Goal: Communication & Community: Answer question/provide support

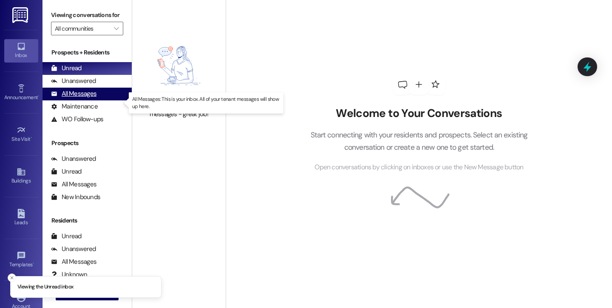
click at [98, 100] on div "All Messages (undefined)" at bounding box center [87, 94] width 89 height 13
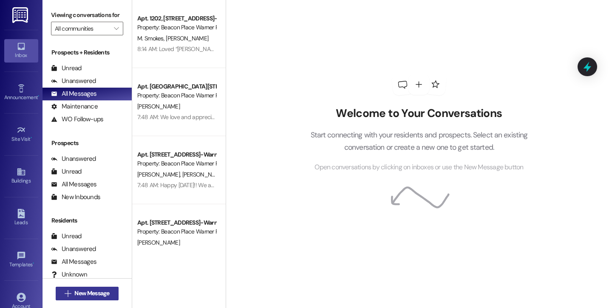
drag, startPoint x: 78, startPoint y: 291, endPoint x: 78, endPoint y: 287, distance: 4.3
click at [78, 287] on button " New Message" at bounding box center [87, 293] width 63 height 14
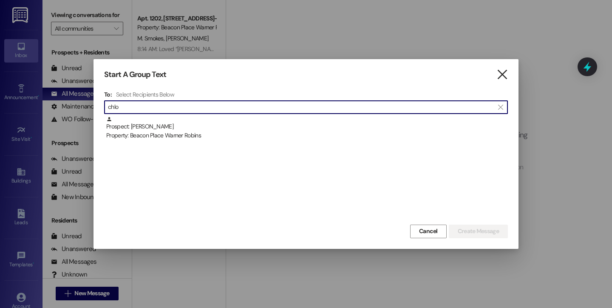
type input "chlo"
click at [500, 75] on icon "" at bounding box center [501, 74] width 11 height 9
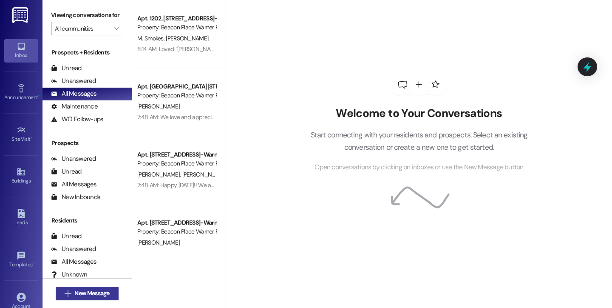
click at [93, 294] on span "New Message" at bounding box center [91, 293] width 35 height 9
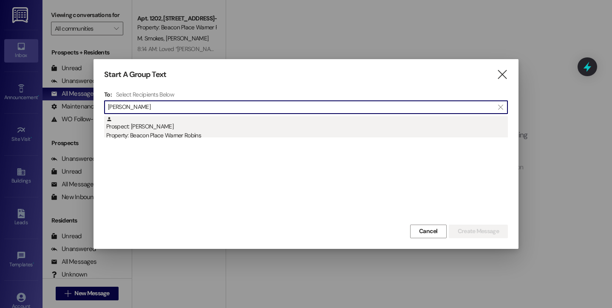
type input "tia goo"
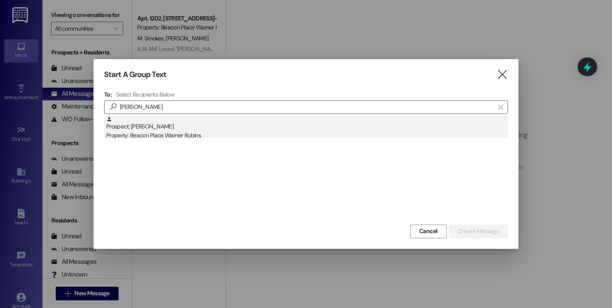
click at [151, 134] on div "Property: Beacon Place Warner Robins" at bounding box center [307, 135] width 402 height 9
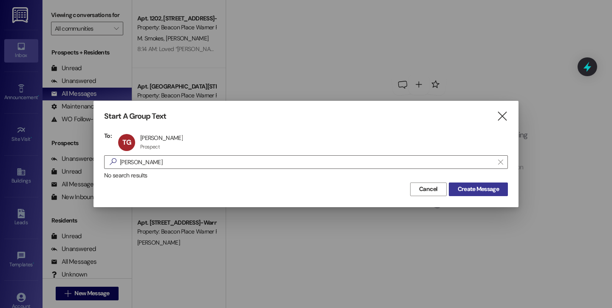
click at [489, 184] on span "Create Message" at bounding box center [478, 188] width 41 height 9
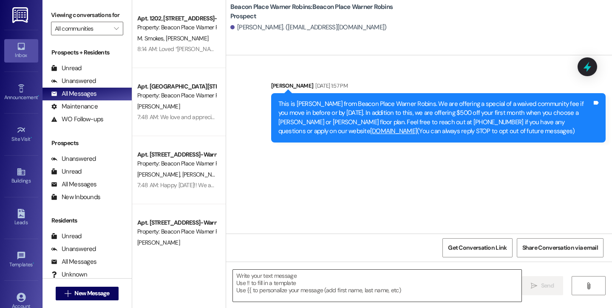
click at [323, 293] on textarea at bounding box center [377, 285] width 289 height 32
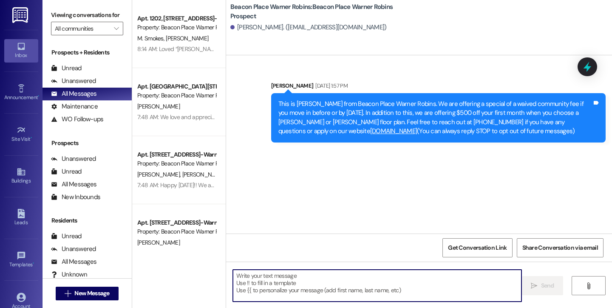
paste textarea "Good morning and Happy Friday! This is Bailey from Beacon Place Warner Robins. …"
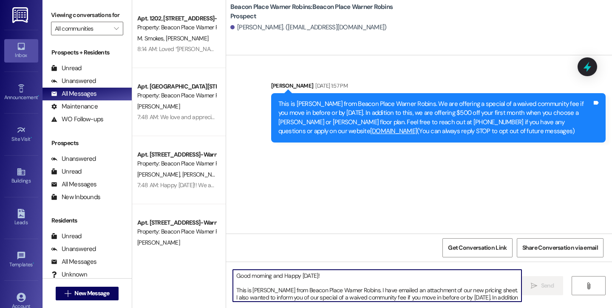
scroll to position [7, 0]
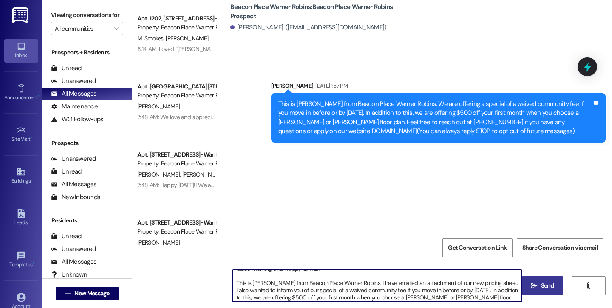
type textarea "Good morning and Happy Friday! This is Bailey from Beacon Place Warner Robins. …"
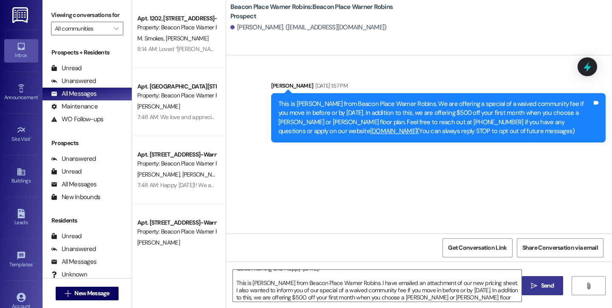
click at [535, 289] on icon "" at bounding box center [534, 285] width 6 height 7
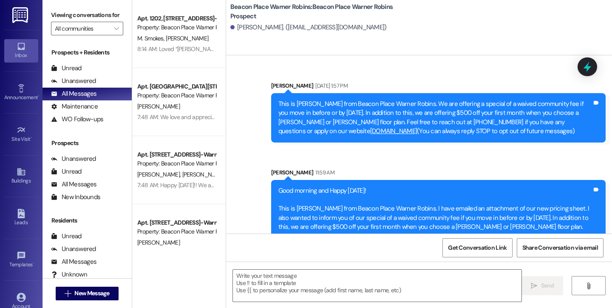
scroll to position [11, 0]
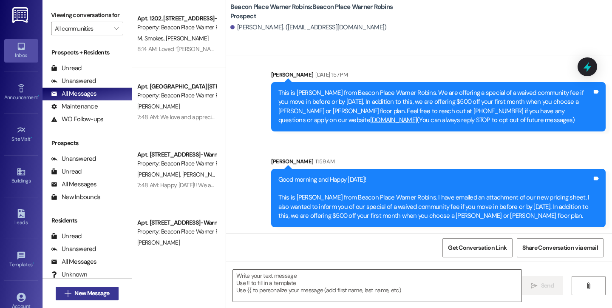
click at [93, 292] on span "New Message" at bounding box center [91, 293] width 35 height 9
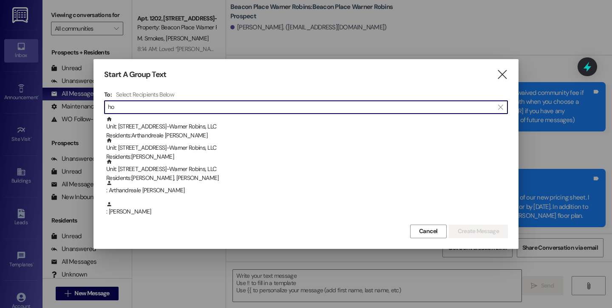
type input "h"
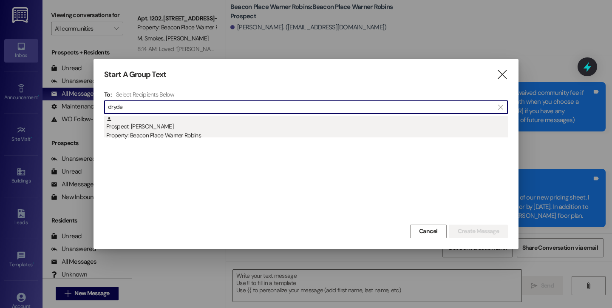
type input "dryde"
click at [139, 126] on div "Prospect: Andre Dryden Property: Beacon Place Warner Robins" at bounding box center [307, 128] width 402 height 24
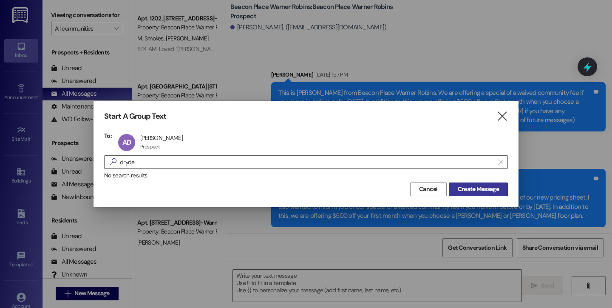
click at [474, 190] on span "Create Message" at bounding box center [478, 188] width 41 height 9
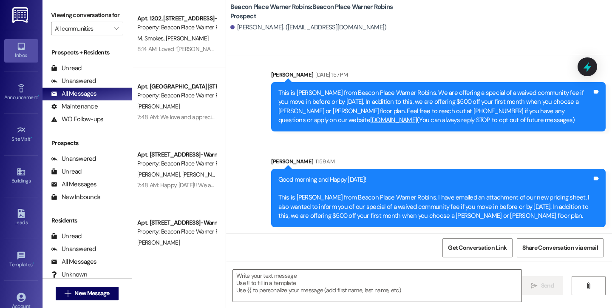
scroll to position [0, 0]
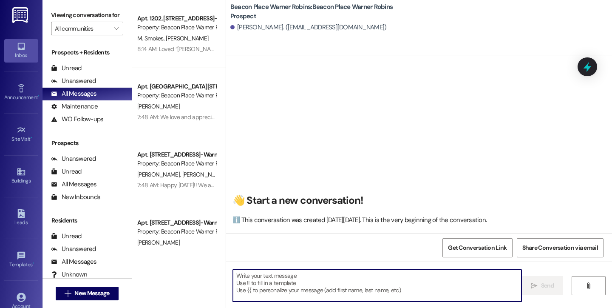
click at [300, 279] on textarea at bounding box center [377, 285] width 289 height 32
paste textarea "Good morning and Happy Friday! This is Bailey from Beacon Place Warner Robins. …"
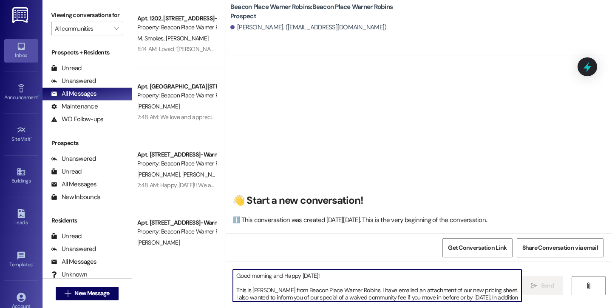
scroll to position [7, 0]
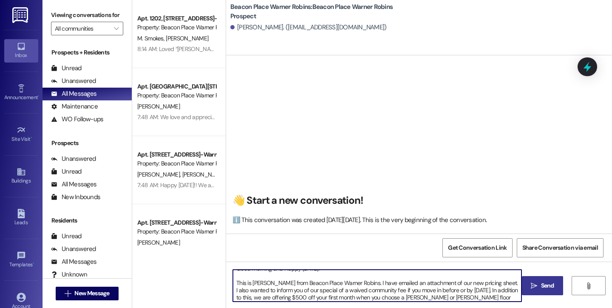
type textarea "Good morning and Happy Friday! This is Bailey from Beacon Place Warner Robins. …"
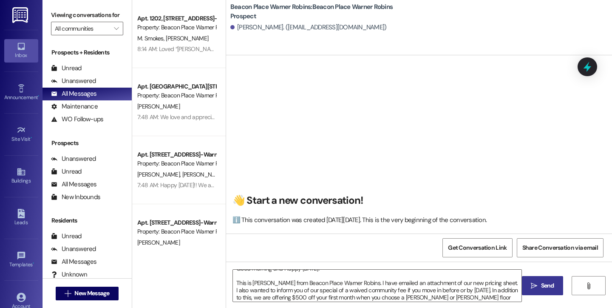
click at [539, 288] on span "Send" at bounding box center [547, 285] width 17 height 9
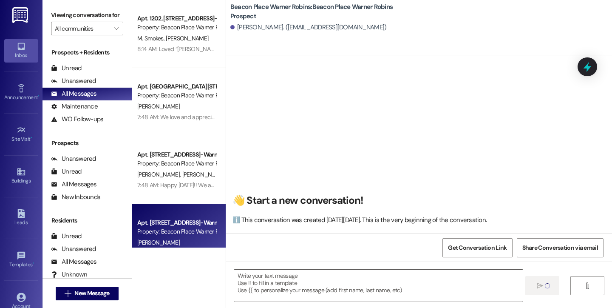
scroll to position [0, 0]
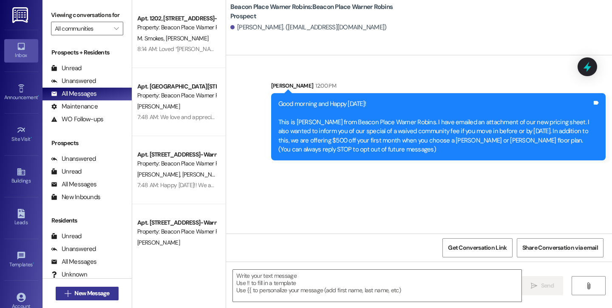
click at [79, 291] on span "New Message" at bounding box center [91, 293] width 35 height 9
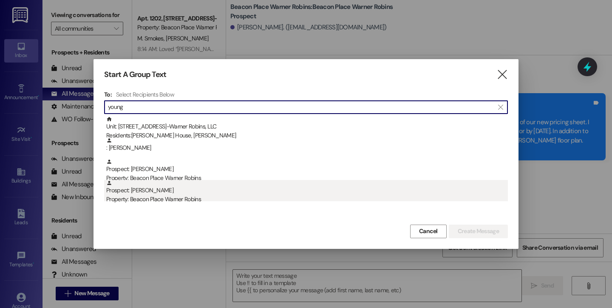
type input "young"
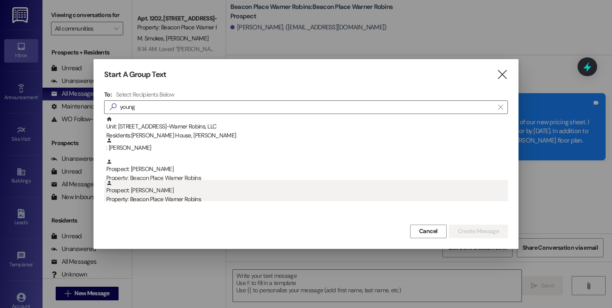
click at [147, 199] on div "Property: Beacon Place Warner Robins" at bounding box center [307, 199] width 402 height 9
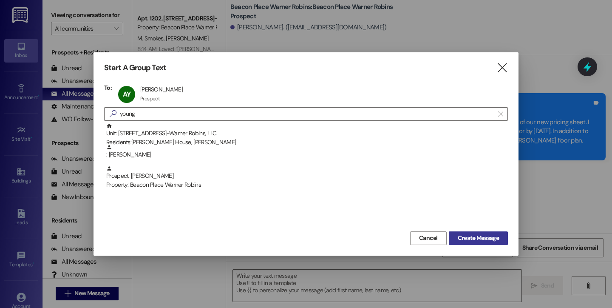
click at [480, 235] on span "Create Message" at bounding box center [478, 237] width 41 height 9
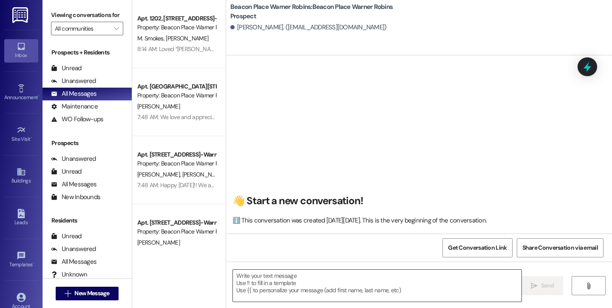
click at [352, 284] on textarea at bounding box center [377, 285] width 289 height 32
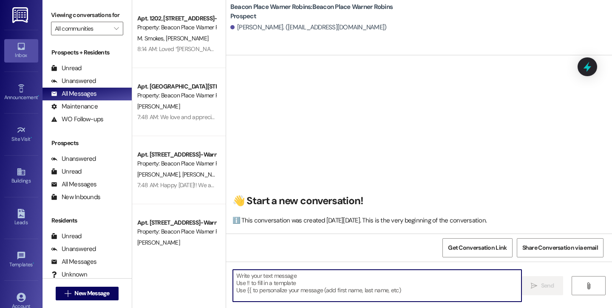
paste textarea "Good morning and Happy Friday! This is Bailey from Beacon Place Warner Robins. …"
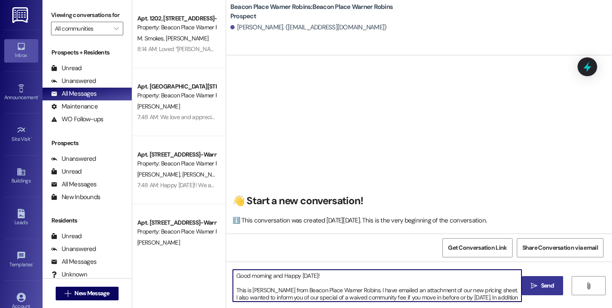
scroll to position [7, 0]
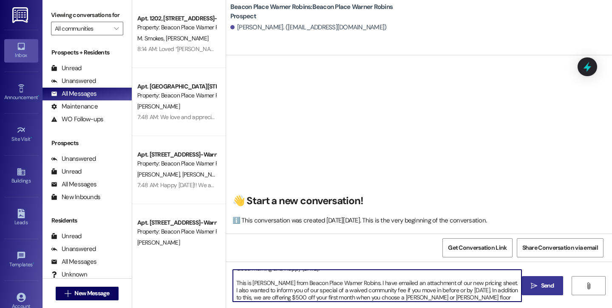
type textarea "Good morning and Happy Friday! This is Bailey from Beacon Place Warner Robins. …"
click at [541, 285] on span "Send" at bounding box center [547, 285] width 13 height 9
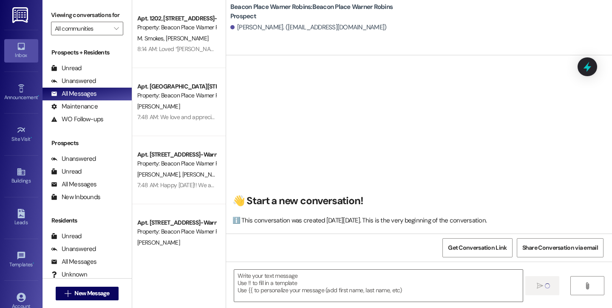
scroll to position [0, 0]
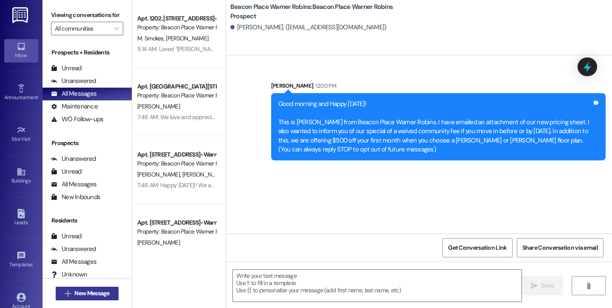
click at [75, 295] on span "New Message" at bounding box center [91, 293] width 35 height 9
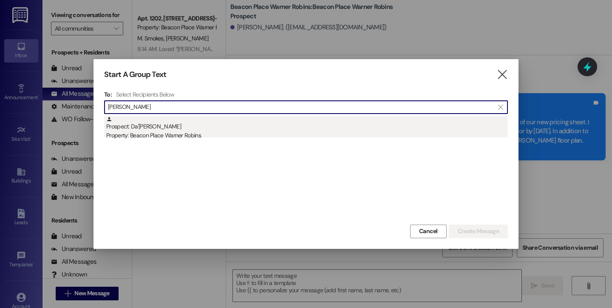
type input "lawson"
click at [152, 135] on div "Property: Beacon Place Warner Robins" at bounding box center [307, 135] width 402 height 9
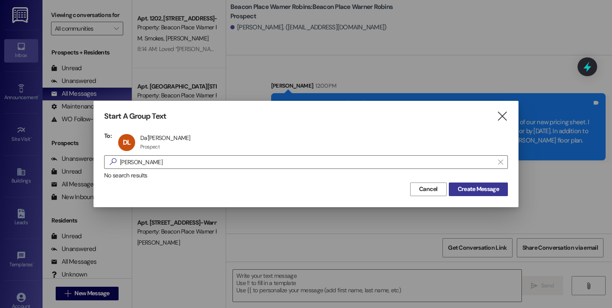
click at [458, 189] on span "Create Message" at bounding box center [478, 188] width 41 height 9
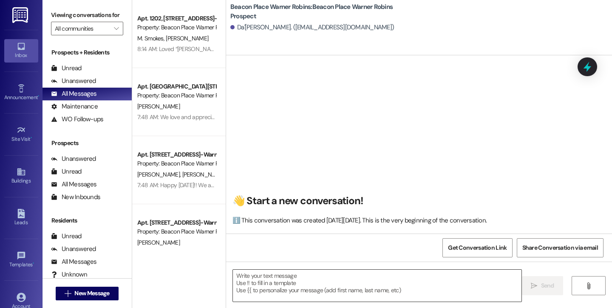
click at [303, 292] on textarea at bounding box center [377, 285] width 289 height 32
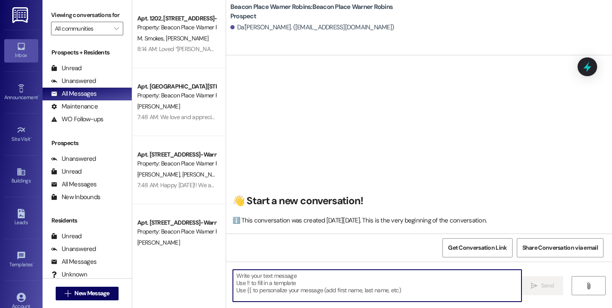
paste textarea "Good morning and Happy Friday! This is Bailey from Beacon Place Warner Robins. …"
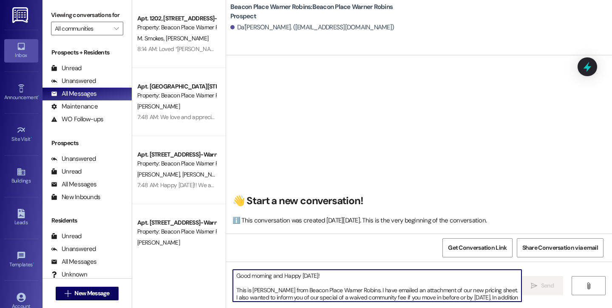
scroll to position [7, 0]
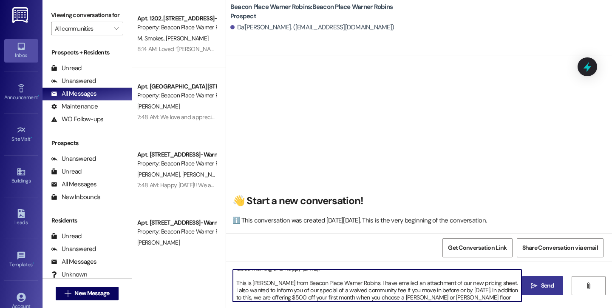
type textarea "Good morning and Happy Friday! This is Bailey from Beacon Place Warner Robins. …"
click at [546, 285] on span "Send" at bounding box center [547, 285] width 13 height 9
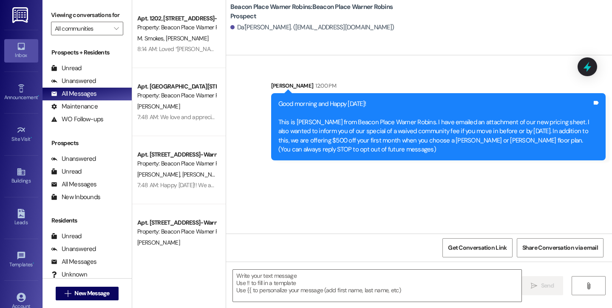
scroll to position [0, 0]
click at [65, 292] on icon "" at bounding box center [68, 293] width 6 height 7
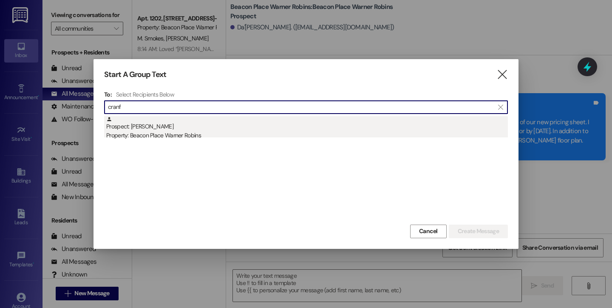
type input "cranf"
click at [200, 137] on div "Property: Beacon Place Warner Robins" at bounding box center [307, 135] width 402 height 9
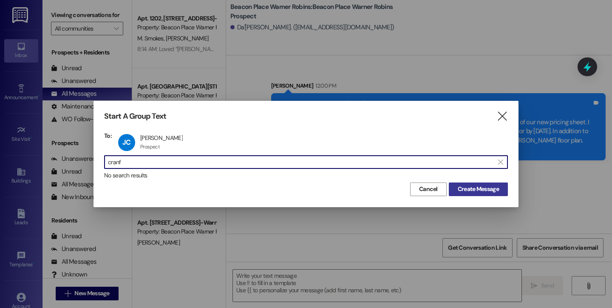
click at [482, 194] on button "Create Message" at bounding box center [478, 189] width 59 height 14
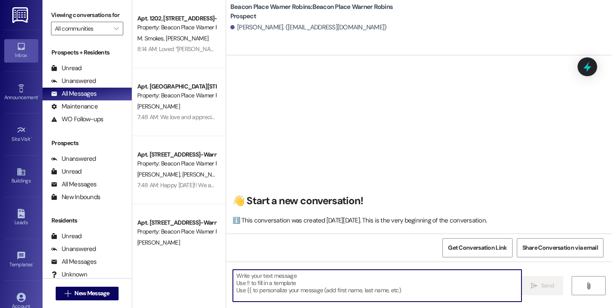
click at [291, 280] on textarea at bounding box center [377, 285] width 289 height 32
paste textarea "Good morning and Happy Friday! This is Bailey from Beacon Place Warner Robins. …"
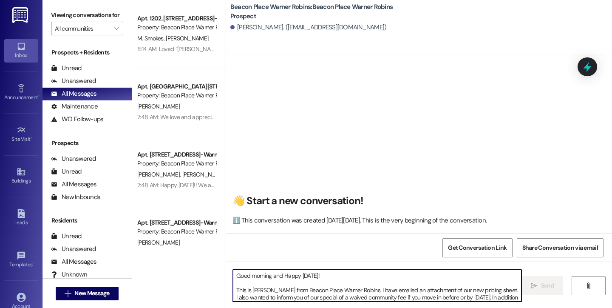
scroll to position [7, 0]
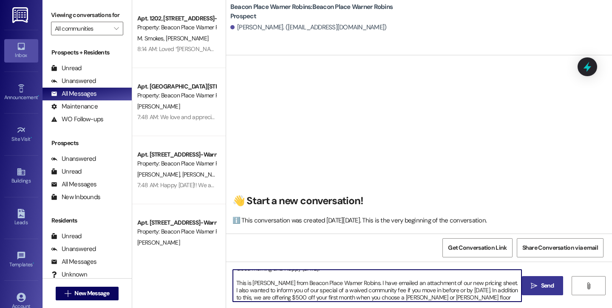
type textarea "Good morning and Happy Friday! This is Bailey from Beacon Place Warner Robins. …"
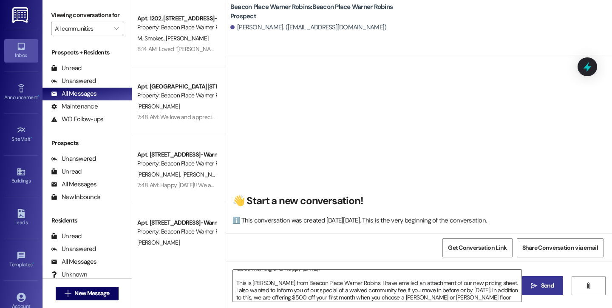
click at [548, 284] on span "Send" at bounding box center [547, 285] width 13 height 9
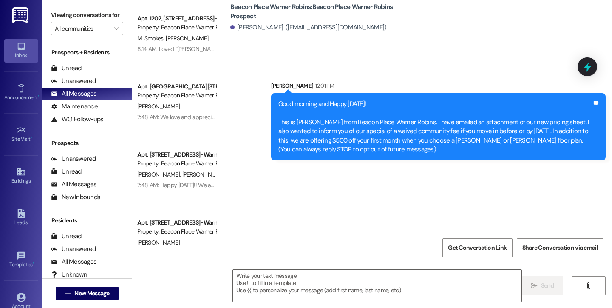
scroll to position [0, 0]
click at [88, 295] on span "New Message" at bounding box center [91, 293] width 35 height 9
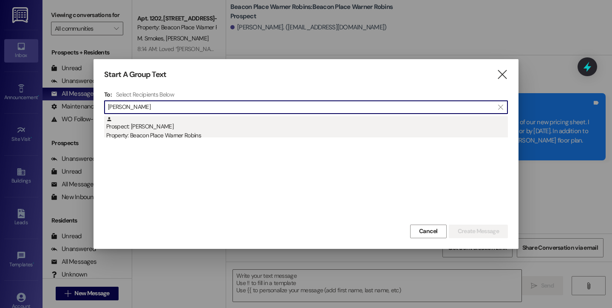
type input "chloe"
click at [136, 129] on div "Prospect: Chloe Walker Property: Beacon Place Warner Robins" at bounding box center [307, 128] width 402 height 24
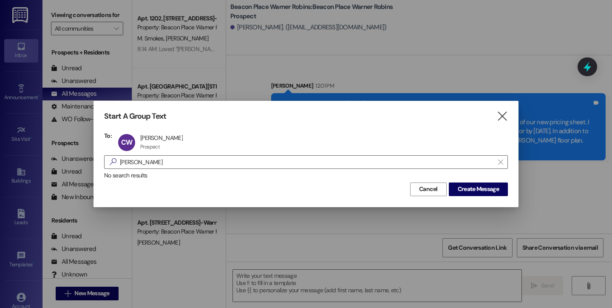
drag, startPoint x: 500, startPoint y: 189, endPoint x: 335, endPoint y: 173, distance: 166.1
click at [500, 188] on span "Create Message" at bounding box center [478, 188] width 45 height 9
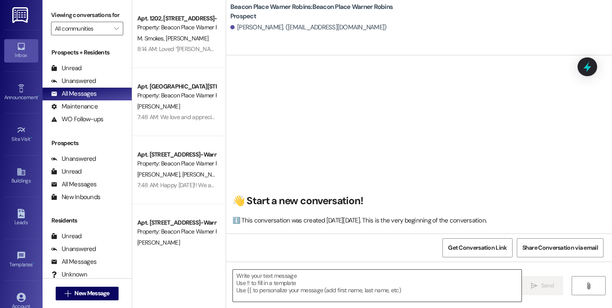
click at [252, 280] on textarea at bounding box center [377, 285] width 289 height 32
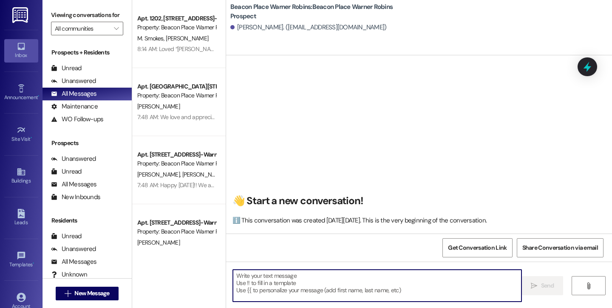
paste textarea "Good morning and Happy Friday! This is Bailey from Beacon Place Warner Robins. …"
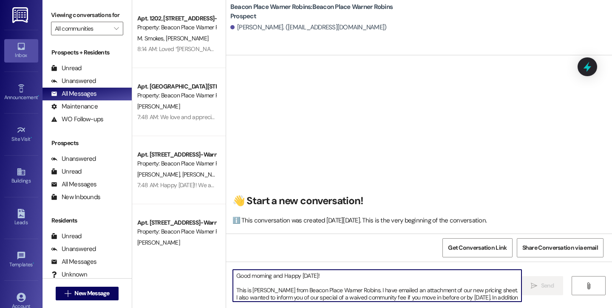
scroll to position [7, 0]
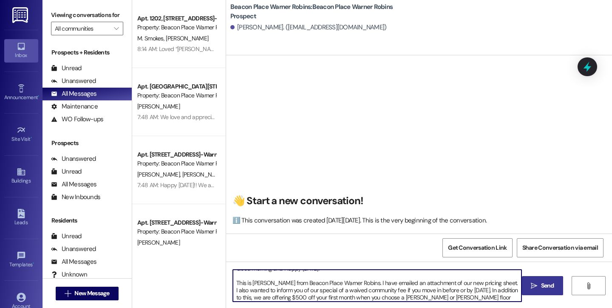
type textarea "Good morning and Happy Friday! This is Bailey from Beacon Place Warner Robins. …"
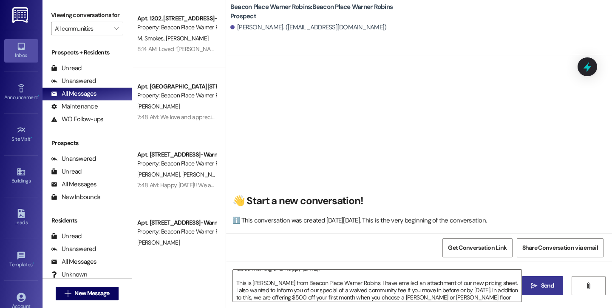
click at [544, 281] on button " Send" at bounding box center [542, 285] width 41 height 19
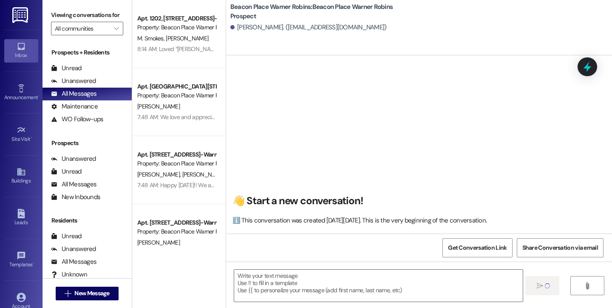
scroll to position [0, 0]
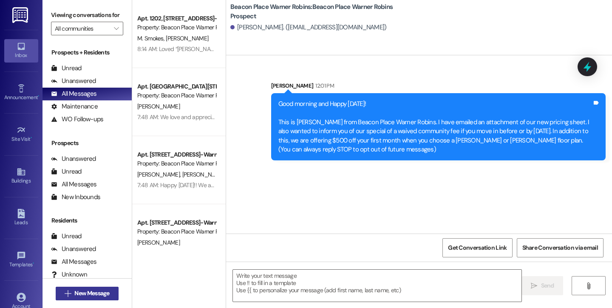
click at [74, 295] on span "New Message" at bounding box center [91, 293] width 35 height 9
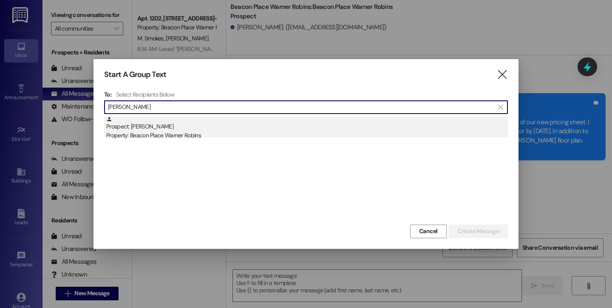
type input "brannon"
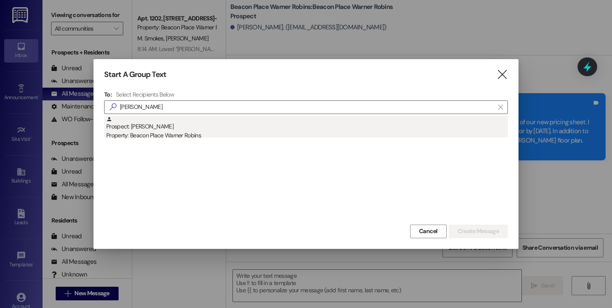
click at [176, 134] on div "Property: Beacon Place Warner Robins" at bounding box center [307, 135] width 402 height 9
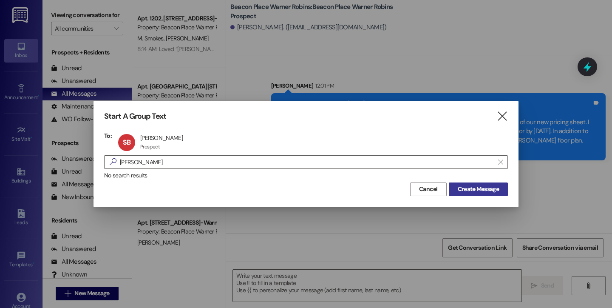
click at [477, 192] on span "Create Message" at bounding box center [478, 188] width 41 height 9
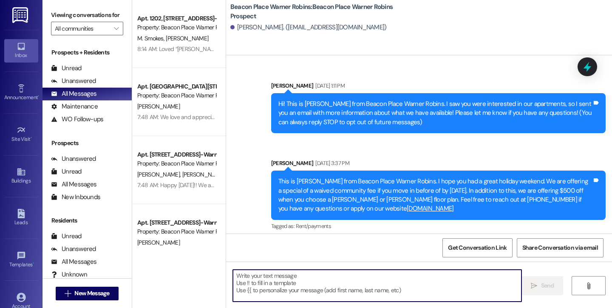
click at [245, 289] on textarea at bounding box center [377, 285] width 289 height 32
paste textarea "Good morning and Happy Friday! This is Bailey from Beacon Place Warner Robins. …"
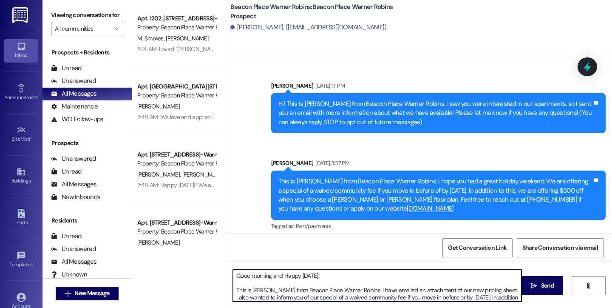
scroll to position [7, 0]
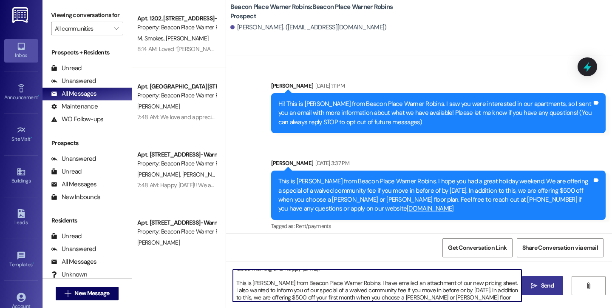
type textarea "Good morning and Happy Friday! This is Bailey from Beacon Place Warner Robins. …"
click at [542, 285] on span "Send" at bounding box center [547, 285] width 13 height 9
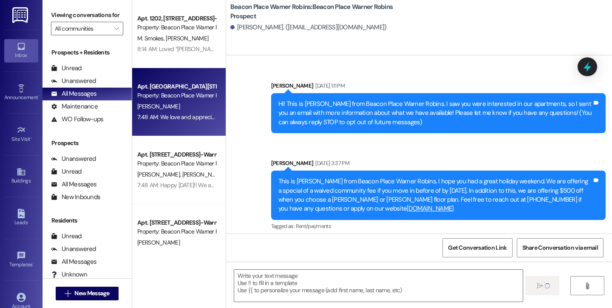
scroll to position [0, 0]
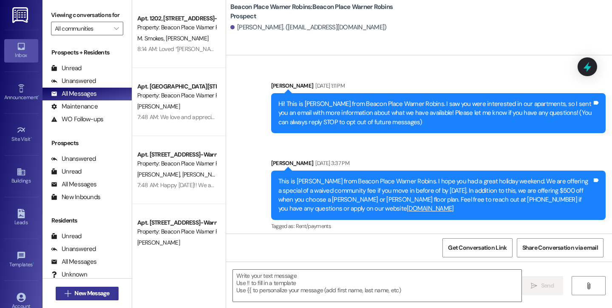
click at [74, 295] on span "New Message" at bounding box center [91, 293] width 35 height 9
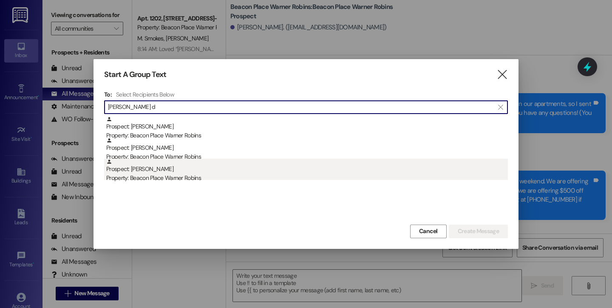
type input "jones d"
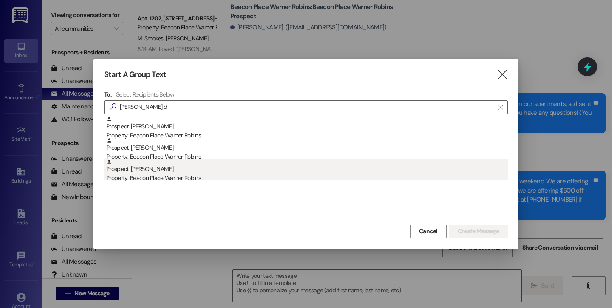
click at [169, 171] on div "Prospect: Devin Jones Property: Beacon Place Warner Robins" at bounding box center [307, 171] width 402 height 24
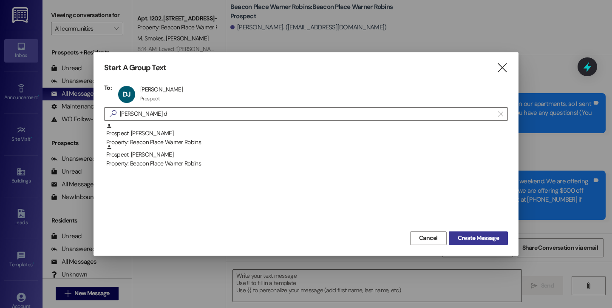
click at [482, 235] on span "Create Message" at bounding box center [478, 237] width 41 height 9
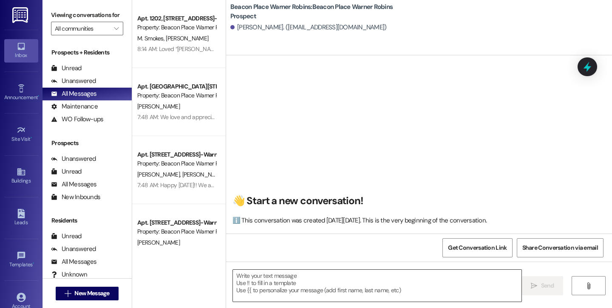
click at [254, 296] on textarea at bounding box center [377, 285] width 289 height 32
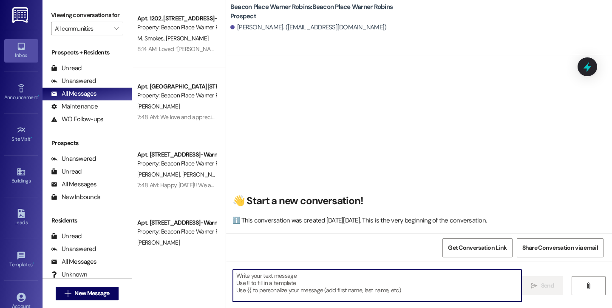
paste textarea "Good morning and Happy Friday! This is Bailey from Beacon Place Warner Robins. …"
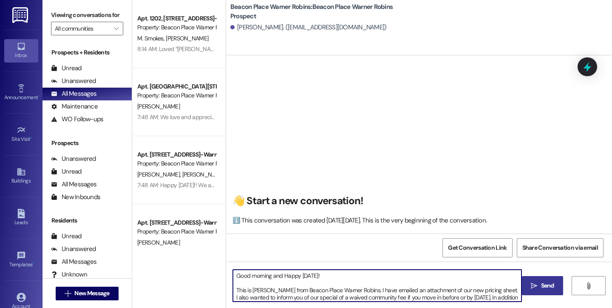
scroll to position [7, 0]
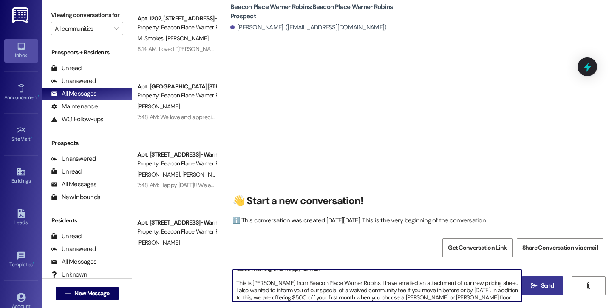
type textarea "Good morning and Happy Friday! This is Bailey from Beacon Place Warner Robins. …"
click at [552, 284] on span "Send" at bounding box center [547, 285] width 13 height 9
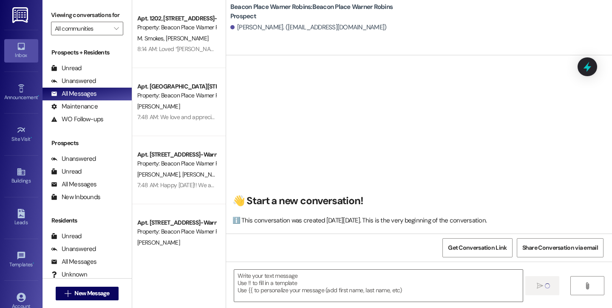
scroll to position [0, 0]
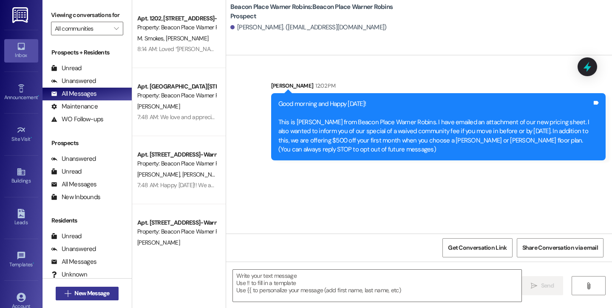
click at [94, 290] on span "New Message" at bounding box center [91, 293] width 35 height 9
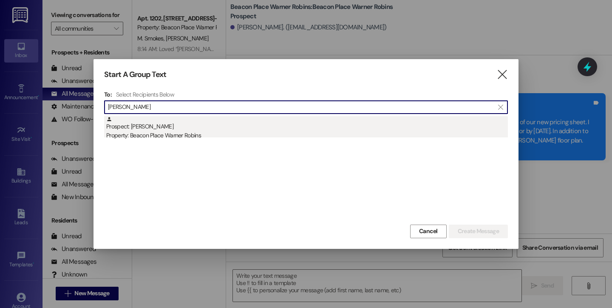
type input "bodin"
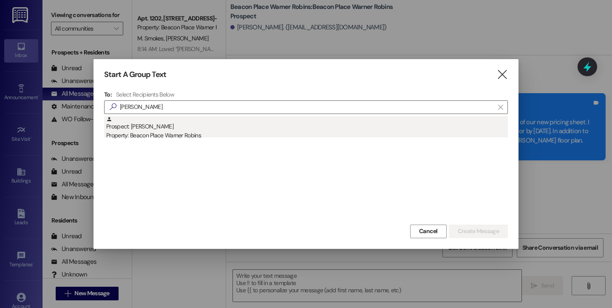
click at [176, 135] on div "Property: Beacon Place Warner Robins" at bounding box center [307, 135] width 402 height 9
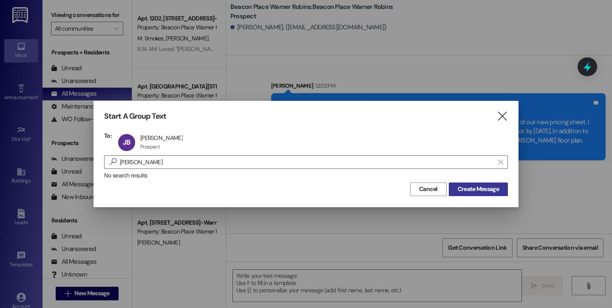
click at [474, 189] on span "Create Message" at bounding box center [478, 188] width 41 height 9
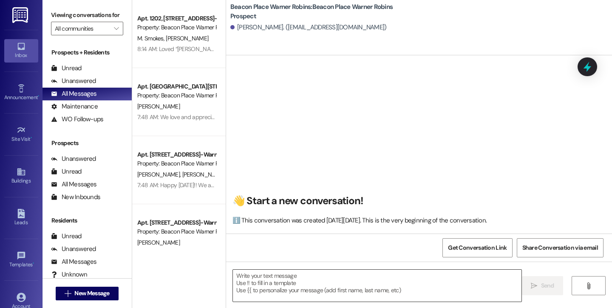
click at [289, 285] on textarea at bounding box center [377, 285] width 289 height 32
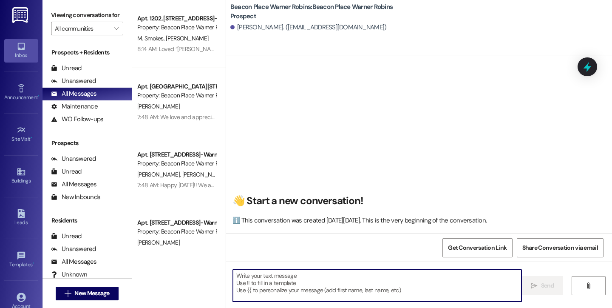
paste textarea "Good morning and Happy Friday! This is Bailey from Beacon Place Warner Robins. …"
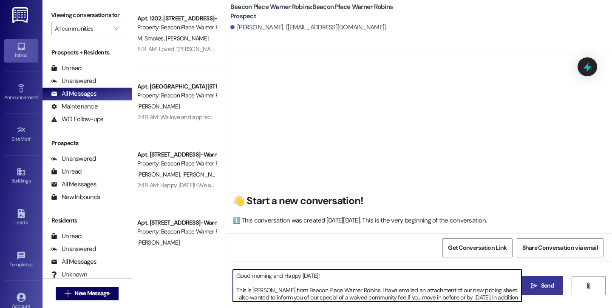
scroll to position [7, 0]
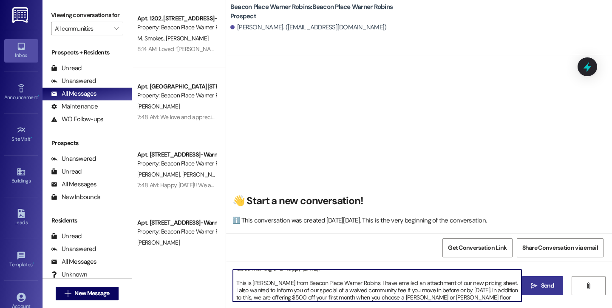
type textarea "Good morning and Happy Friday! This is Bailey from Beacon Place Warner Robins. …"
click at [548, 283] on span "Send" at bounding box center [547, 285] width 13 height 9
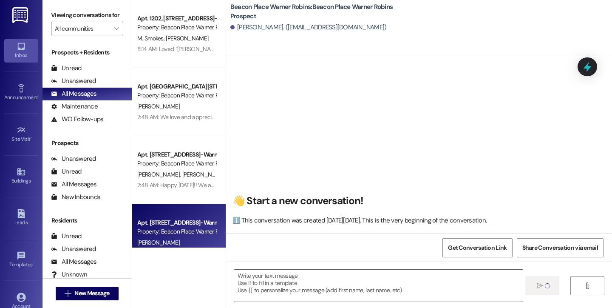
scroll to position [0, 0]
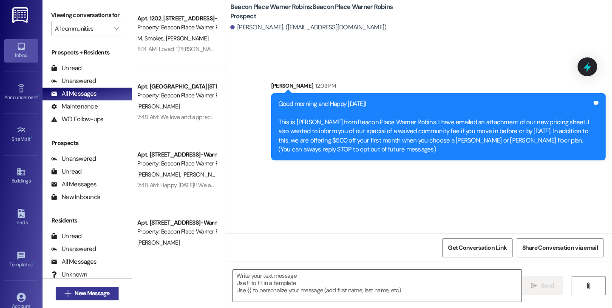
click at [88, 295] on span "New Message" at bounding box center [91, 293] width 35 height 9
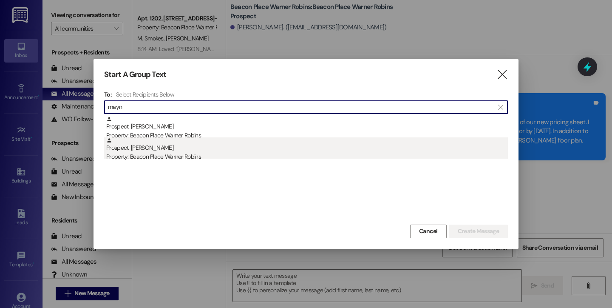
type input "mayn"
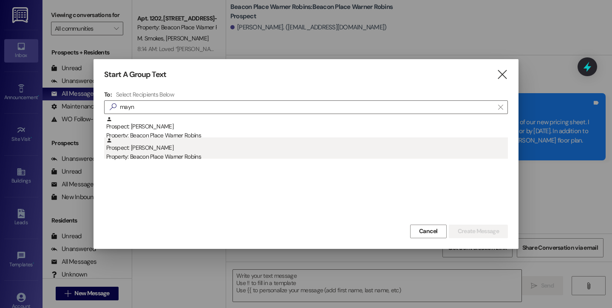
click at [179, 146] on div "Prospect: Becky Maynard Property: Beacon Place Warner Robins" at bounding box center [307, 149] width 402 height 24
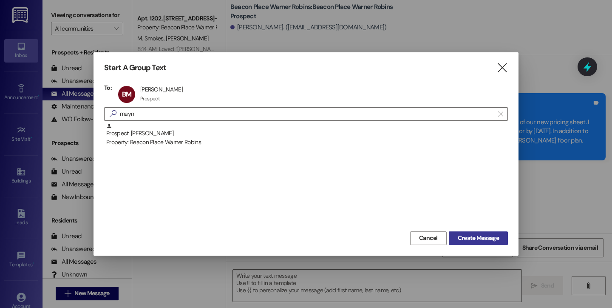
click at [491, 234] on span "Create Message" at bounding box center [478, 237] width 41 height 9
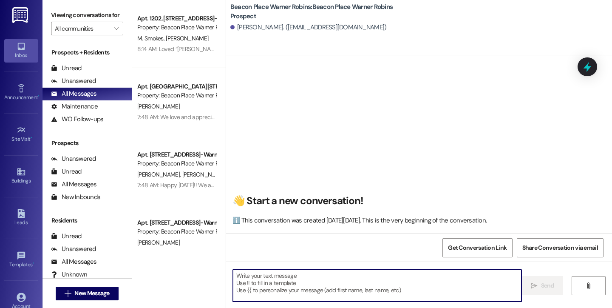
click at [271, 299] on textarea at bounding box center [377, 285] width 289 height 32
paste textarea "Good morning and Happy Friday! This is Bailey from Beacon Place Warner Robins. …"
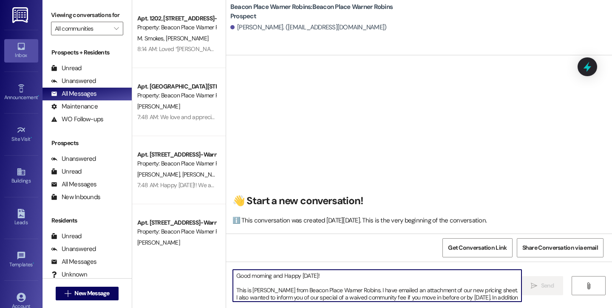
scroll to position [7, 0]
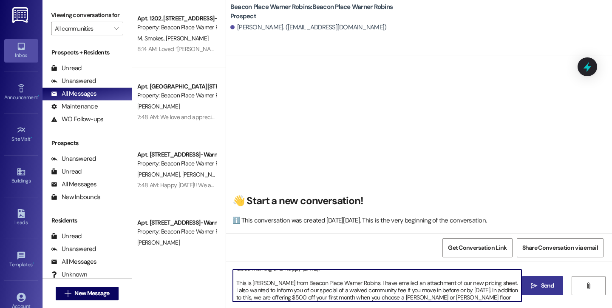
type textarea "Good morning and Happy Friday! This is Bailey from Beacon Place Warner Robins. …"
click at [551, 288] on span "Send" at bounding box center [547, 285] width 13 height 9
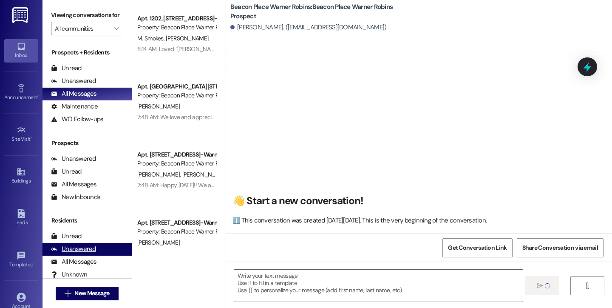
scroll to position [0, 0]
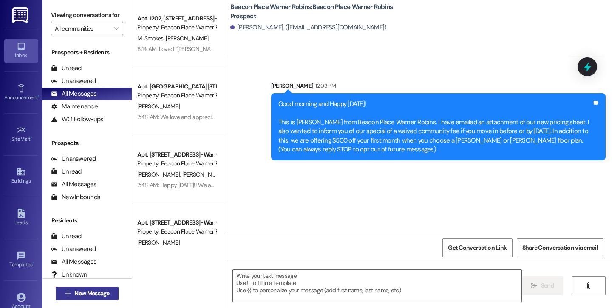
click at [65, 292] on icon "" at bounding box center [68, 293] width 6 height 7
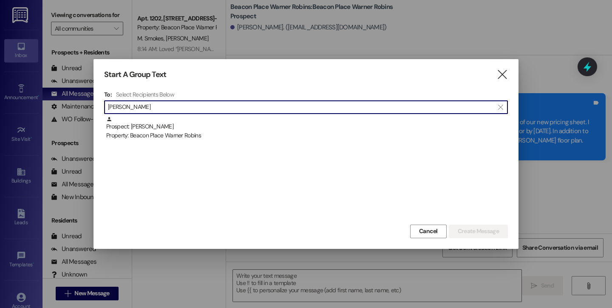
type input "cannon"
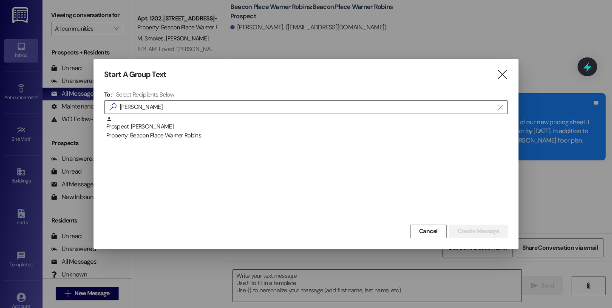
click at [159, 142] on div "Prospect: Rochelle Cannon Property: Beacon Place Warner Robins" at bounding box center [306, 169] width 404 height 106
click at [162, 129] on div "Prospect: Rochelle Cannon Property: Beacon Place Warner Robins" at bounding box center [307, 128] width 402 height 24
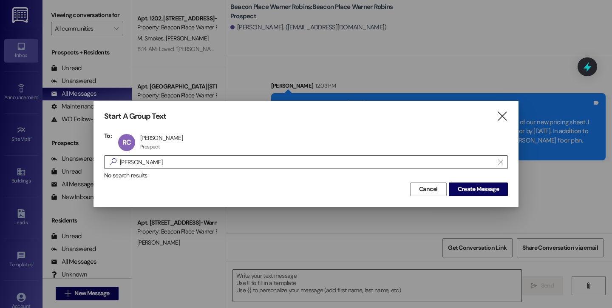
drag, startPoint x: 473, startPoint y: 187, endPoint x: 395, endPoint y: 235, distance: 91.5
click at [468, 187] on span "Create Message" at bounding box center [478, 188] width 41 height 9
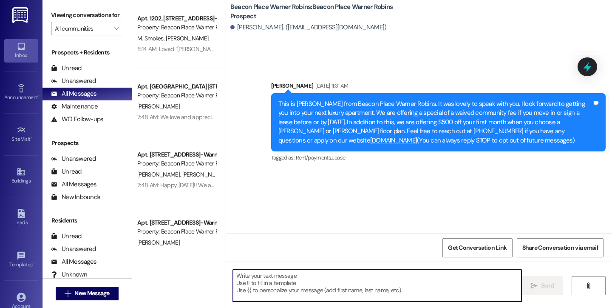
click at [289, 291] on textarea at bounding box center [377, 285] width 289 height 32
paste textarea "Good morning and Happy Friday! This is Bailey from Beacon Place Warner Robins. …"
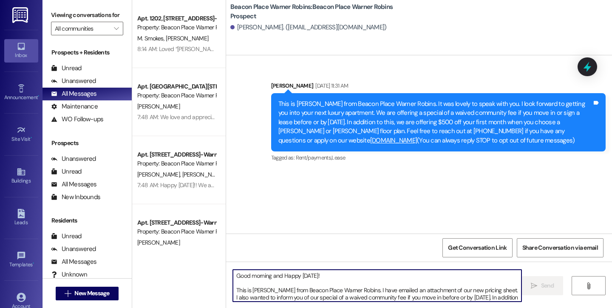
scroll to position [7, 0]
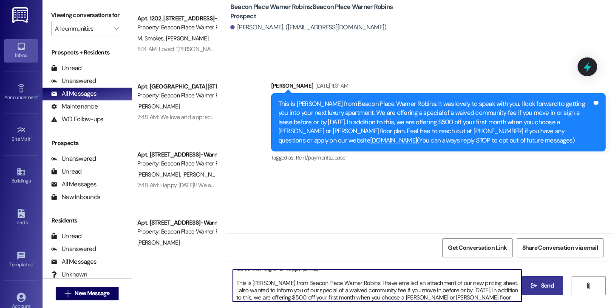
type textarea "Good morning and Happy [DATE]! This is [PERSON_NAME] from Beacon Place Warner R…"
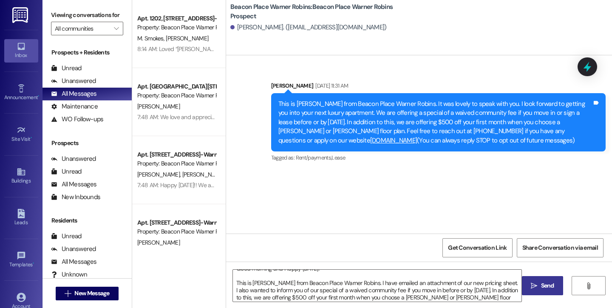
click at [536, 284] on icon "" at bounding box center [534, 285] width 6 height 7
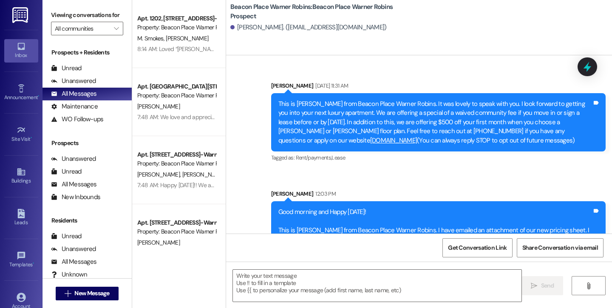
scroll to position [0, 0]
click at [63, 290] on span " New Message" at bounding box center [87, 293] width 48 height 9
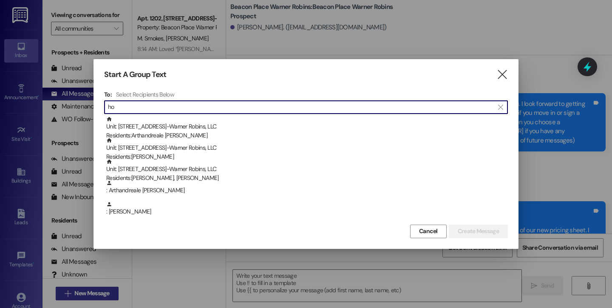
type input "h"
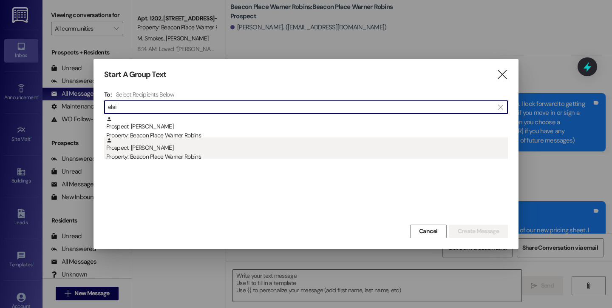
type input "elai"
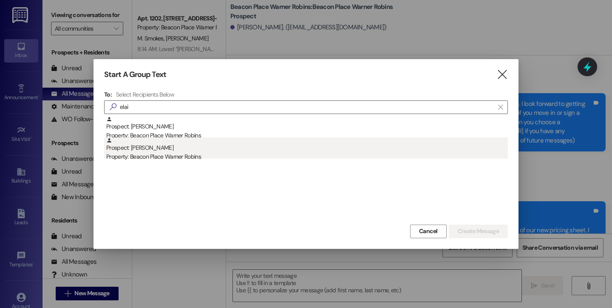
click at [163, 151] on div "Prospect: Elaine Chow Property: Beacon Place Warner Robins" at bounding box center [307, 149] width 402 height 24
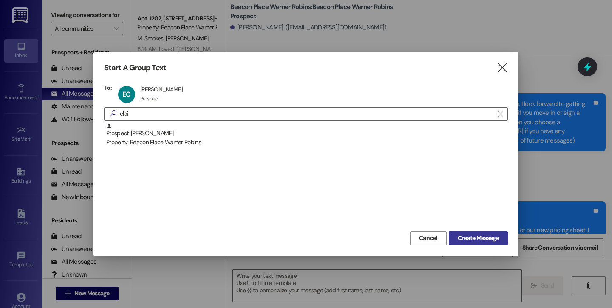
click at [474, 236] on span "Create Message" at bounding box center [478, 237] width 41 height 9
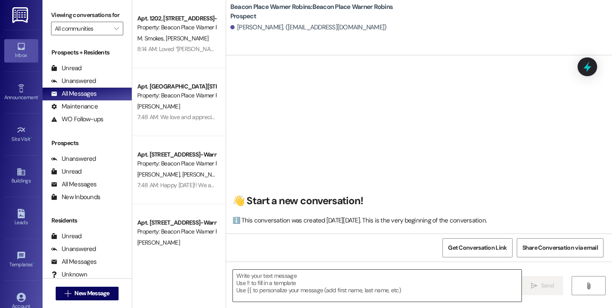
click at [302, 291] on textarea at bounding box center [377, 285] width 289 height 32
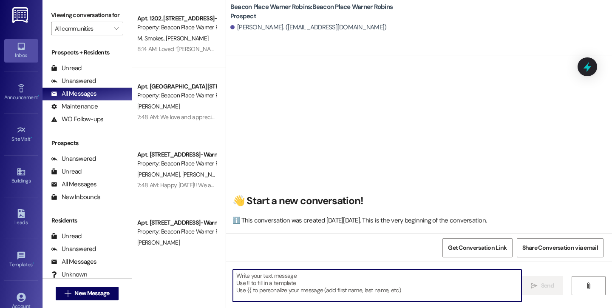
paste textarea "Good morning and Happy Friday! This is Bailey from Beacon Place Warner Robins. …"
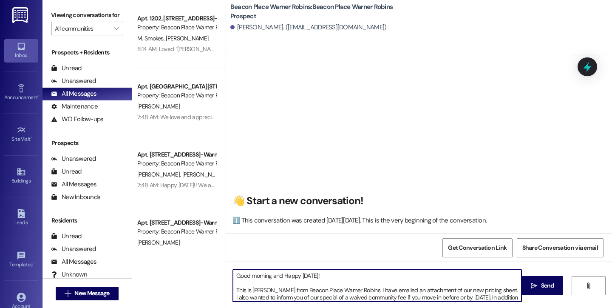
scroll to position [7, 0]
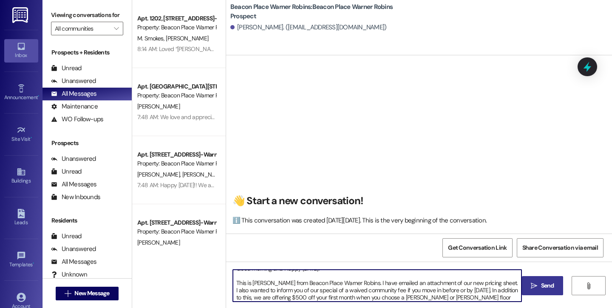
type textarea "Good morning and Happy Friday! This is Bailey from Beacon Place Warner Robins. …"
click at [539, 284] on span "Send" at bounding box center [547, 285] width 17 height 9
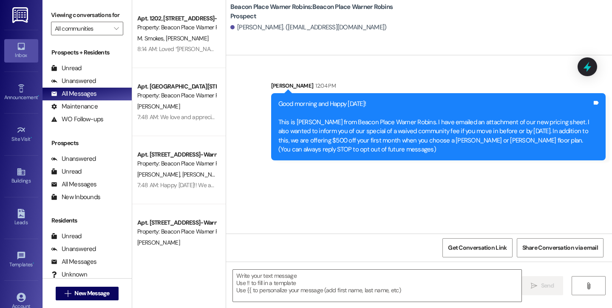
scroll to position [0, 0]
click at [76, 297] on span "New Message" at bounding box center [91, 293] width 35 height 9
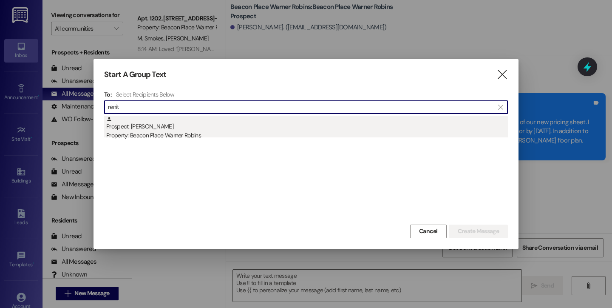
type input "renit"
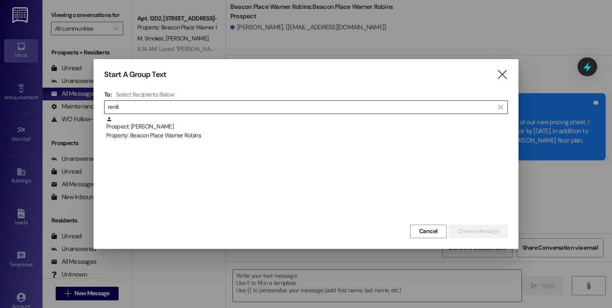
drag, startPoint x: 173, startPoint y: 131, endPoint x: 227, endPoint y: 165, distance: 63.0
click at [174, 132] on div "Property: Beacon Place Warner Robins" at bounding box center [307, 135] width 402 height 9
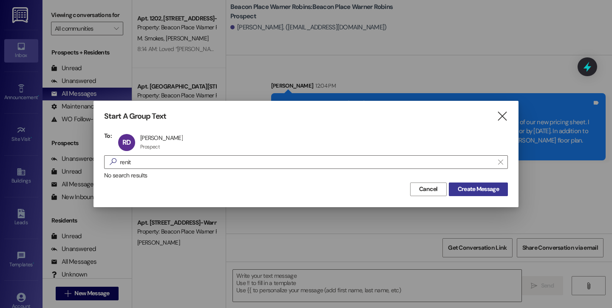
click at [497, 190] on span "Create Message" at bounding box center [478, 188] width 41 height 9
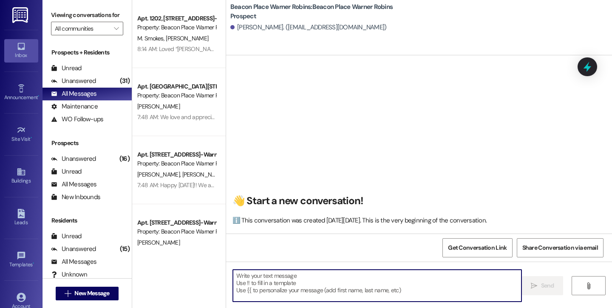
click at [322, 298] on textarea at bounding box center [377, 285] width 289 height 32
paste textarea "Good morning and Happy Friday! This is Bailey from Beacon Place Warner Robins. …"
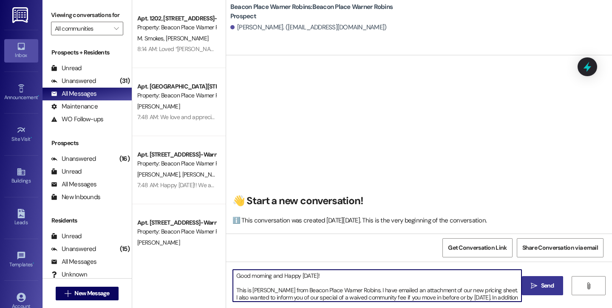
scroll to position [7, 0]
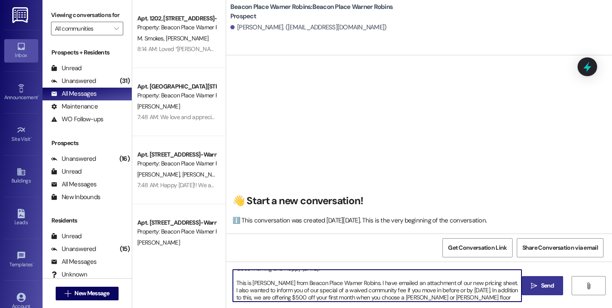
type textarea "Good morning and Happy Friday! This is Bailey from Beacon Place Warner Robins. …"
click at [546, 287] on span "Send" at bounding box center [547, 285] width 13 height 9
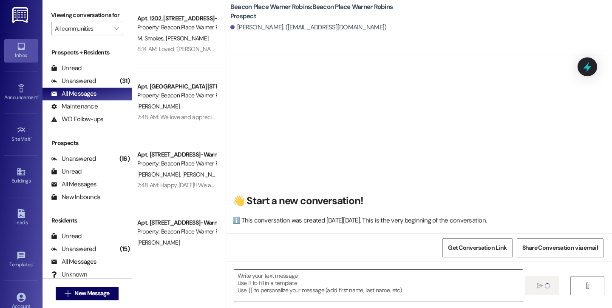
scroll to position [0, 0]
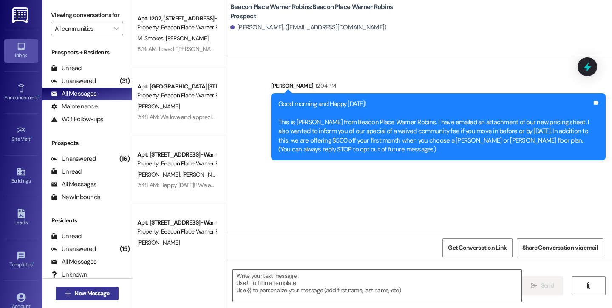
click at [66, 293] on icon "" at bounding box center [68, 293] width 6 height 7
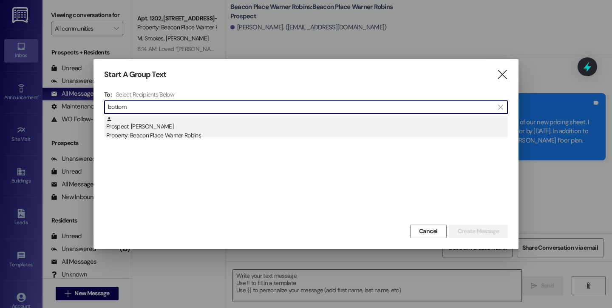
type input "bottom"
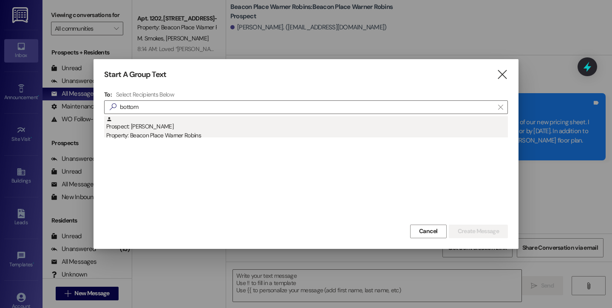
click at [130, 130] on div "Prospect: Carolyn Bottom Property: Beacon Place Warner Robins" at bounding box center [307, 128] width 402 height 24
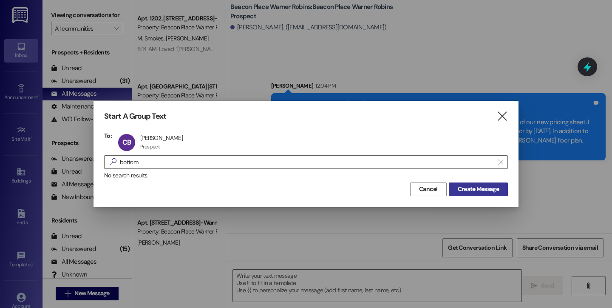
click at [484, 190] on span "Create Message" at bounding box center [478, 188] width 41 height 9
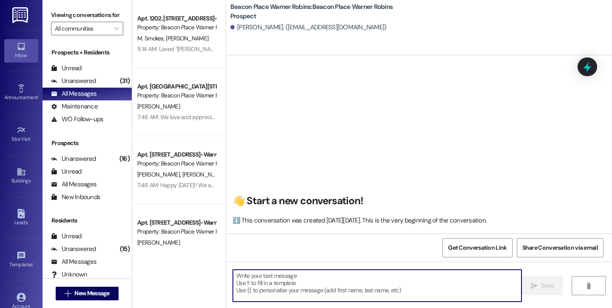
click at [299, 284] on textarea at bounding box center [377, 285] width 289 height 32
paste textarea "Good morning and Happy Friday! This is Bailey from Beacon Place Warner Robins. …"
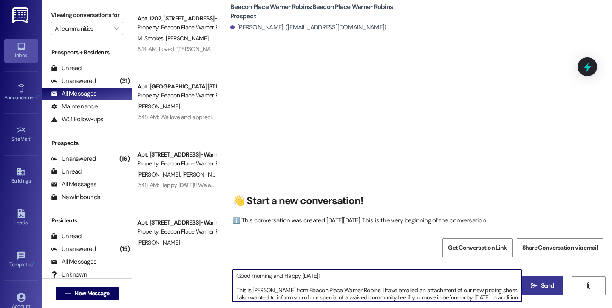
scroll to position [7, 0]
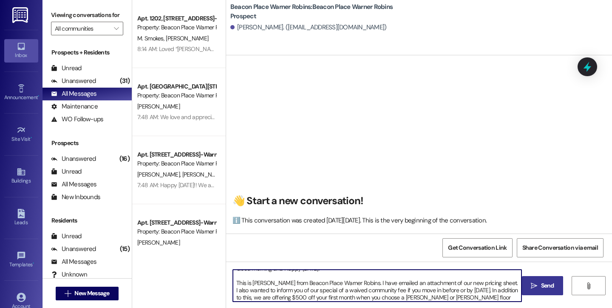
type textarea "Good morning and Happy Friday! This is Bailey from Beacon Place Warner Robins. …"
click at [539, 283] on span "Send" at bounding box center [547, 285] width 17 height 9
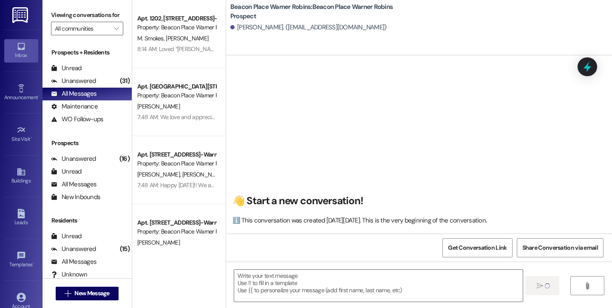
scroll to position [0, 0]
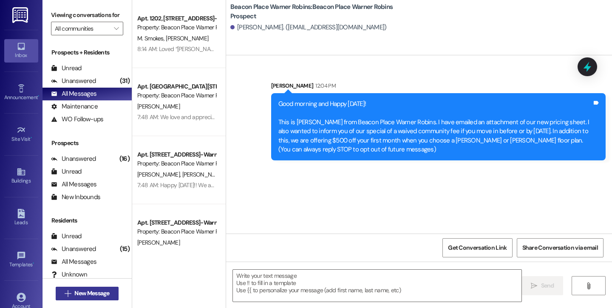
click at [73, 295] on span "New Message" at bounding box center [92, 293] width 38 height 9
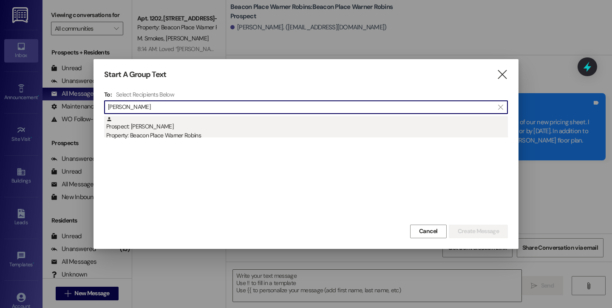
type input "alves"
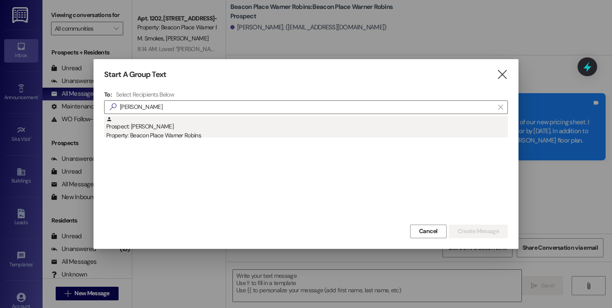
click at [153, 130] on div "Prospect: Antonio Alves Property: Beacon Place Warner Robins" at bounding box center [307, 128] width 402 height 24
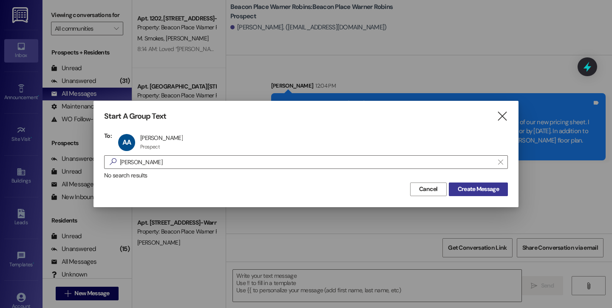
click at [479, 182] on button "Create Message" at bounding box center [478, 189] width 59 height 14
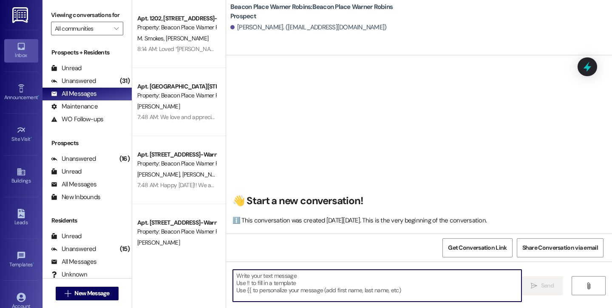
click at [264, 294] on textarea at bounding box center [377, 285] width 289 height 32
paste textarea "Good morning and Happy Friday! This is Bailey from Beacon Place Warner Robins. …"
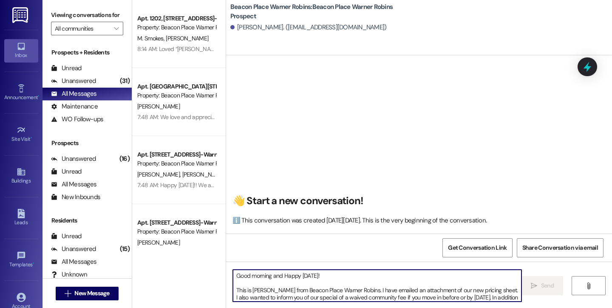
scroll to position [7, 0]
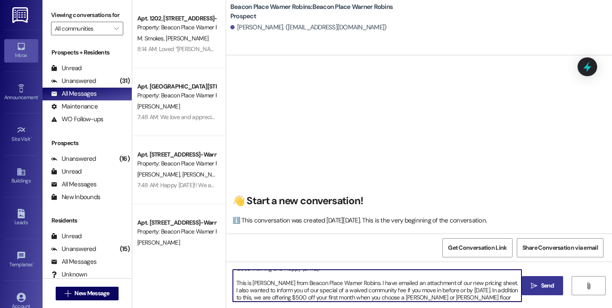
type textarea "Good morning and Happy Friday! This is Bailey from Beacon Place Warner Robins. …"
click at [541, 286] on span "Send" at bounding box center [547, 285] width 13 height 9
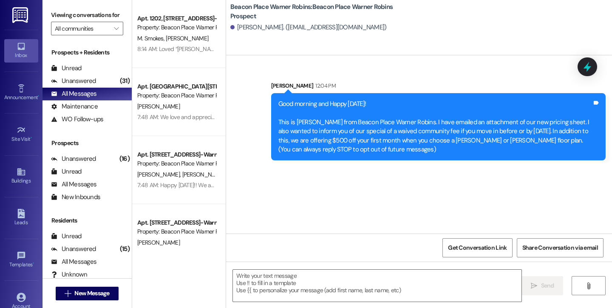
scroll to position [0, 0]
click at [87, 296] on span "New Message" at bounding box center [91, 293] width 35 height 9
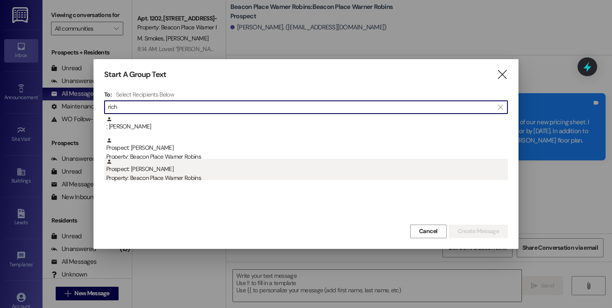
type input "rich"
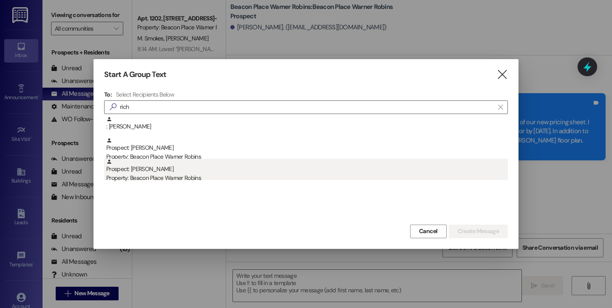
click at [167, 172] on div "Prospect: MaKayla Rich Property: Beacon Place Warner Robins" at bounding box center [307, 171] width 402 height 24
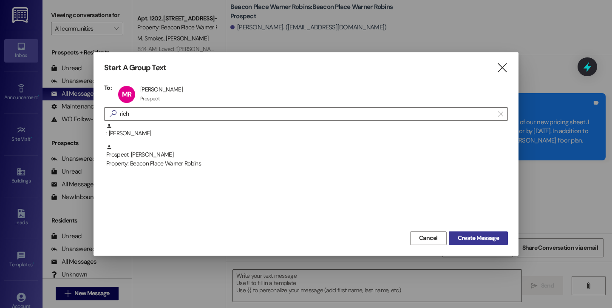
click at [493, 237] on span "Create Message" at bounding box center [478, 237] width 41 height 9
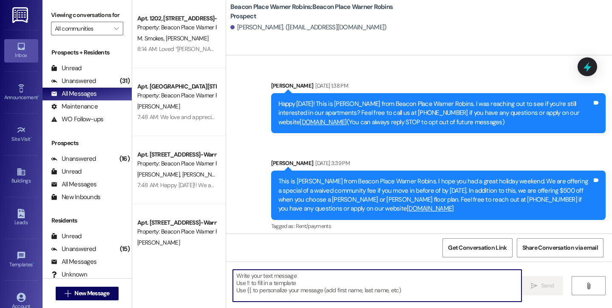
click at [271, 294] on textarea at bounding box center [377, 285] width 289 height 32
paste textarea "Good morning and Happy Friday! This is Bailey from Beacon Place Warner Robins. …"
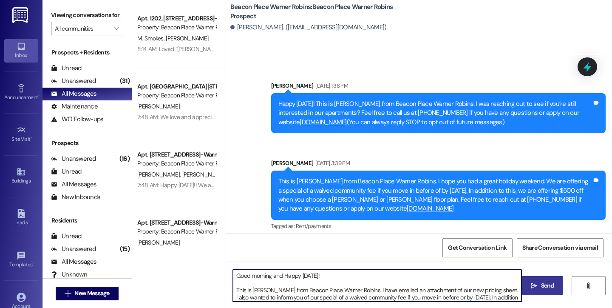
scroll to position [7, 0]
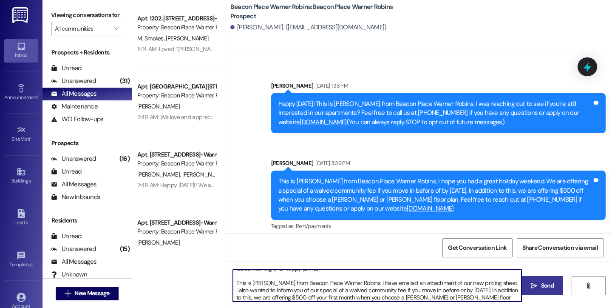
type textarea "Good morning and Happy Friday! This is Bailey from Beacon Place Warner Robins. …"
click at [536, 285] on icon "" at bounding box center [534, 285] width 6 height 7
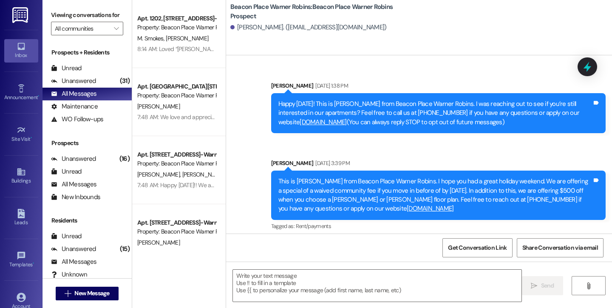
scroll to position [0, 0]
click at [82, 291] on span "New Message" at bounding box center [91, 293] width 35 height 9
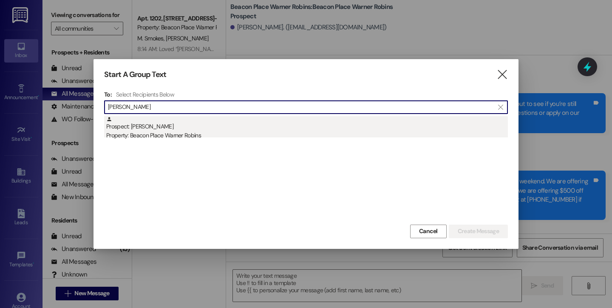
type input "paul"
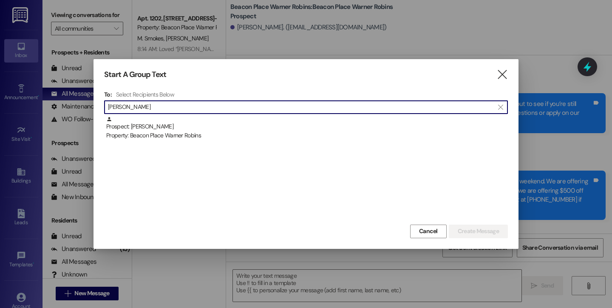
drag, startPoint x: 172, startPoint y: 136, endPoint x: 189, endPoint y: 147, distance: 20.2
click at [172, 137] on div "Property: Beacon Place Warner Robins" at bounding box center [307, 135] width 402 height 9
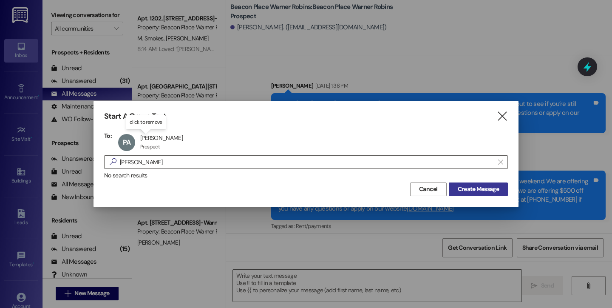
drag, startPoint x: 469, startPoint y: 185, endPoint x: 462, endPoint y: 192, distance: 9.9
click at [469, 185] on span "Create Message" at bounding box center [478, 188] width 41 height 9
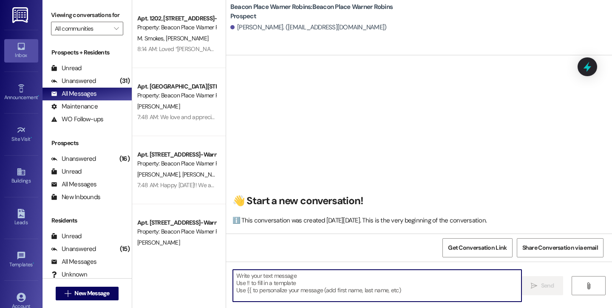
click at [297, 285] on textarea at bounding box center [377, 285] width 289 height 32
paste textarea "Good morning and Happy Friday! This is Bailey from Beacon Place Warner Robins. …"
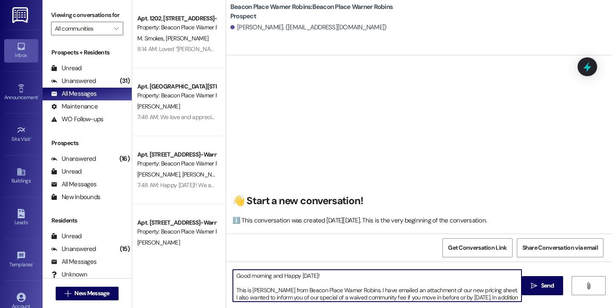
scroll to position [7, 0]
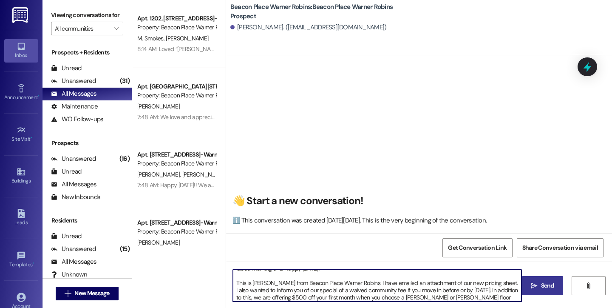
type textarea "Good morning and Happy Friday! This is Bailey from Beacon Place Warner Robins. …"
click at [542, 290] on button " Send" at bounding box center [542, 285] width 41 height 19
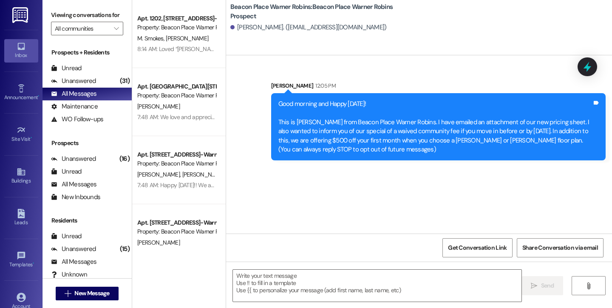
scroll to position [0, 0]
click at [66, 292] on icon "" at bounding box center [68, 293] width 6 height 7
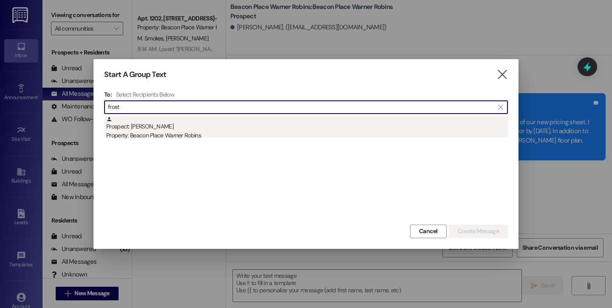
type input "frost"
click at [124, 125] on div "Prospect: Colleen Frost Property: Beacon Place Warner Robins" at bounding box center [307, 128] width 402 height 24
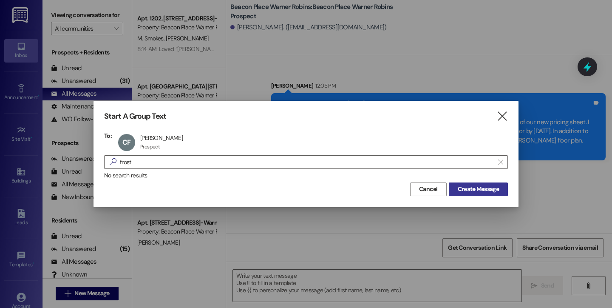
click at [471, 190] on span "Create Message" at bounding box center [478, 188] width 41 height 9
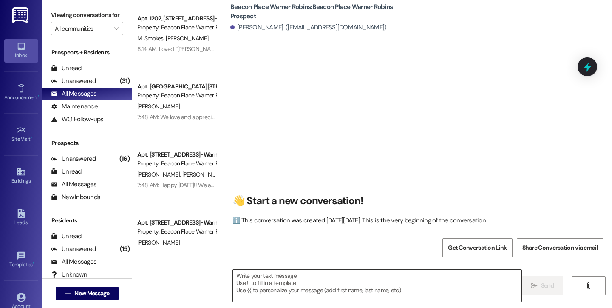
click at [289, 288] on textarea at bounding box center [377, 285] width 289 height 32
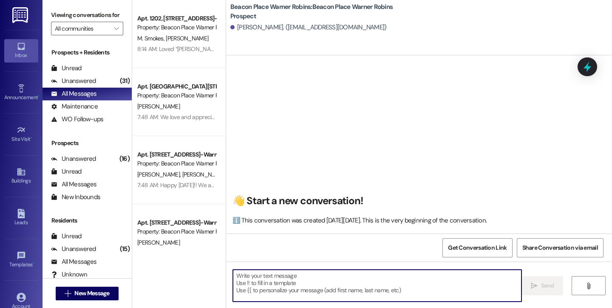
paste textarea "Good morning and Happy Friday! This is Bailey from Beacon Place Warner Robins. …"
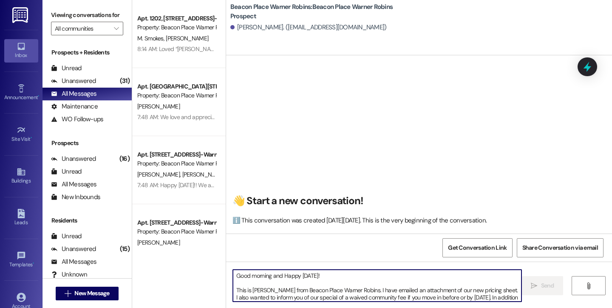
scroll to position [7, 0]
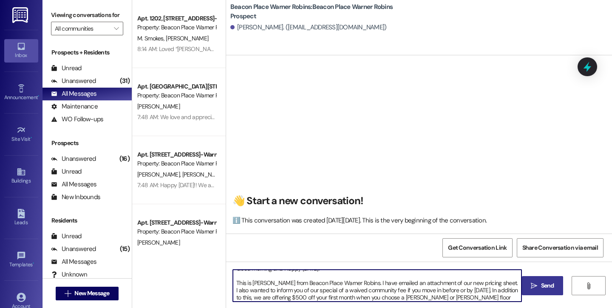
type textarea "Good morning and Happy Friday! This is Bailey from Beacon Place Warner Robins. …"
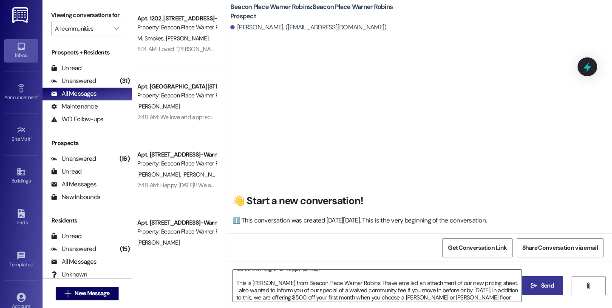
click at [533, 285] on icon "" at bounding box center [534, 285] width 6 height 7
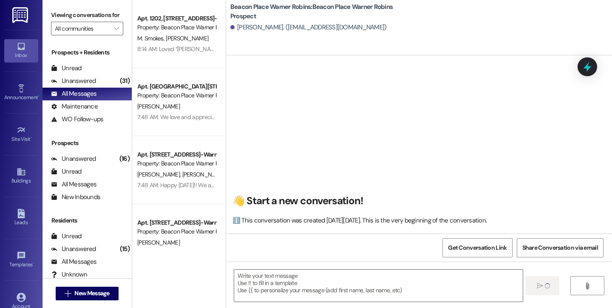
scroll to position [0, 0]
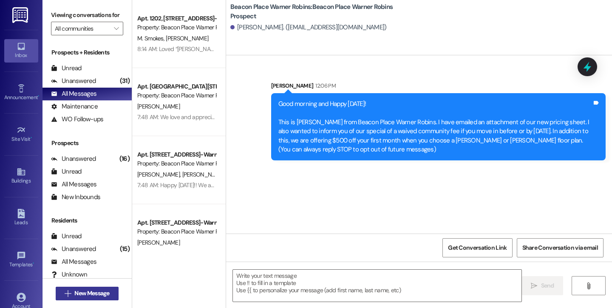
click at [96, 288] on button " New Message" at bounding box center [87, 293] width 63 height 14
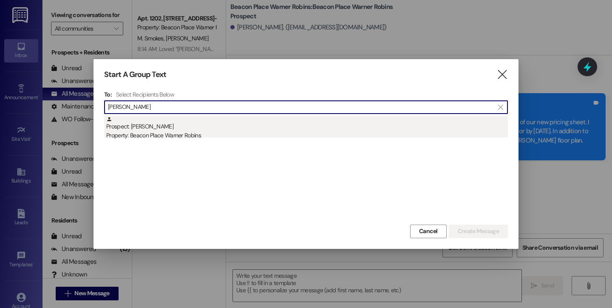
type input "mccoy"
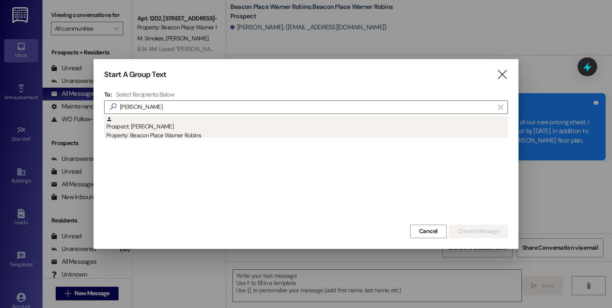
click at [189, 134] on div "Property: Beacon Place Warner Robins" at bounding box center [307, 135] width 402 height 9
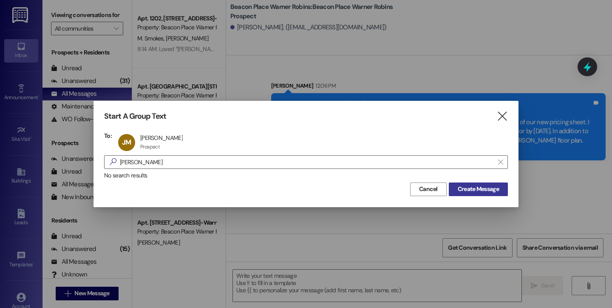
click at [463, 194] on button "Create Message" at bounding box center [478, 189] width 59 height 14
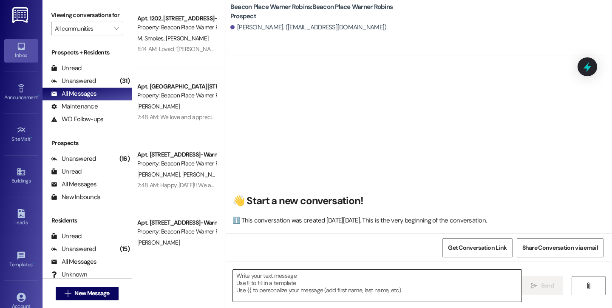
click at [266, 278] on textarea at bounding box center [377, 285] width 289 height 32
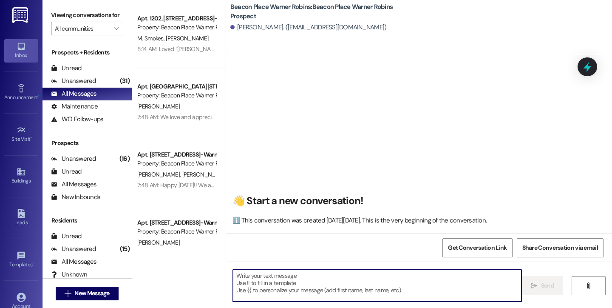
paste textarea "Good morning and Happy Friday! This is Bailey from Beacon Place Warner Robins. …"
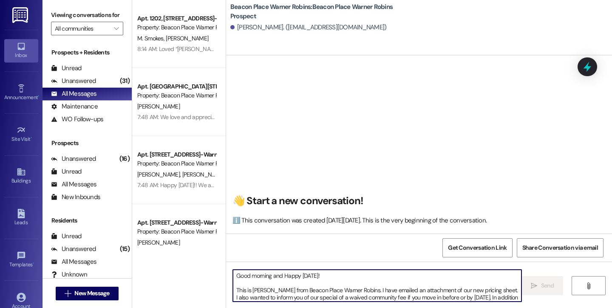
scroll to position [7, 0]
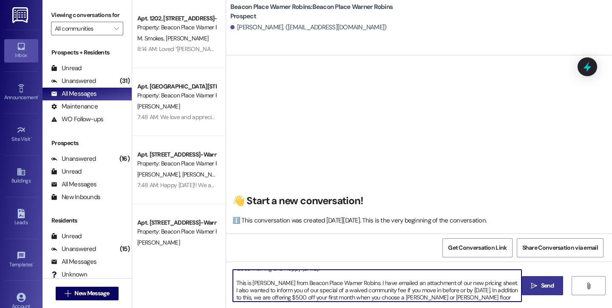
type textarea "Good morning and Happy Friday! This is Bailey from Beacon Place Warner Robins. …"
click at [551, 286] on span "Send" at bounding box center [547, 285] width 13 height 9
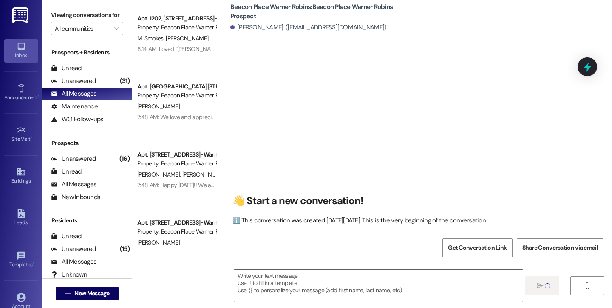
scroll to position [0, 0]
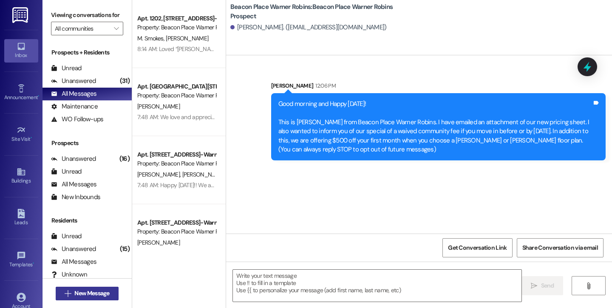
click at [74, 293] on span "New Message" at bounding box center [91, 293] width 35 height 9
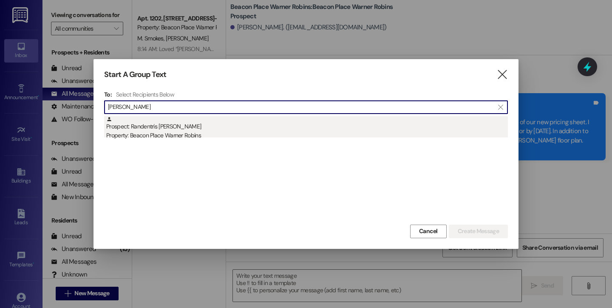
type input "bivin"
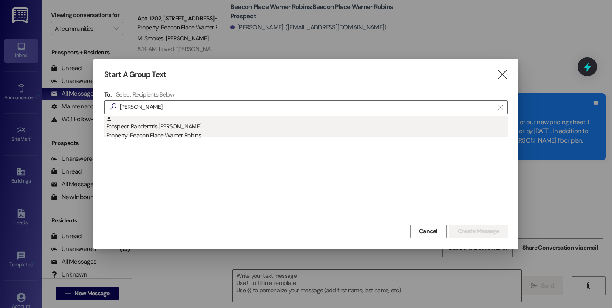
click at [134, 134] on div "Property: Beacon Place Warner Robins" at bounding box center [307, 135] width 402 height 9
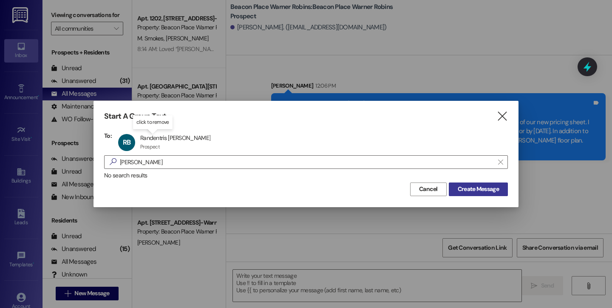
click at [468, 185] on span "Create Message" at bounding box center [478, 188] width 41 height 9
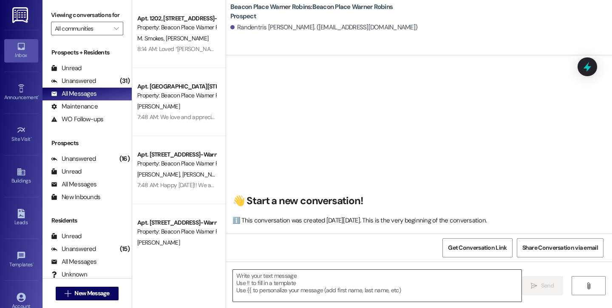
click at [323, 286] on textarea at bounding box center [377, 285] width 289 height 32
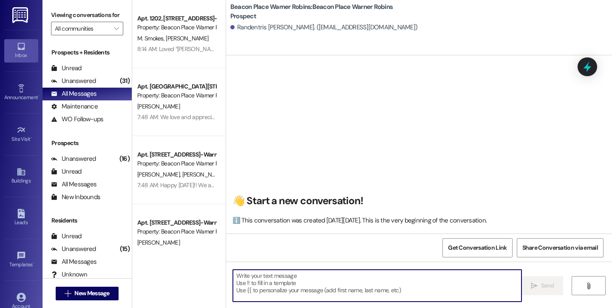
paste textarea "Good morning and Happy Friday! This is Bailey from Beacon Place Warner Robins. …"
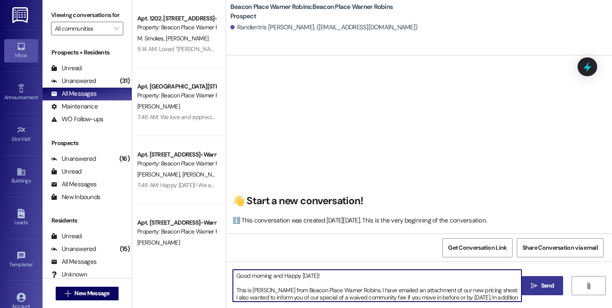
scroll to position [7, 0]
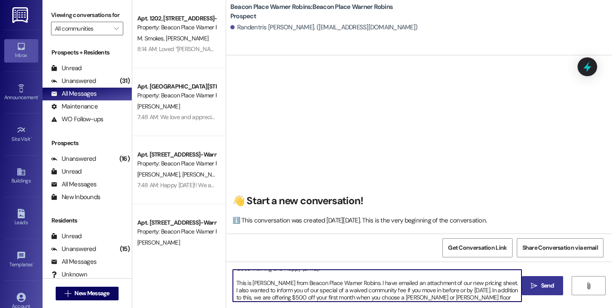
type textarea "Good morning and Happy Friday! This is Bailey from Beacon Place Warner Robins. …"
click at [537, 289] on span " Send" at bounding box center [542, 285] width 27 height 9
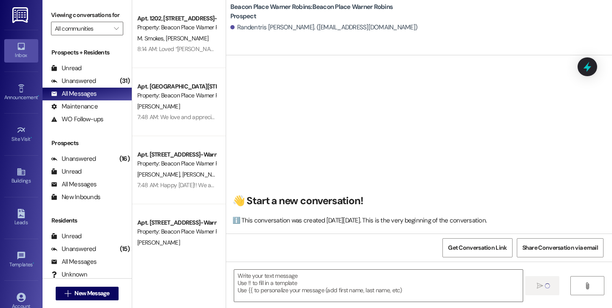
scroll to position [0, 0]
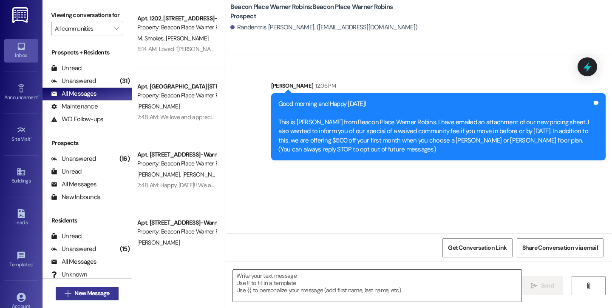
click at [74, 295] on span "New Message" at bounding box center [91, 293] width 35 height 9
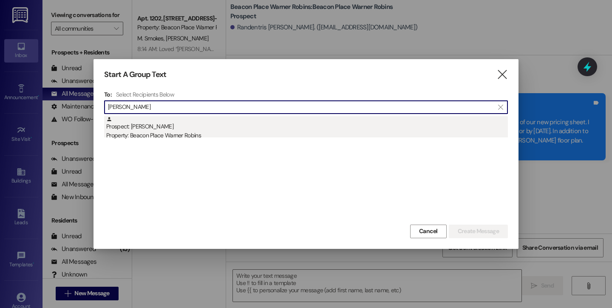
type input "ormon"
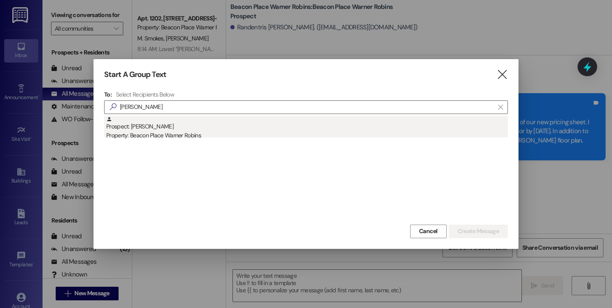
click at [190, 124] on div "Prospect: Tequalyn Ormond Property: Beacon Place Warner Robins" at bounding box center [307, 128] width 402 height 24
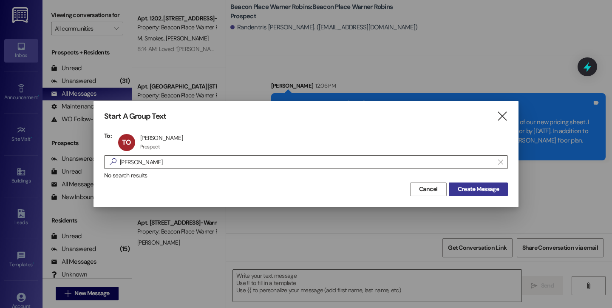
click at [487, 188] on span "Create Message" at bounding box center [478, 188] width 41 height 9
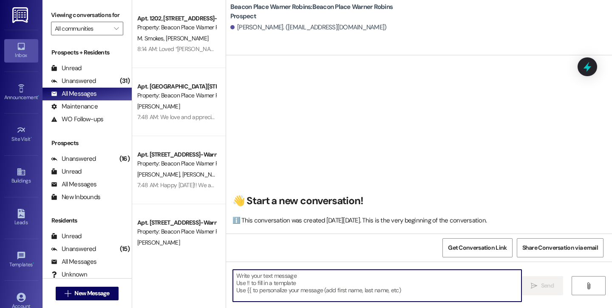
click at [304, 281] on textarea at bounding box center [377, 285] width 289 height 32
paste textarea "Good morning and Happy Friday! This is Bailey from Beacon Place Warner Robins. …"
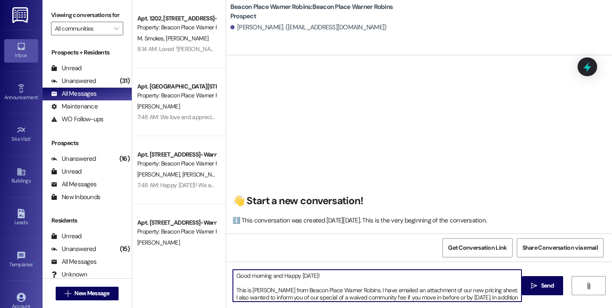
scroll to position [7, 0]
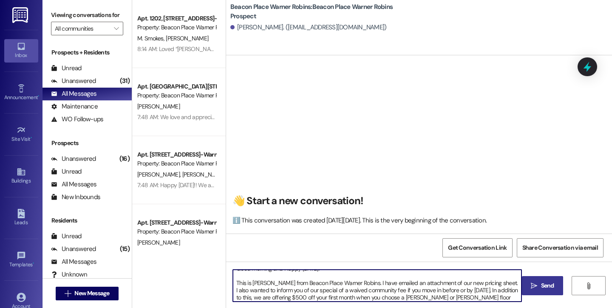
type textarea "Good morning and Happy Friday! This is Bailey from Beacon Place Warner Robins. …"
click at [549, 281] on span "Send" at bounding box center [547, 285] width 13 height 9
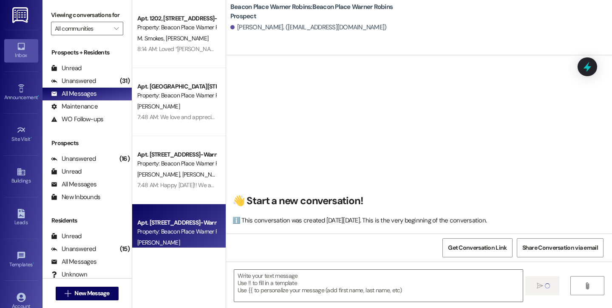
scroll to position [0, 0]
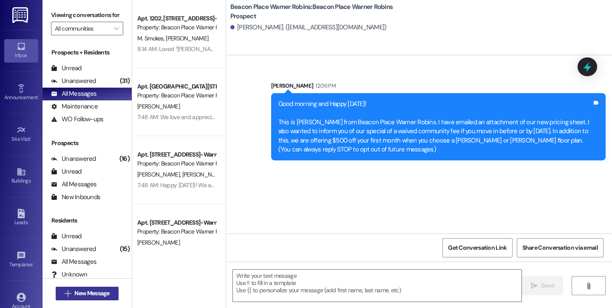
click at [85, 292] on span "New Message" at bounding box center [91, 293] width 35 height 9
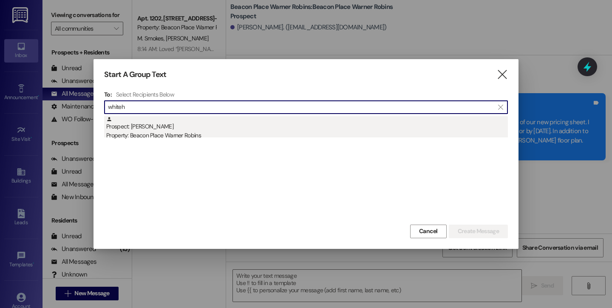
type input "whiteh"
click at [145, 125] on div "Prospect: Jeanice Whitehead Property: Beacon Place Warner Robins" at bounding box center [307, 128] width 402 height 24
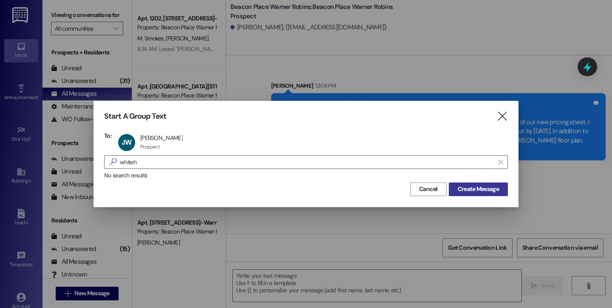
click at [471, 186] on span "Create Message" at bounding box center [478, 188] width 41 height 9
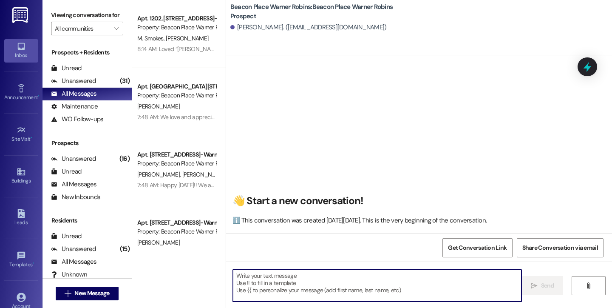
click at [293, 277] on textarea at bounding box center [377, 285] width 289 height 32
paste textarea "Good morning and Happy Friday! This is Bailey from Beacon Place Warner Robins. …"
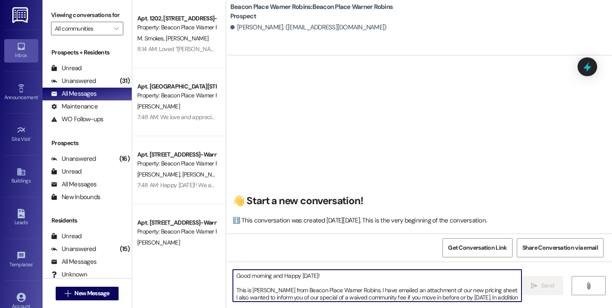
scroll to position [7, 0]
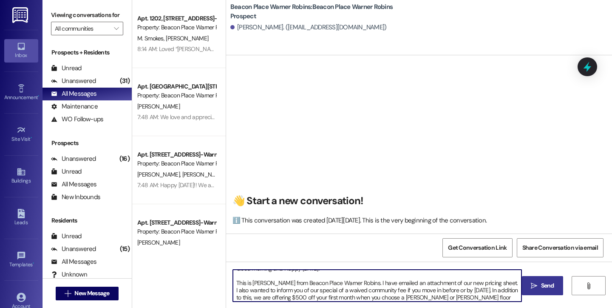
type textarea "Good morning and Happy Friday! This is Bailey from Beacon Place Warner Robins. …"
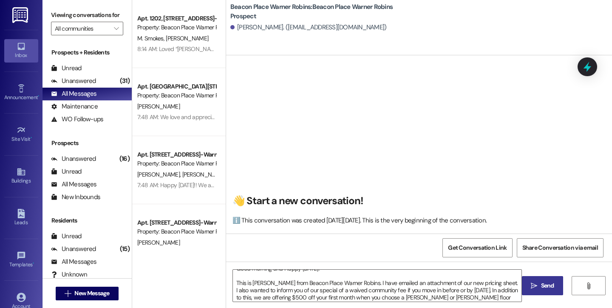
click at [542, 289] on span "Send" at bounding box center [547, 285] width 13 height 9
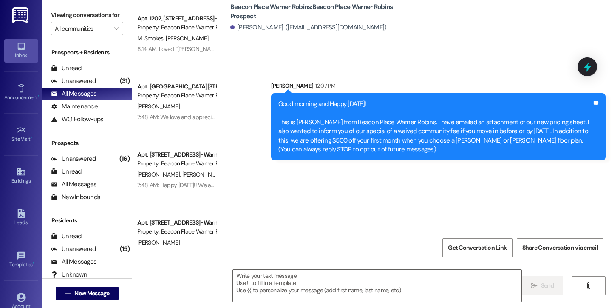
scroll to position [0, 0]
click at [91, 85] on div "Unanswered" at bounding box center [73, 81] width 45 height 9
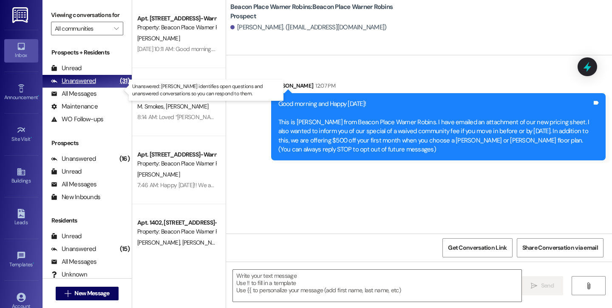
click at [86, 85] on div "Unanswered" at bounding box center [73, 81] width 45 height 9
click at [87, 85] on div "Unanswered" at bounding box center [73, 81] width 45 height 9
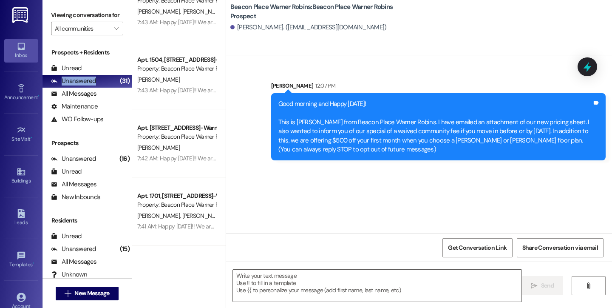
scroll to position [909, 0]
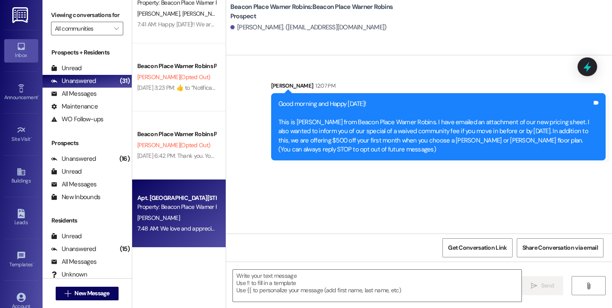
click at [176, 182] on div "Apt. 1101, 1100 Beacon Place-Warner Robins, LLC Property: Beacon Place Warner R…" at bounding box center [179, 213] width 94 height 68
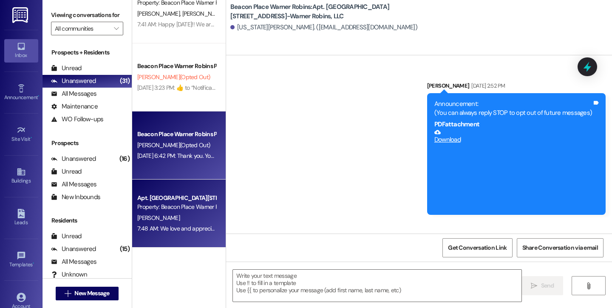
scroll to position [5458, 0]
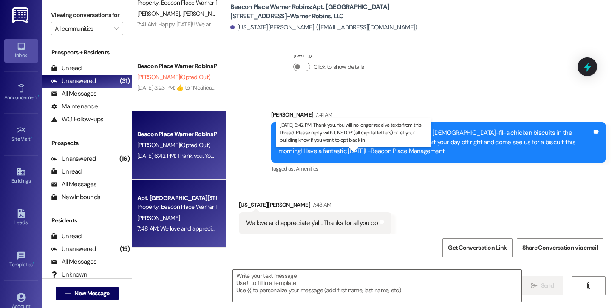
click at [176, 156] on div "Sep 03, 2025 at 6:42 PM: Thank you. You will no longer receive texts from this …" at bounding box center [347, 156] width 420 height 8
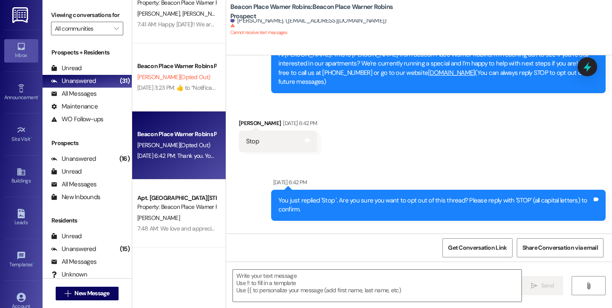
scroll to position [0, 0]
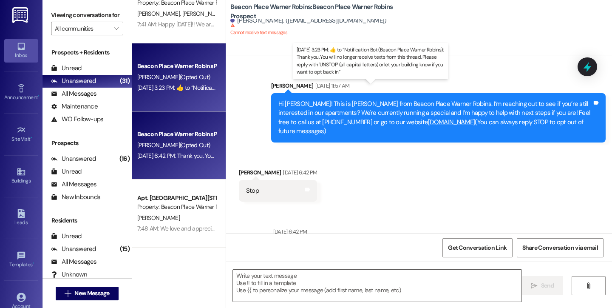
click at [159, 84] on div "Aug 29, 2025 at 3:23 PM:  ​👍​ to “ Notification Bot (Beacon Place Warner Robins…" at bounding box center [413, 88] width 553 height 8
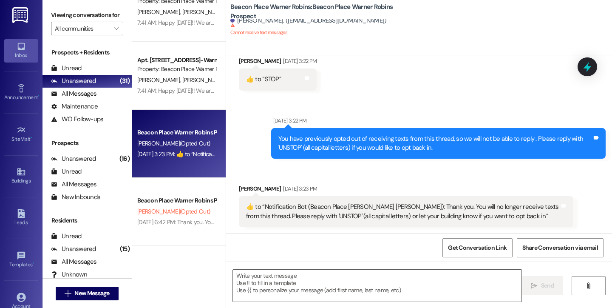
scroll to position [839, 0]
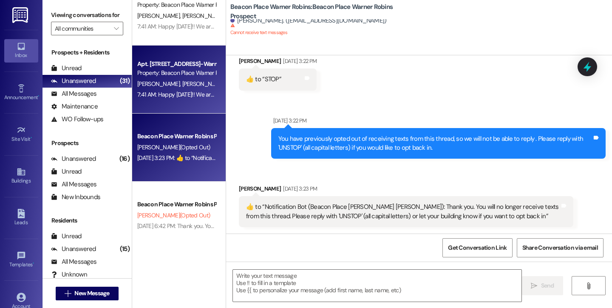
click at [160, 87] on div "C. Walton K. Tharpe" at bounding box center [176, 84] width 80 height 11
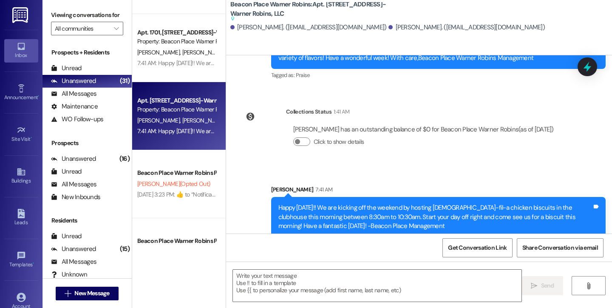
scroll to position [799, 0]
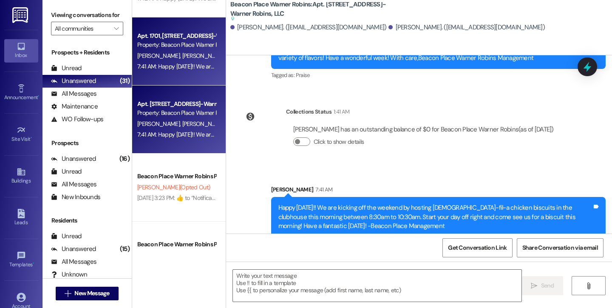
click at [182, 52] on span "A. Pearson" at bounding box center [203, 56] width 43 height 8
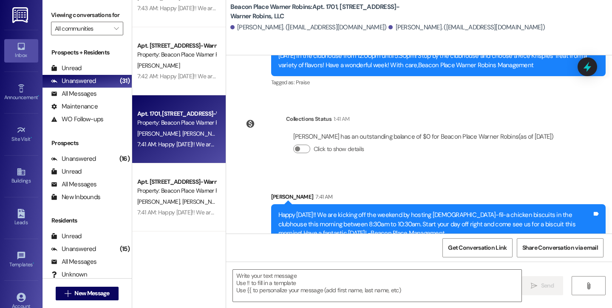
scroll to position [711, 0]
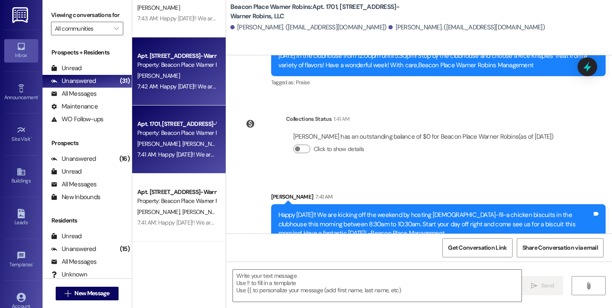
click at [167, 92] on div "Apt. 4304, 4300 Beacon Place-Warner Robins, LLC Property: Beacon Place Warner R…" at bounding box center [179, 71] width 94 height 68
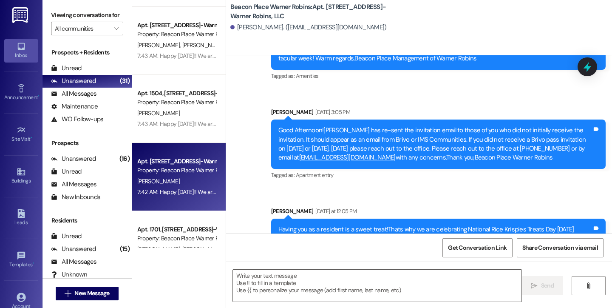
scroll to position [2935, 0]
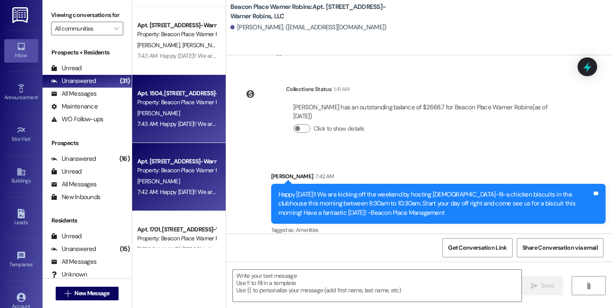
click at [191, 110] on div "C. Stabler" at bounding box center [176, 113] width 80 height 11
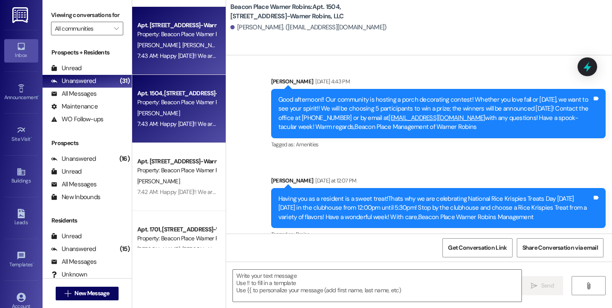
scroll to position [12197, 0]
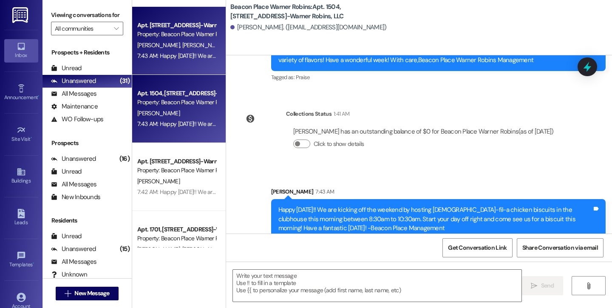
click at [184, 52] on div "7:43 AM: Happy Friday!! We are kicking off the weekend by hosting Chick-fil-a c…" at bounding box center [498, 56] width 723 height 8
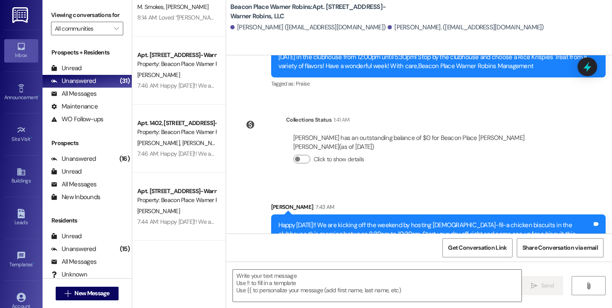
scroll to position [0, 0]
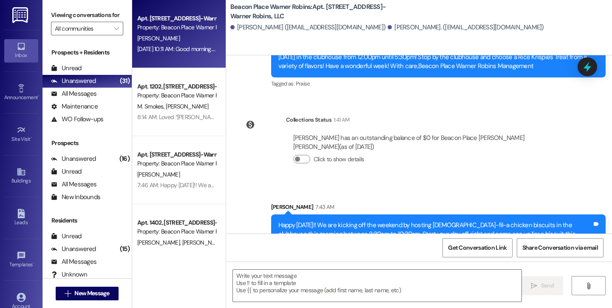
click at [177, 41] on div "[PERSON_NAME]" at bounding box center [176, 38] width 80 height 11
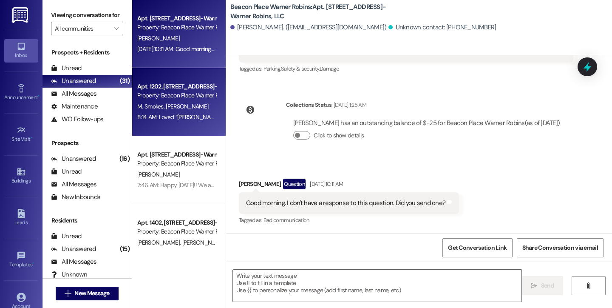
click at [170, 83] on div "Apt. 1202, [STREET_ADDRESS]-Warner Robins, LLC" at bounding box center [176, 86] width 79 height 9
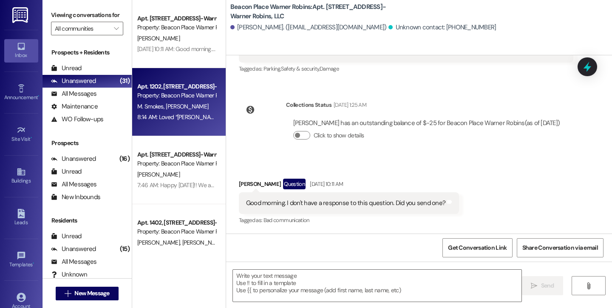
scroll to position [3606, 0]
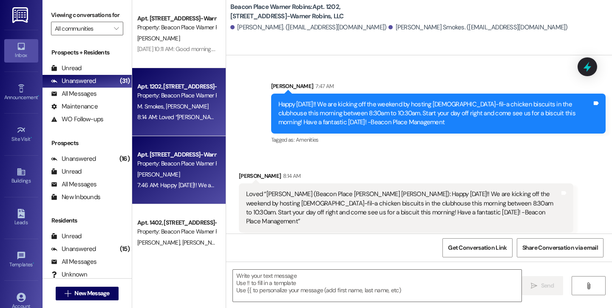
click at [167, 156] on div "Apt. [STREET_ADDRESS]-Warner Robins, LLC" at bounding box center [176, 154] width 79 height 9
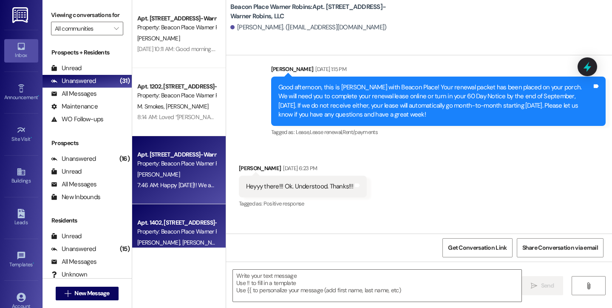
scroll to position [19904, 0]
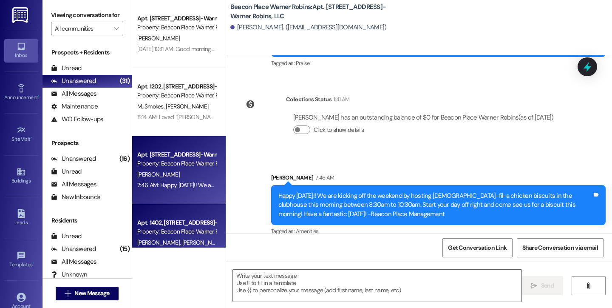
click at [159, 218] on div "Apt. 1402, [STREET_ADDRESS]-Warner Robins, LLC" at bounding box center [176, 222] width 79 height 9
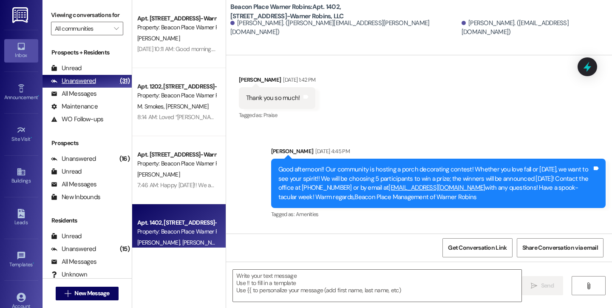
scroll to position [18384, 0]
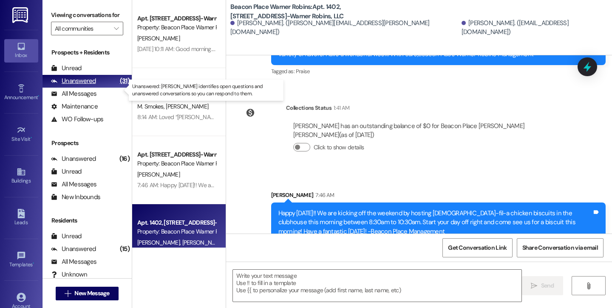
click at [85, 85] on div "Unanswered" at bounding box center [73, 81] width 45 height 9
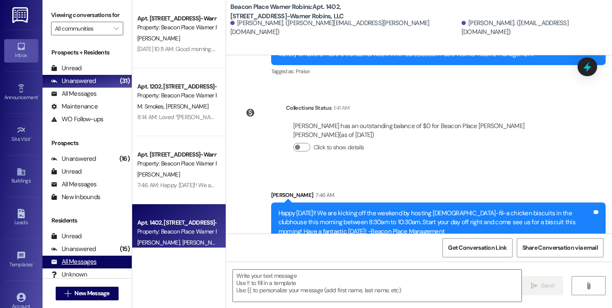
click at [79, 265] on div "All Messages (undefined)" at bounding box center [87, 261] width 89 height 13
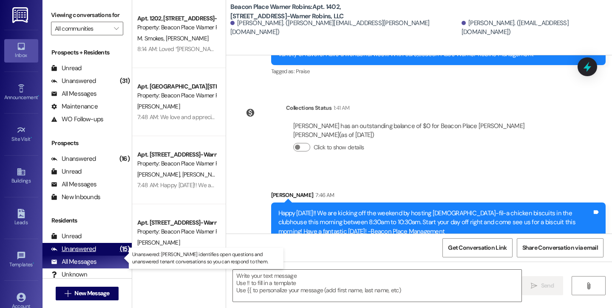
click at [80, 253] on div "Unanswered" at bounding box center [73, 248] width 45 height 9
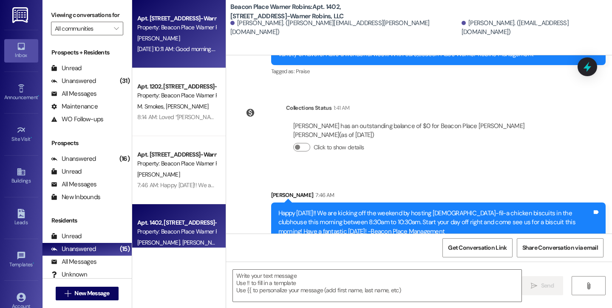
click at [165, 40] on div "[PERSON_NAME]" at bounding box center [176, 38] width 80 height 11
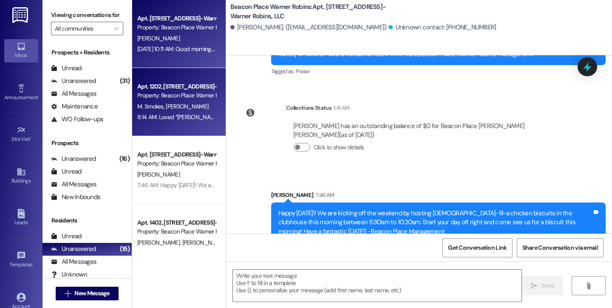
scroll to position [289, 0]
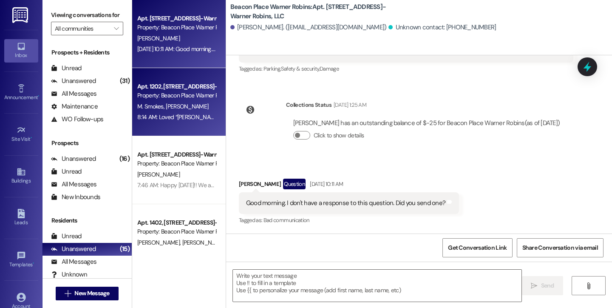
click at [172, 105] on span "[PERSON_NAME]" at bounding box center [187, 106] width 43 height 8
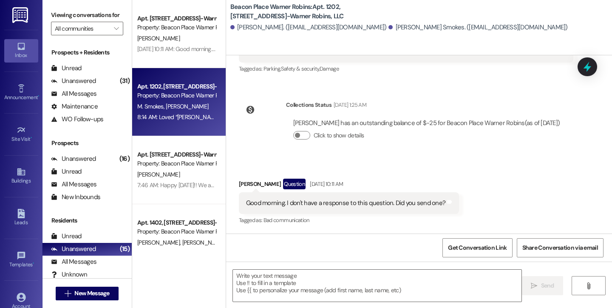
scroll to position [3605, 0]
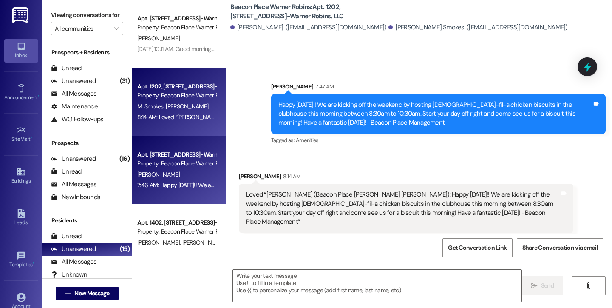
click at [165, 158] on div "Apt. [STREET_ADDRESS]-Warner Robins, LLC" at bounding box center [176, 154] width 79 height 9
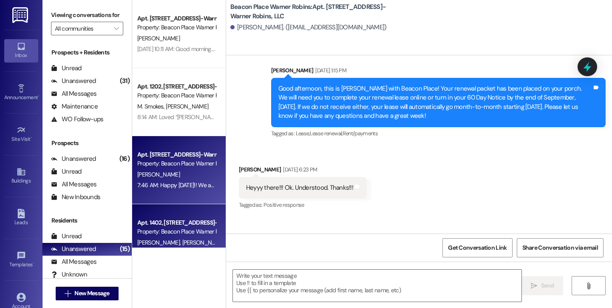
click at [163, 226] on div "Apt. 1402, [STREET_ADDRESS]-Warner Robins, LLC" at bounding box center [176, 222] width 79 height 9
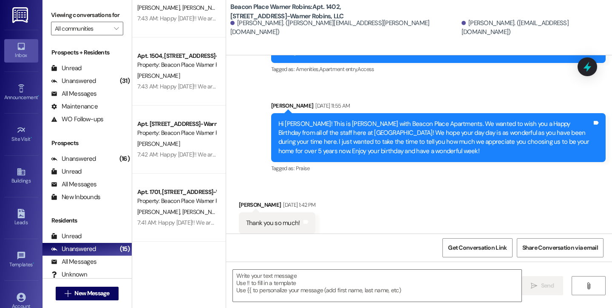
scroll to position [0, 0]
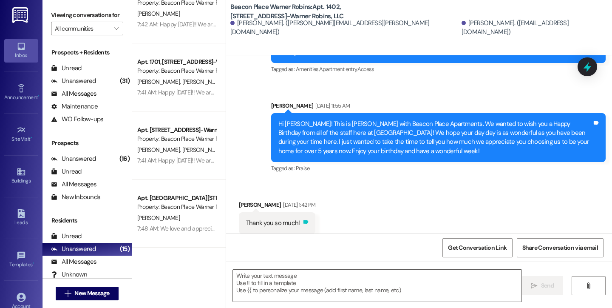
click at [309, 220] on icon at bounding box center [306, 222] width 5 height 4
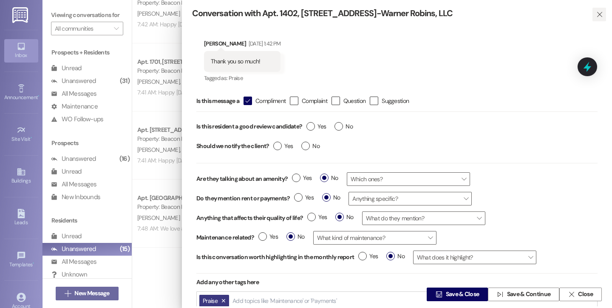
click at [596, 13] on icon "" at bounding box center [599, 14] width 6 height 7
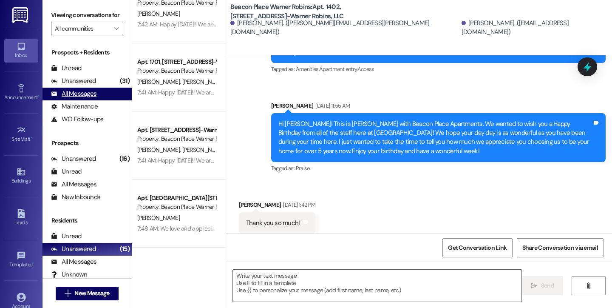
click at [73, 98] on div "All Messages" at bounding box center [73, 93] width 45 height 9
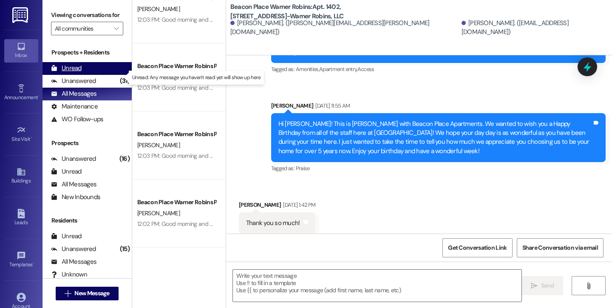
click at [70, 73] on div "Unread" at bounding box center [66, 68] width 31 height 9
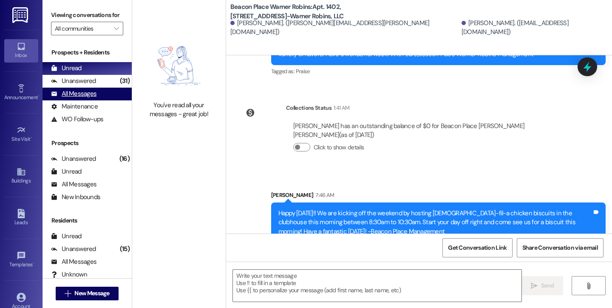
click at [72, 98] on div "All Messages" at bounding box center [73, 93] width 45 height 9
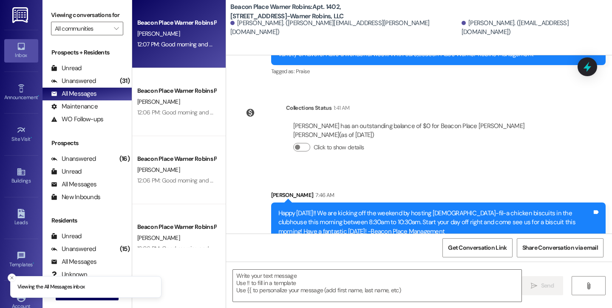
click at [171, 51] on div "Beacon Place Warner Robins Prospect J. Whitehead 12:07 PM: Good morning and Hap…" at bounding box center [179, 34] width 94 height 68
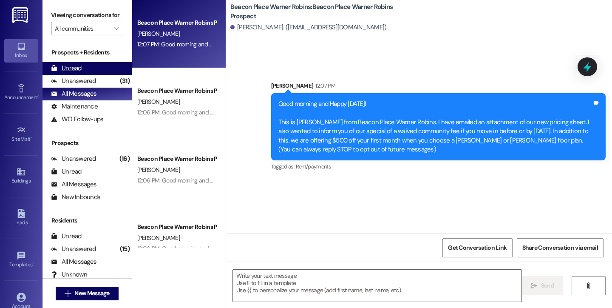
click at [75, 73] on div "Unread" at bounding box center [66, 68] width 31 height 9
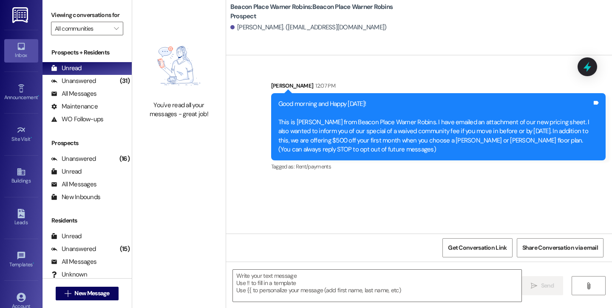
click at [22, 45] on icon at bounding box center [20, 46] width 7 height 7
click at [199, 24] on div "You've read all your messages - great job!" at bounding box center [179, 77] width 94 height 154
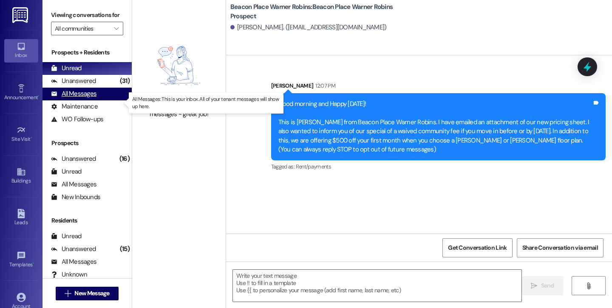
click at [58, 98] on div "All Messages" at bounding box center [73, 93] width 45 height 9
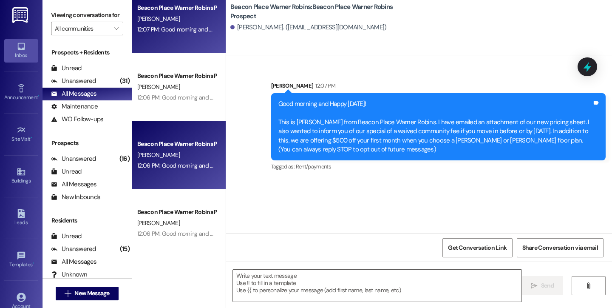
scroll to position [26, 0]
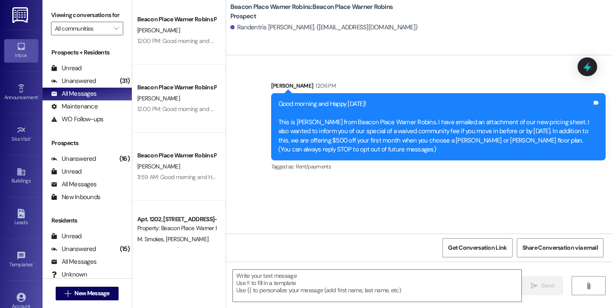
scroll to position [1293, 0]
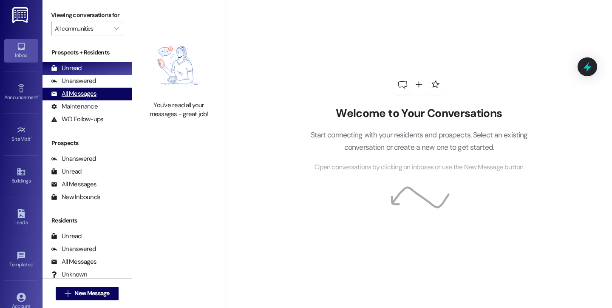
click at [83, 98] on div "All Messages" at bounding box center [73, 93] width 45 height 9
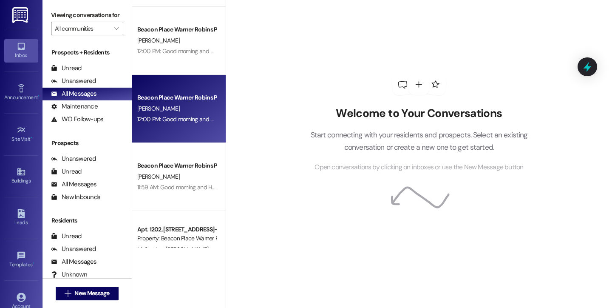
scroll to position [1286, 0]
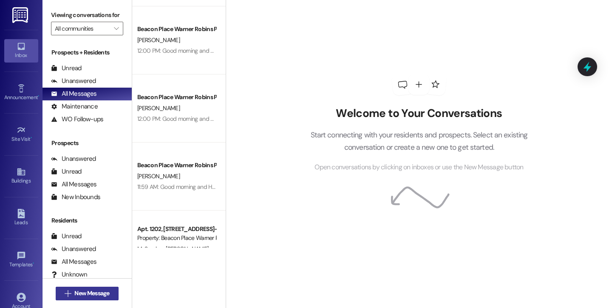
click at [84, 291] on span "New Message" at bounding box center [91, 293] width 35 height 9
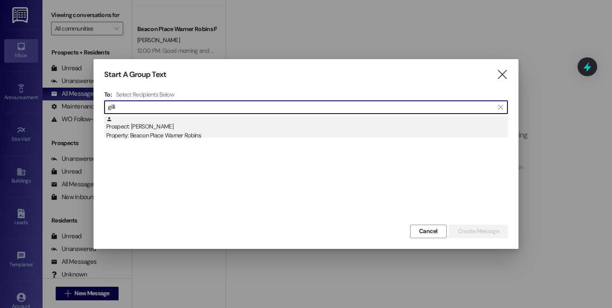
type input "gilli"
click at [162, 120] on div "Prospect: Natasha Gilliard Property: Beacon Place Warner Robins" at bounding box center [307, 128] width 402 height 24
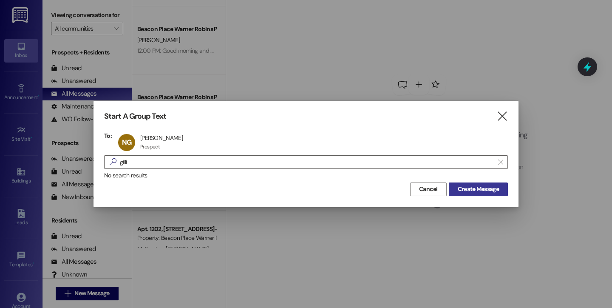
click at [479, 190] on span "Create Message" at bounding box center [478, 188] width 41 height 9
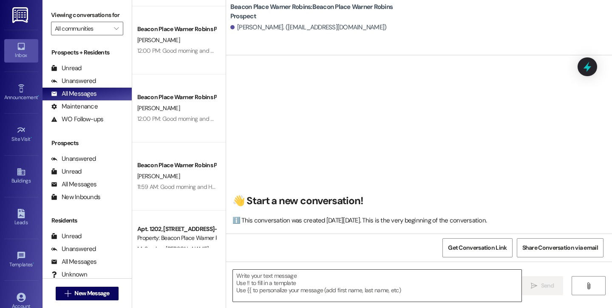
click at [267, 291] on textarea at bounding box center [377, 285] width 289 height 32
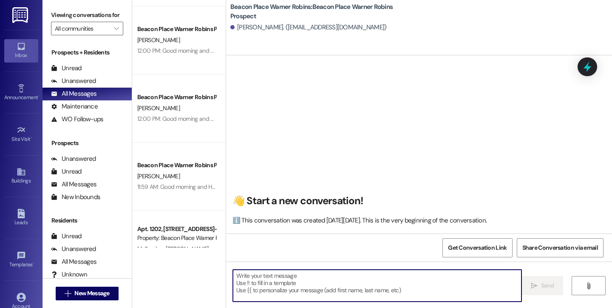
paste textarea "Good morning and Happy Friday! This is Bailey from Beacon Place Warner Robins. …"
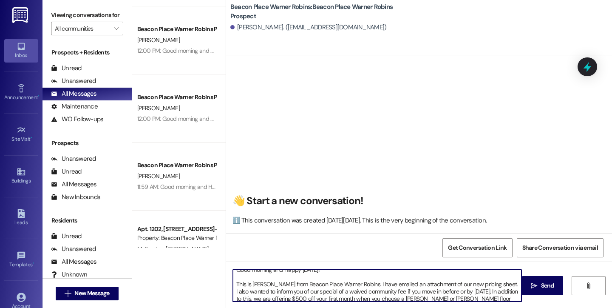
scroll to position [6, 0]
type textarea "Good morning and Happy Friday! This is Bailey from Beacon Place Warner Robins. …"
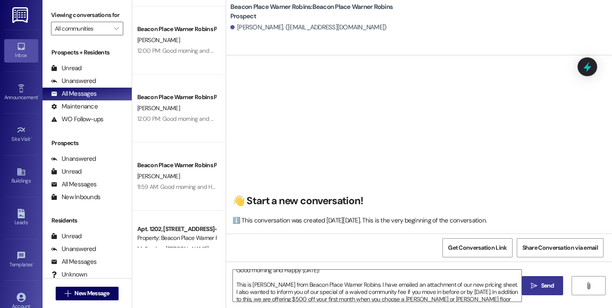
click at [530, 286] on span " Send" at bounding box center [542, 285] width 27 height 9
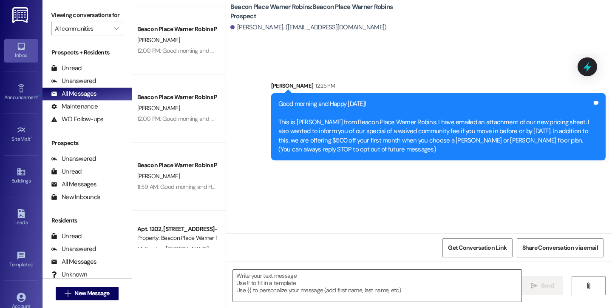
scroll to position [0, 0]
click at [99, 292] on span "New Message" at bounding box center [91, 293] width 35 height 9
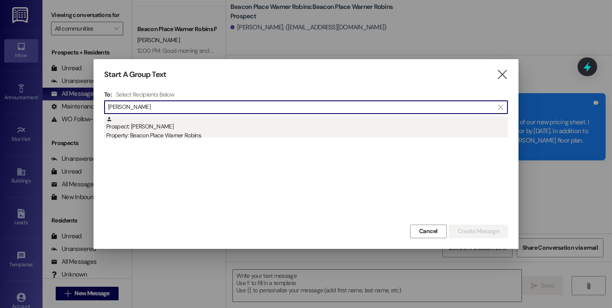
type input "arcuri"
click at [164, 121] on div "Prospect: Candice Arcuri Property: Beacon Place Warner Robins" at bounding box center [307, 128] width 402 height 24
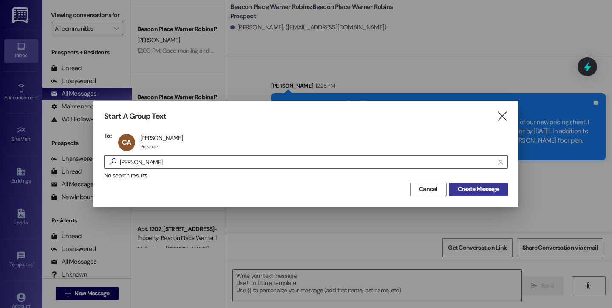
click at [490, 187] on span "Create Message" at bounding box center [478, 188] width 41 height 9
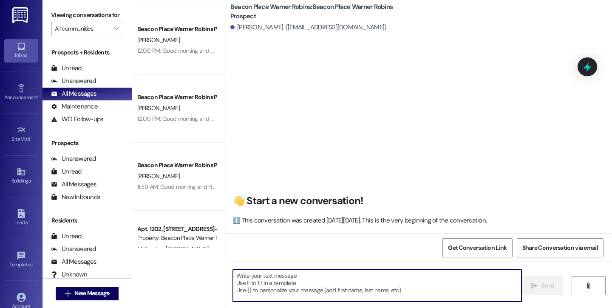
click at [269, 282] on textarea at bounding box center [377, 285] width 289 height 32
paste textarea "Good morning and Happy Friday! This is Bailey from Beacon Place Warner Robins. …"
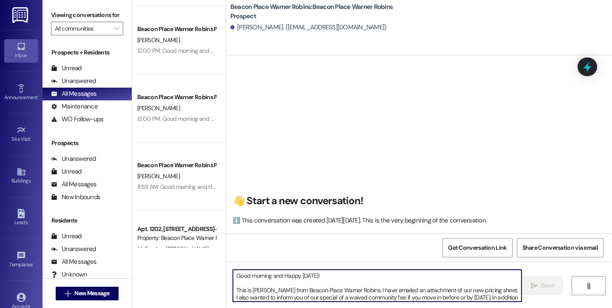
scroll to position [7, 0]
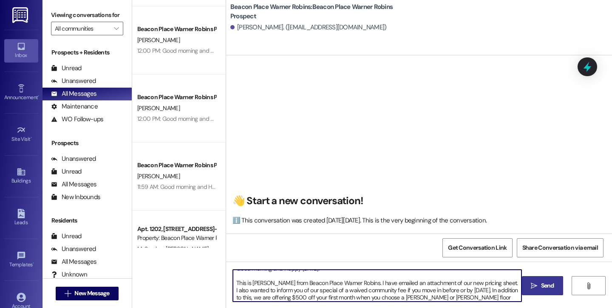
type textarea "Good morning and Happy Friday! This is Bailey from Beacon Place Warner Robins. …"
click at [538, 284] on span " Send" at bounding box center [542, 285] width 27 height 9
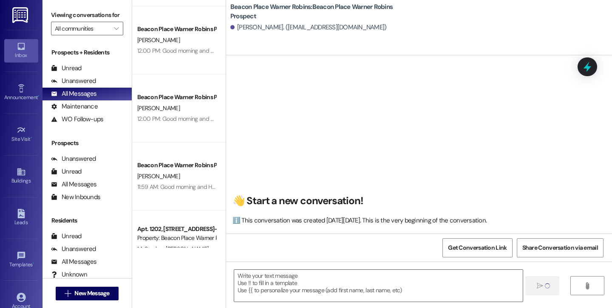
scroll to position [0, 0]
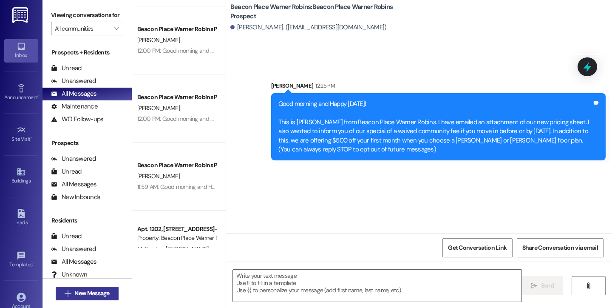
click at [67, 294] on icon "" at bounding box center [68, 293] width 6 height 7
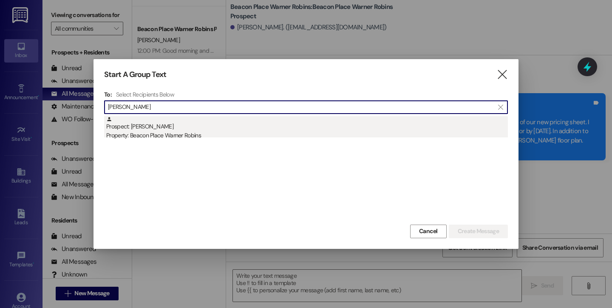
type input "michael bl"
click at [159, 129] on div "Prospect: Michael Blount Property: Beacon Place Warner Robins" at bounding box center [307, 128] width 402 height 24
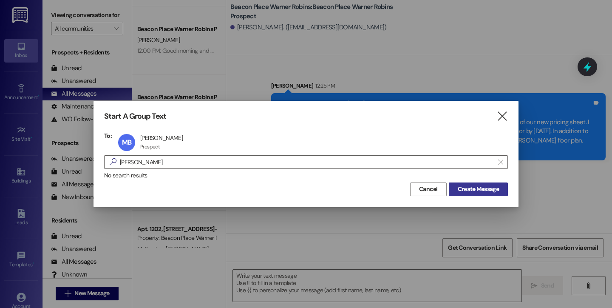
drag, startPoint x: 482, startPoint y: 191, endPoint x: 475, endPoint y: 196, distance: 8.4
click at [482, 191] on span "Create Message" at bounding box center [478, 188] width 41 height 9
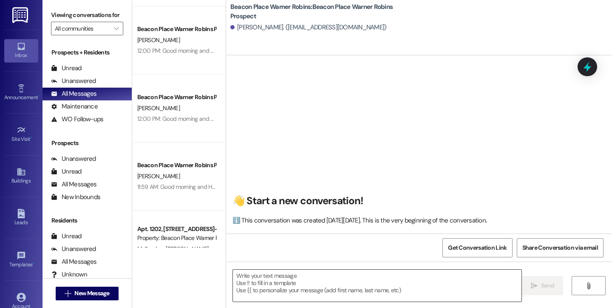
click at [301, 280] on textarea at bounding box center [377, 285] width 289 height 32
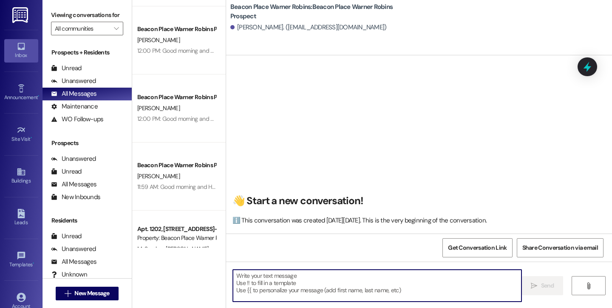
paste textarea "Good morning and Happy Friday! This is Bailey from Beacon Place Warner Robins. …"
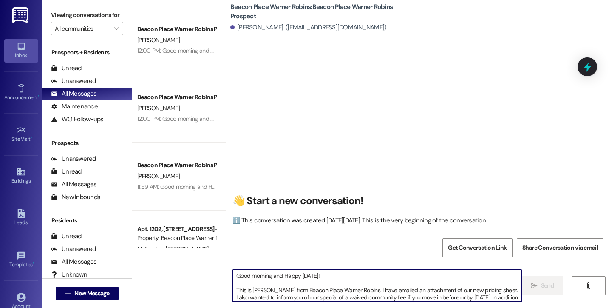
scroll to position [7, 0]
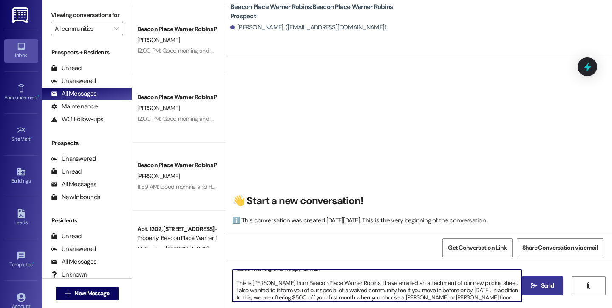
type textarea "Good morning and Happy Friday! This is Bailey from Beacon Place Warner Robins. …"
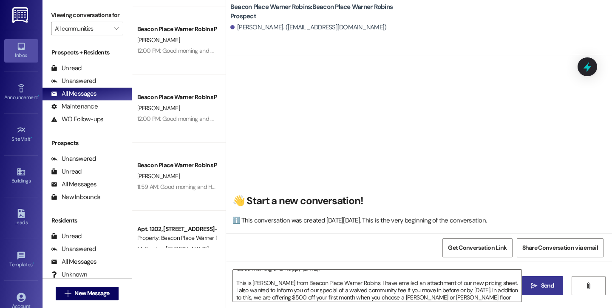
click at [556, 288] on button " Send" at bounding box center [542, 285] width 41 height 19
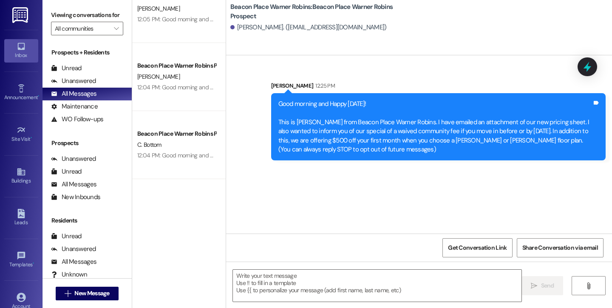
scroll to position [0, 0]
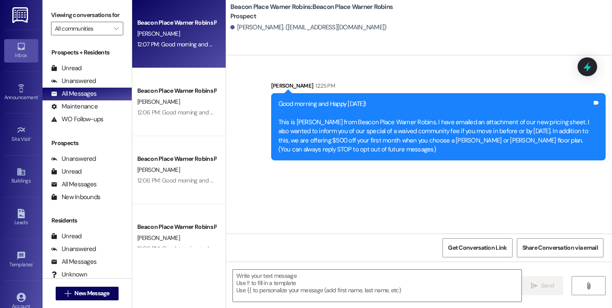
click at [176, 55] on div "Beacon Place Warner Robins Prospect J. Whitehead 12:07 PM: Good morning and Hap…" at bounding box center [179, 34] width 94 height 68
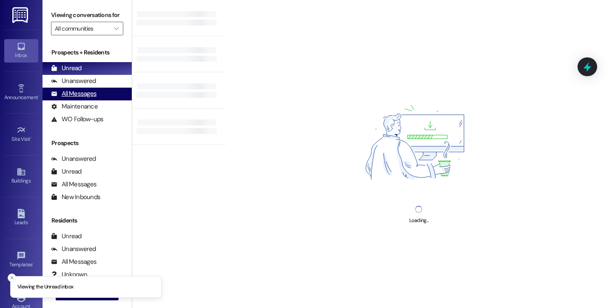
click at [63, 98] on div "All Messages" at bounding box center [73, 93] width 45 height 9
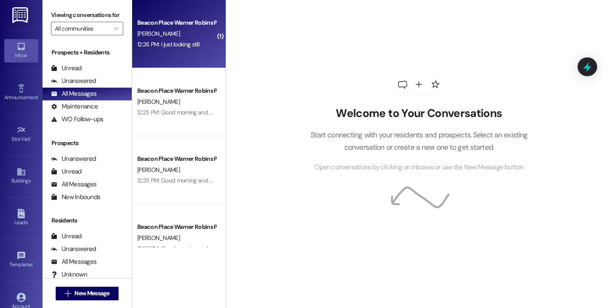
click at [197, 46] on div "12:26 PM: I just looking still 12:26 PM: I just looking still" at bounding box center [176, 44] width 80 height 11
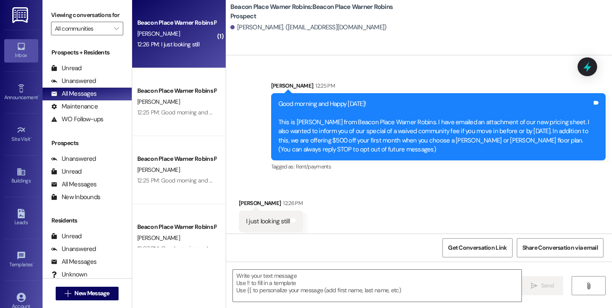
scroll to position [5, 0]
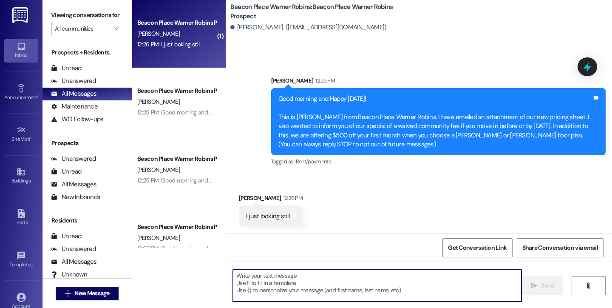
click at [304, 284] on textarea at bounding box center [377, 285] width 289 height 32
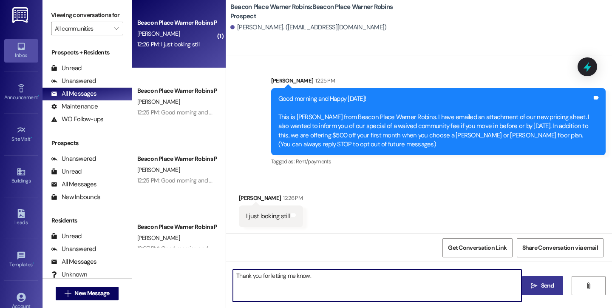
type textarea "Thank you for letting me know."
click at [531, 285] on icon "" at bounding box center [534, 285] width 6 height 7
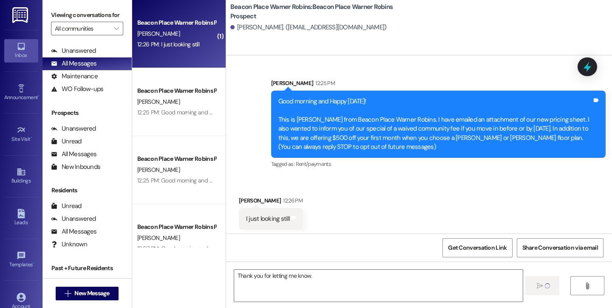
scroll to position [6, 0]
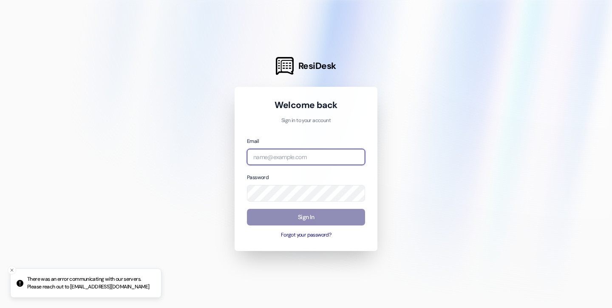
type input "baileyd@imscommunities.com"
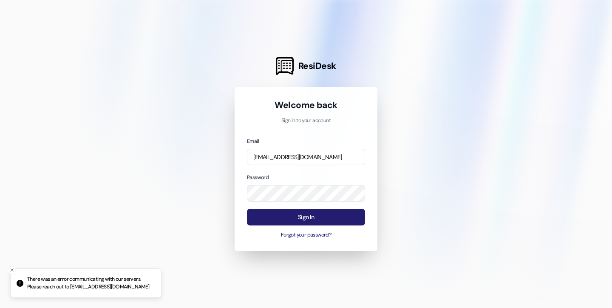
click at [294, 210] on button "Sign In" at bounding box center [306, 217] width 118 height 17
click at [313, 216] on button "Sign In" at bounding box center [306, 217] width 118 height 17
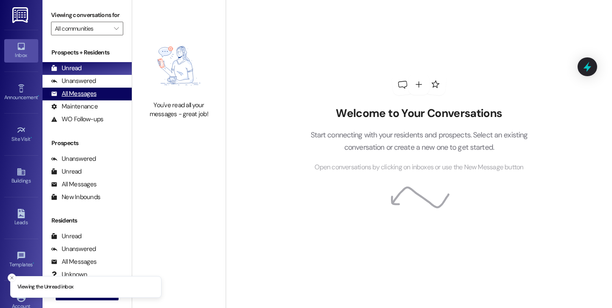
click at [81, 98] on div "All Messages" at bounding box center [73, 93] width 45 height 9
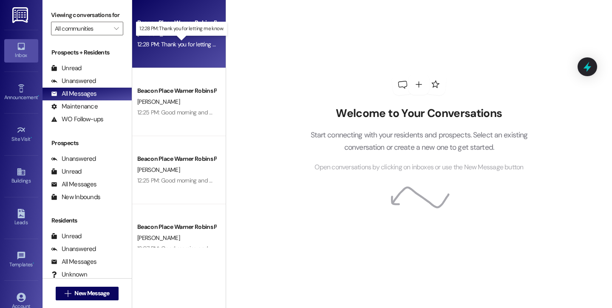
click at [177, 42] on div "12:28 PM: Thank you for letting me know. 12:28 PM: Thank you for letting me kno…" at bounding box center [186, 44] width 99 height 8
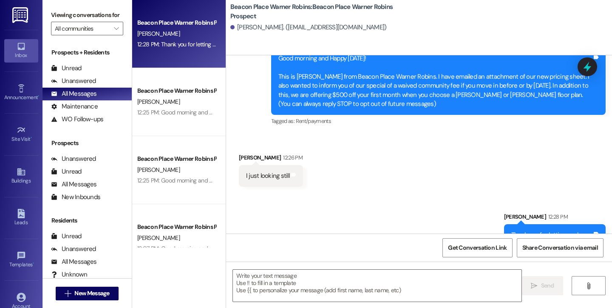
scroll to position [65, 0]
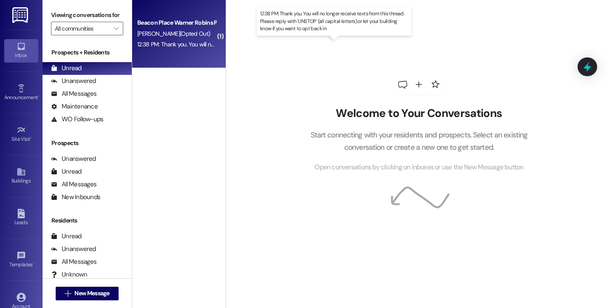
click at [182, 43] on div "12:38 PM: Thank you. You will no longer receive texts from this thread. Please …" at bounding box center [339, 44] width 404 height 8
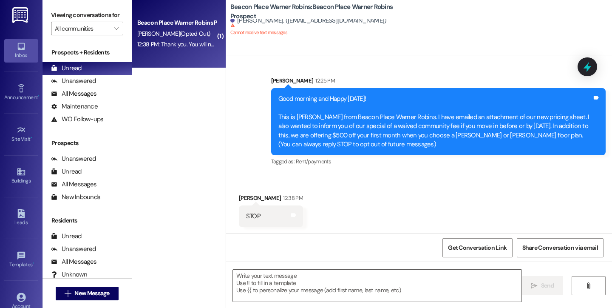
scroll to position [74, 0]
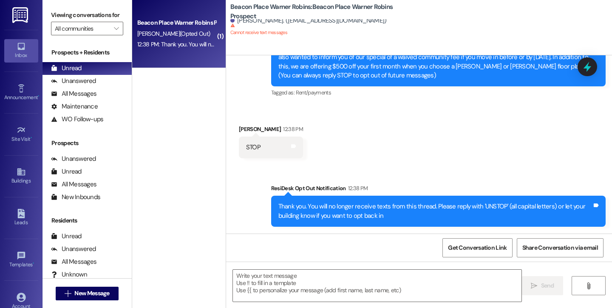
drag, startPoint x: 26, startPoint y: 45, endPoint x: 47, endPoint y: 32, distance: 24.6
click at [26, 45] on link "Inbox" at bounding box center [21, 50] width 34 height 23
drag, startPoint x: 210, startPoint y: 32, endPoint x: 226, endPoint y: 32, distance: 15.3
click at [211, 32] on div "[PERSON_NAME] (Opted Out)" at bounding box center [176, 33] width 80 height 11
click at [338, 282] on textarea at bounding box center [377, 285] width 289 height 32
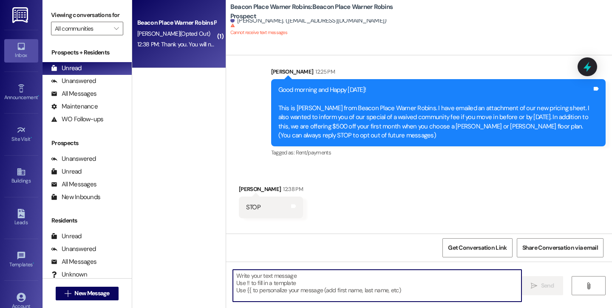
scroll to position [0, 0]
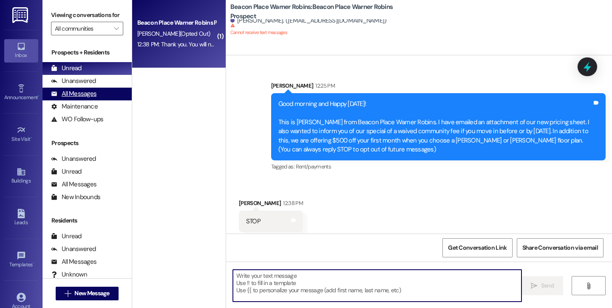
click at [73, 98] on div "All Messages" at bounding box center [73, 93] width 45 height 9
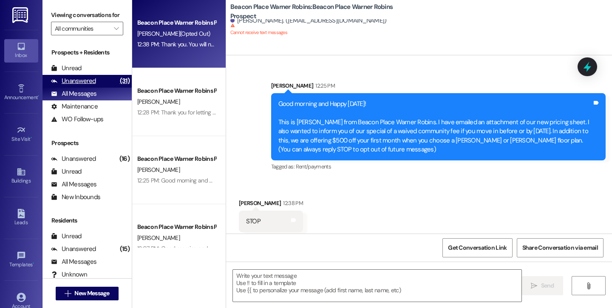
click at [85, 85] on div "Unanswered" at bounding box center [73, 81] width 45 height 9
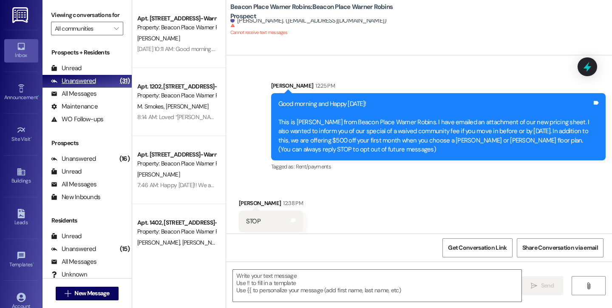
scroll to position [5, 0]
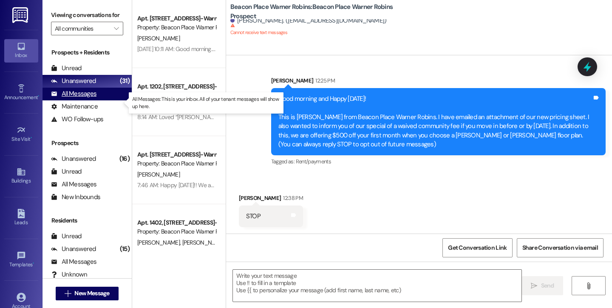
click at [84, 98] on div "All Messages" at bounding box center [73, 93] width 45 height 9
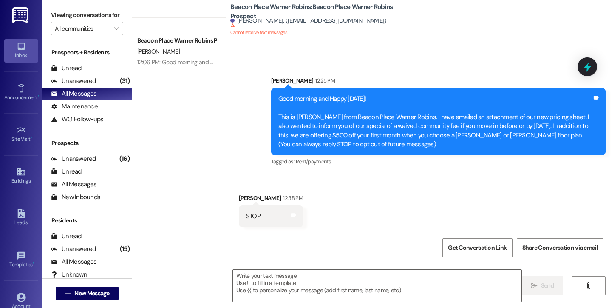
scroll to position [0, 0]
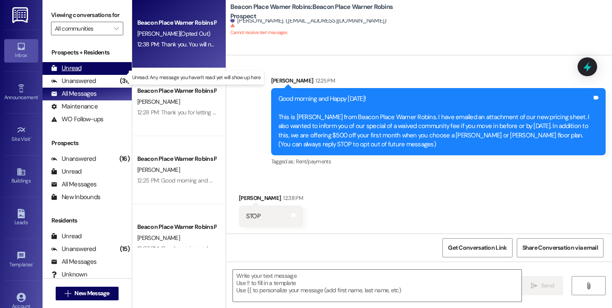
click at [52, 71] on icon at bounding box center [54, 68] width 6 height 6
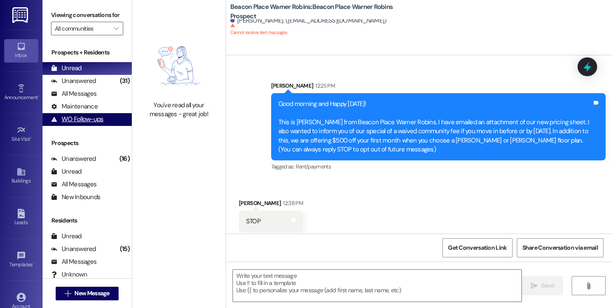
scroll to position [5, 0]
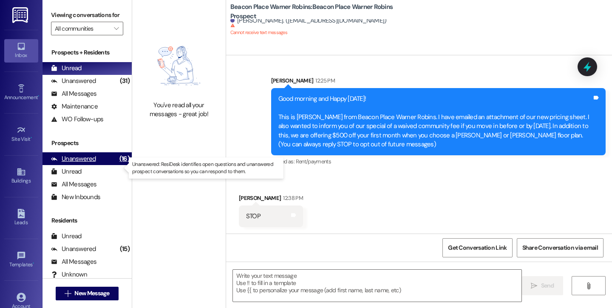
click at [79, 163] on div "Unanswered" at bounding box center [73, 158] width 45 height 9
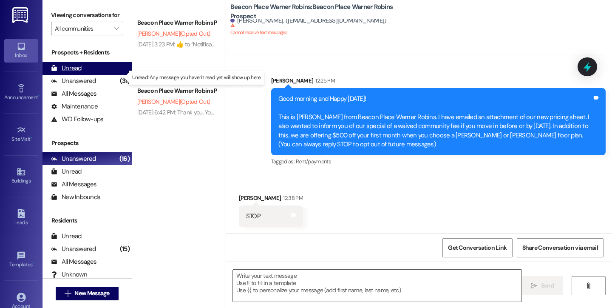
click at [87, 75] on div "Unread (0)" at bounding box center [87, 68] width 89 height 13
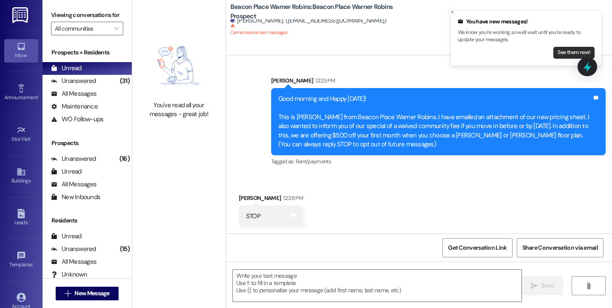
click at [583, 52] on button "See them now!" at bounding box center [573, 53] width 41 height 12
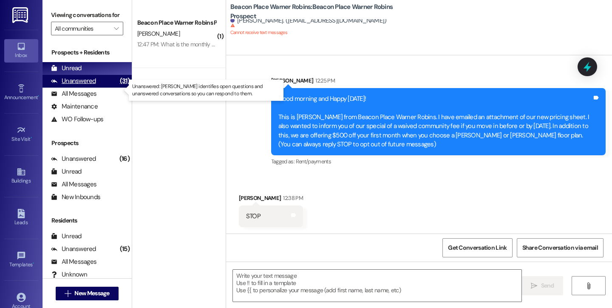
click at [87, 85] on div "Unanswered" at bounding box center [73, 81] width 45 height 9
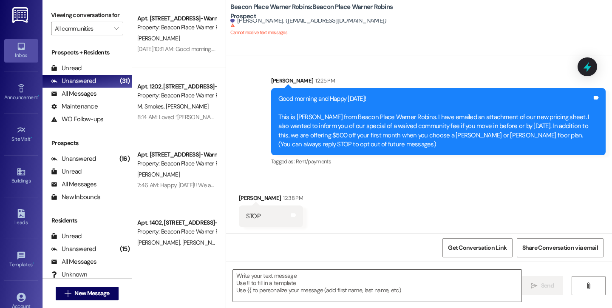
drag, startPoint x: 76, startPoint y: 78, endPoint x: 121, endPoint y: 63, distance: 48.0
click at [76, 73] on div "Unread" at bounding box center [66, 68] width 31 height 9
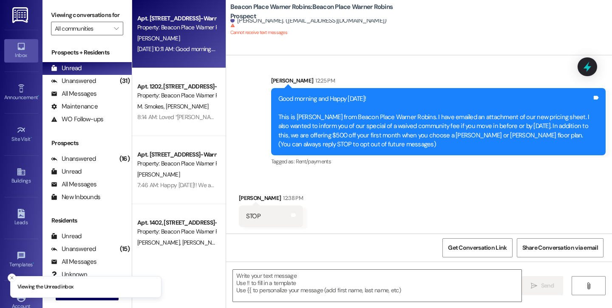
click at [171, 48] on div "Sep 16, 2025 at 10:11 AM: Good morning. I don't have a response to this questio…" at bounding box center [247, 49] width 220 height 8
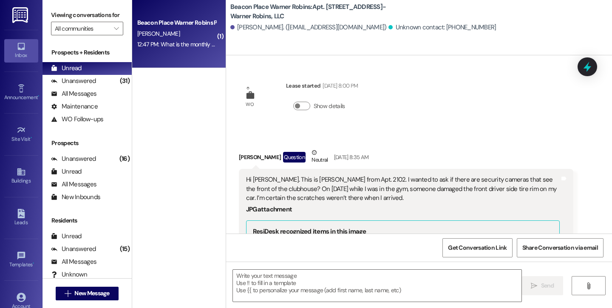
scroll to position [289, 0]
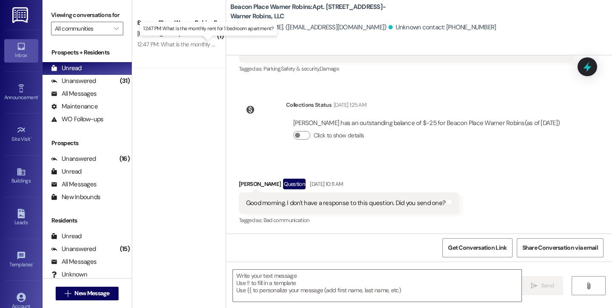
click at [173, 43] on div "12:47 PM: What is the monthly rent for 1 bedroom apartment? 12:47 PM: What is t…" at bounding box center [212, 44] width 150 height 8
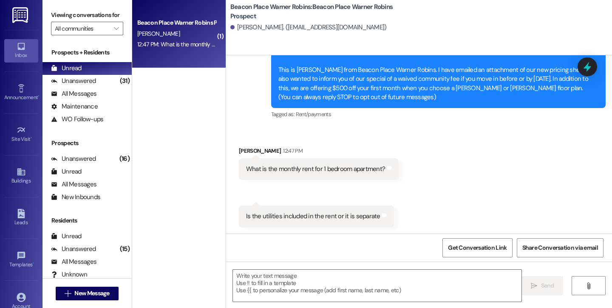
scroll to position [53, 0]
click at [584, 280] on button "" at bounding box center [589, 285] width 34 height 19
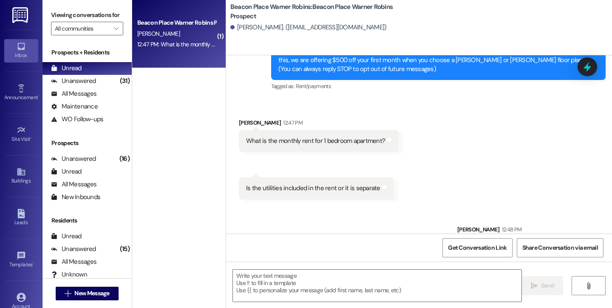
scroll to position [193, 0]
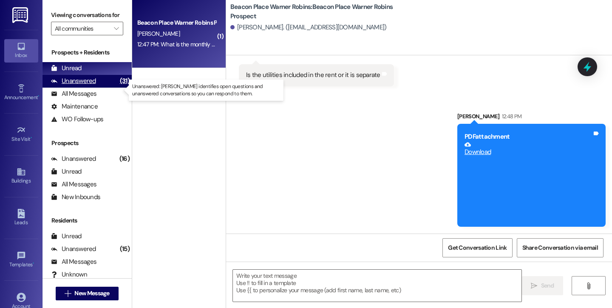
click at [69, 85] on div "Unanswered" at bounding box center [73, 81] width 45 height 9
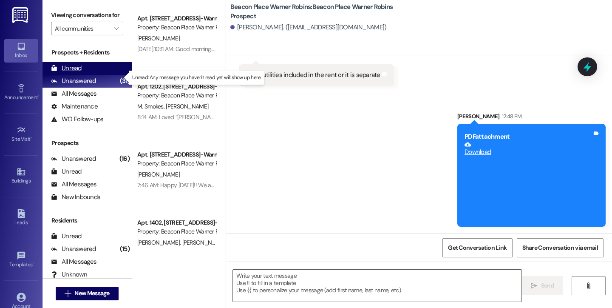
click at [66, 73] on div "Unread" at bounding box center [66, 68] width 31 height 9
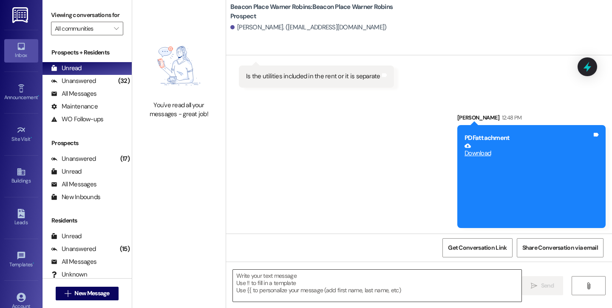
scroll to position [192, 0]
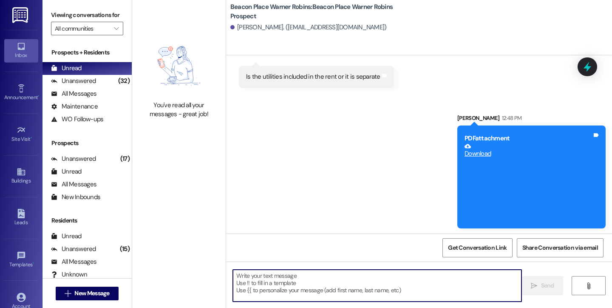
click at [351, 286] on textarea at bounding box center [377, 285] width 289 height 32
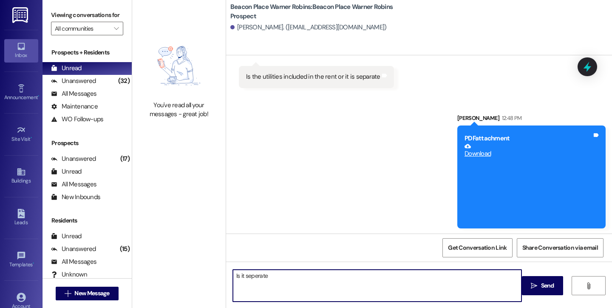
type textarea "Is it seperate"
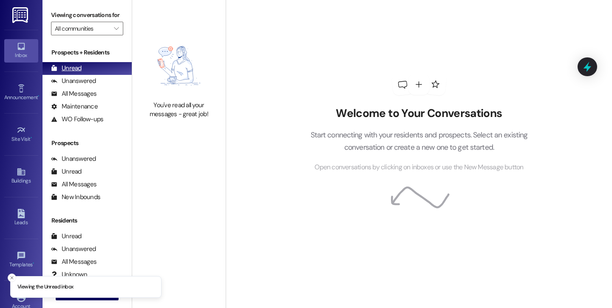
click at [62, 73] on div "Unread" at bounding box center [66, 68] width 31 height 9
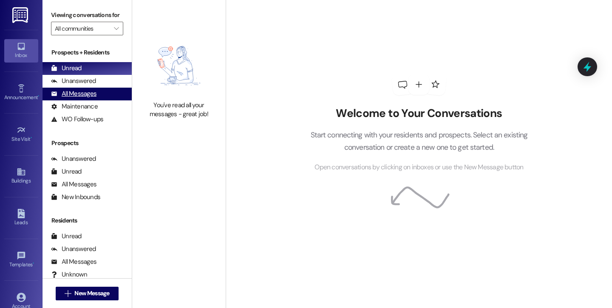
click at [77, 98] on div "All Messages" at bounding box center [73, 93] width 45 height 9
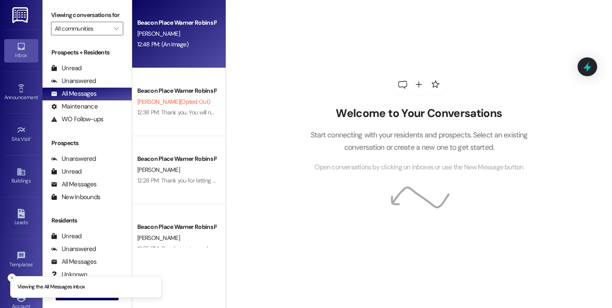
click at [173, 36] on div "[PERSON_NAME]" at bounding box center [176, 33] width 80 height 11
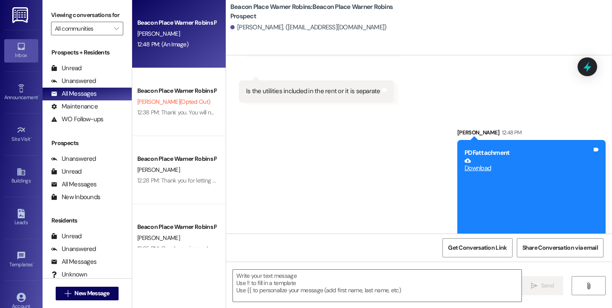
scroll to position [193, 0]
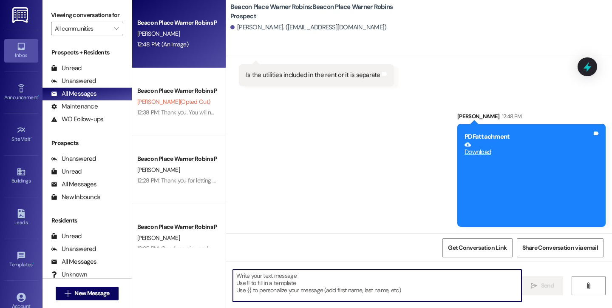
click at [291, 282] on textarea at bounding box center [377, 285] width 289 height 32
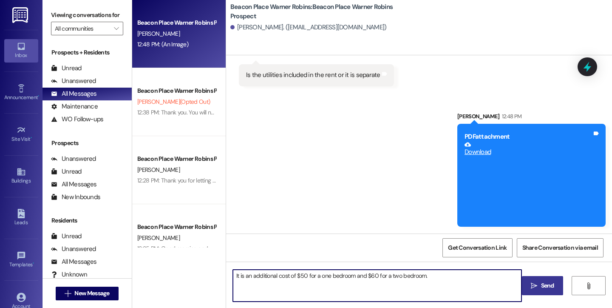
type textarea "It is an additional cost of $50 for a one bedroom and $60 for a two bedroom."
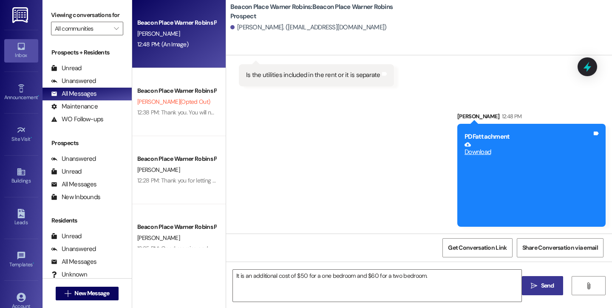
click at [551, 288] on span "Send" at bounding box center [547, 285] width 13 height 9
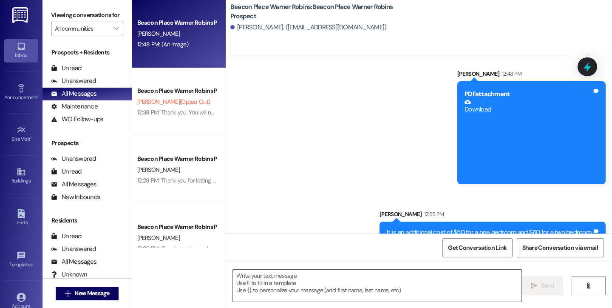
scroll to position [253, 0]
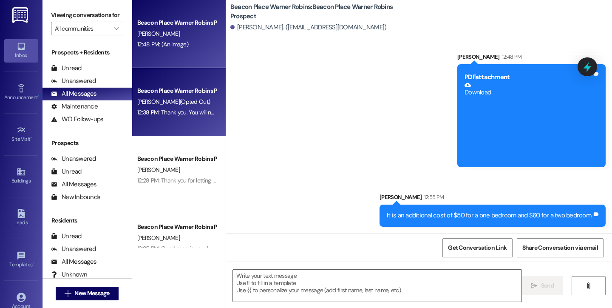
click at [172, 111] on div "12:38 PM: Thank you. You will no longer receive texts from this thread. Please …" at bounding box center [339, 112] width 404 height 8
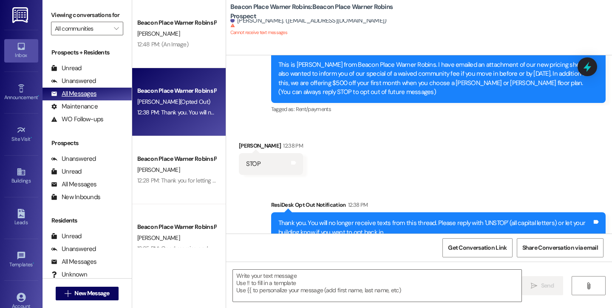
scroll to position [52, 0]
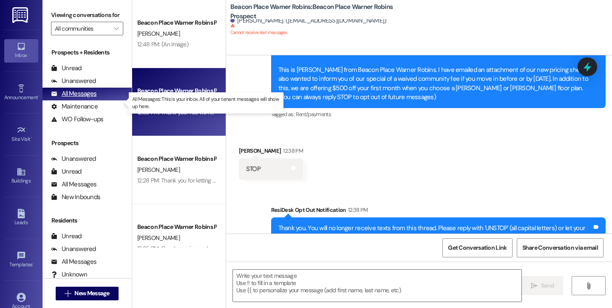
click at [70, 98] on div "All Messages" at bounding box center [73, 93] width 45 height 9
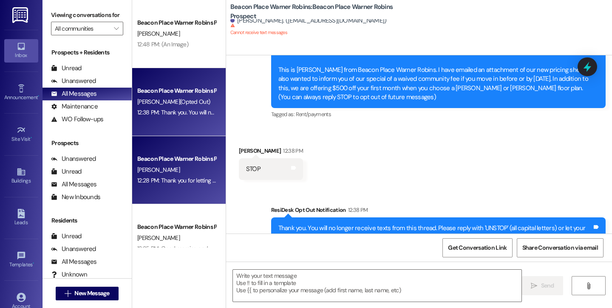
click at [164, 155] on div "Beacon Place Warner Robins Prospect" at bounding box center [176, 158] width 79 height 9
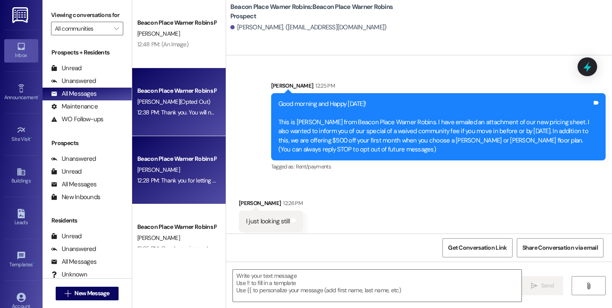
scroll to position [5, 0]
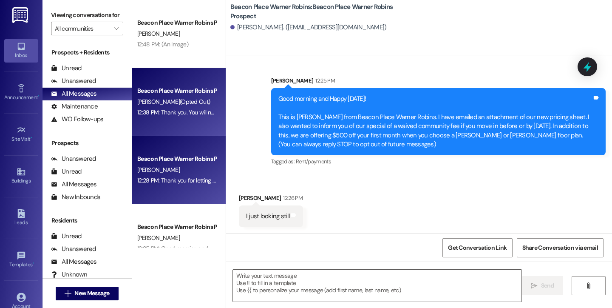
click at [169, 119] on div "Beacon Place Warner Robins Prospect [PERSON_NAME] (Opted Out) 12:38 PM: Thank y…" at bounding box center [179, 102] width 94 height 68
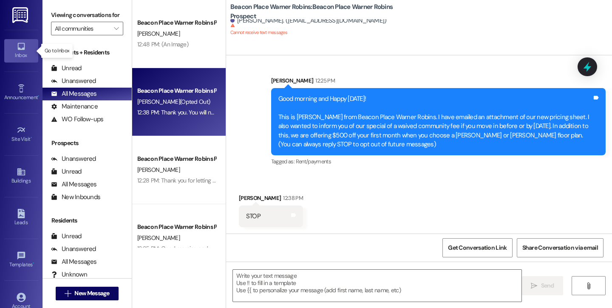
click at [18, 50] on icon at bounding box center [21, 46] width 9 height 9
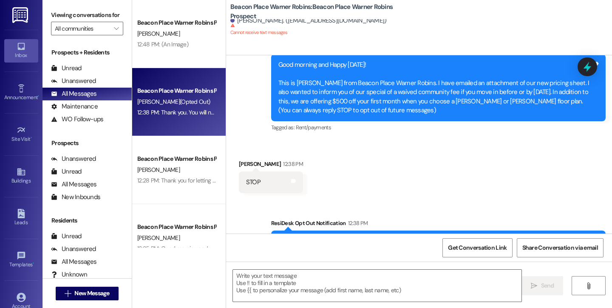
scroll to position [74, 0]
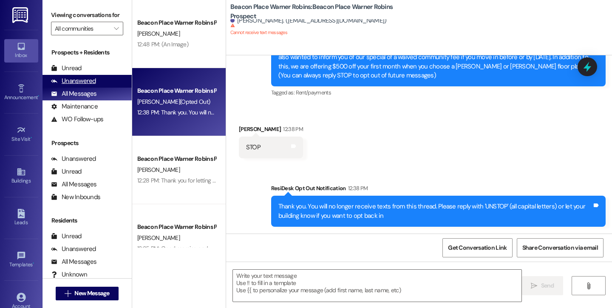
click at [78, 85] on div "Unanswered" at bounding box center [73, 81] width 45 height 9
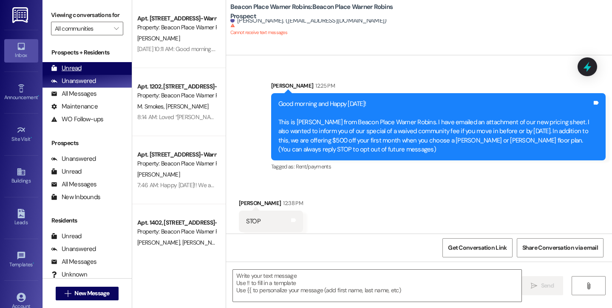
scroll to position [5, 0]
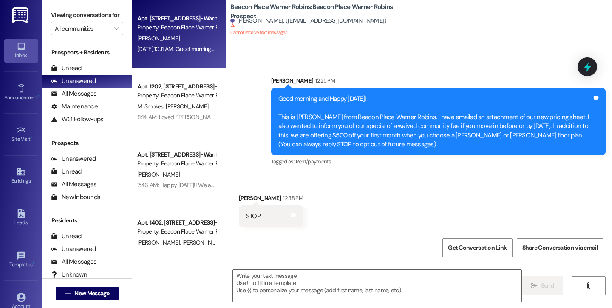
click at [165, 37] on div "[PERSON_NAME]" at bounding box center [176, 38] width 80 height 11
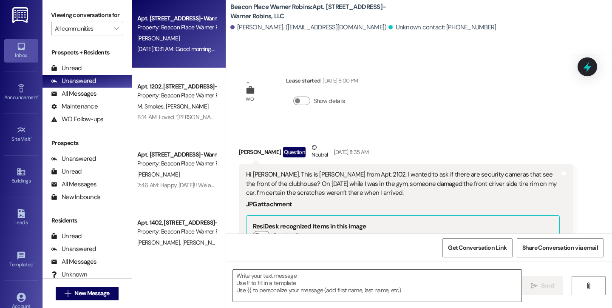
scroll to position [289, 0]
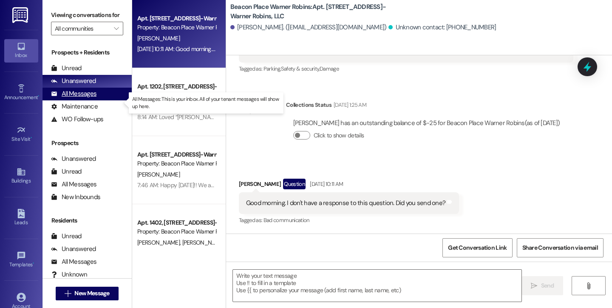
click at [72, 100] on div "All Messages (undefined)" at bounding box center [87, 94] width 89 height 13
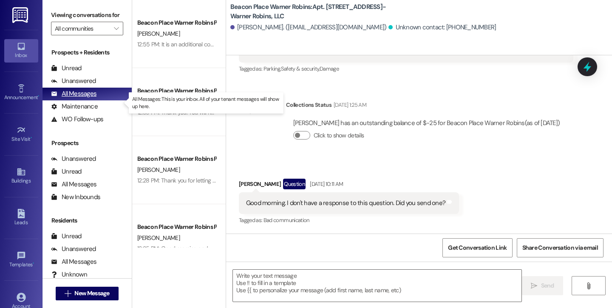
click at [74, 98] on div "All Messages" at bounding box center [73, 93] width 45 height 9
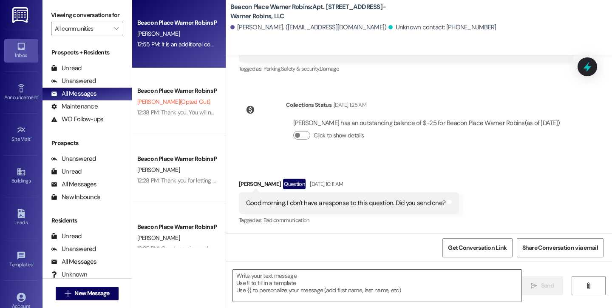
click at [152, 55] on div "Beacon Place Warner Robins Prospect A. Alves 12:55 PM: It is an additional cost…" at bounding box center [179, 34] width 94 height 68
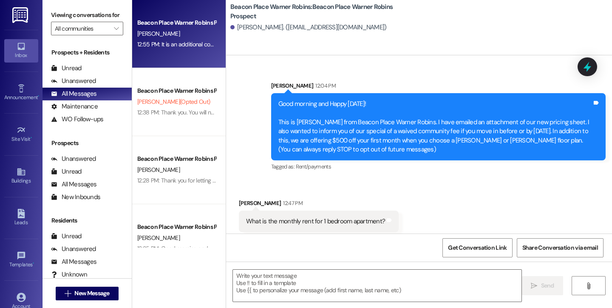
scroll to position [265, 0]
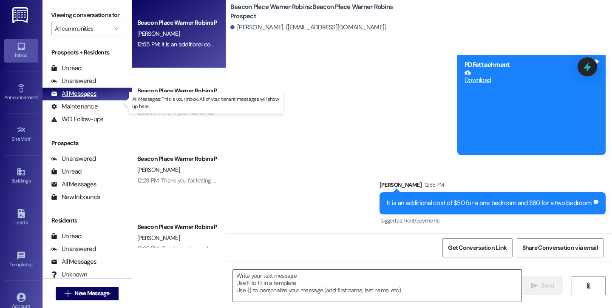
click at [66, 98] on div "All Messages" at bounding box center [73, 93] width 45 height 9
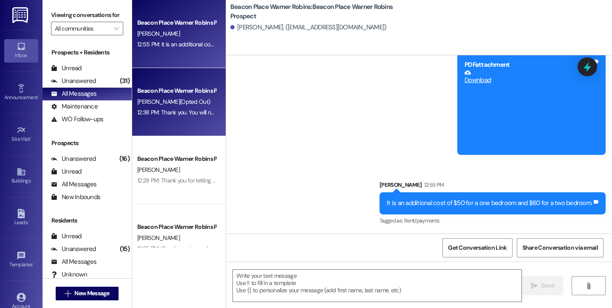
click at [189, 114] on div "12:38 PM: Thank you. You will no longer receive texts from this thread. Please …" at bounding box center [339, 112] width 404 height 8
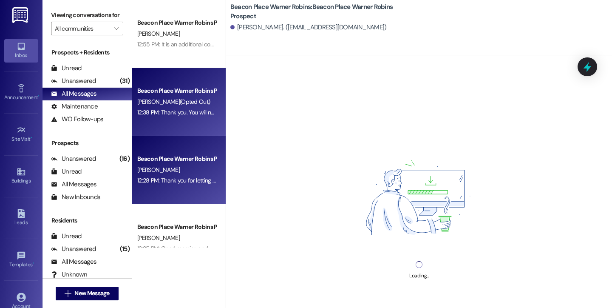
click at [180, 171] on div "[PERSON_NAME]" at bounding box center [176, 170] width 80 height 11
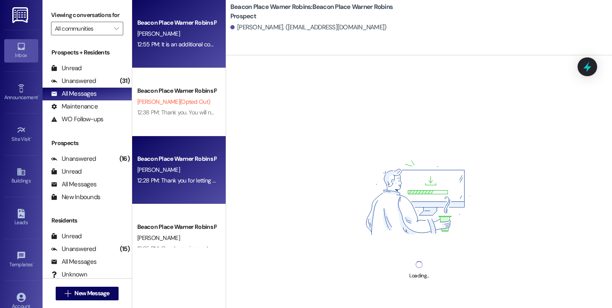
click at [182, 45] on div "12:55 PM: It is an additional cost of $50 for a one bedroom and $60 for a two b…" at bounding box center [245, 44] width 216 height 8
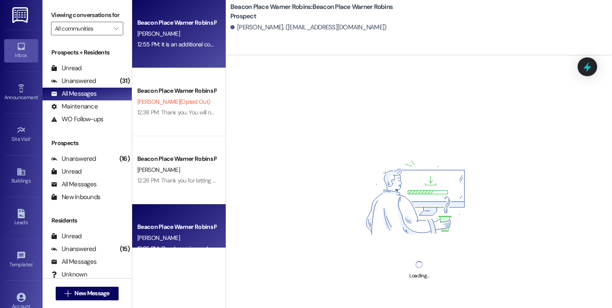
click at [176, 236] on div "[PERSON_NAME]" at bounding box center [176, 238] width 80 height 11
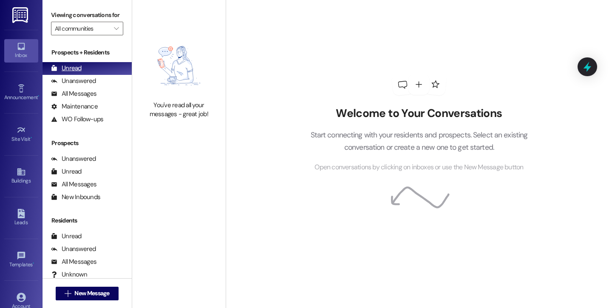
click at [74, 73] on div "Unread" at bounding box center [66, 68] width 31 height 9
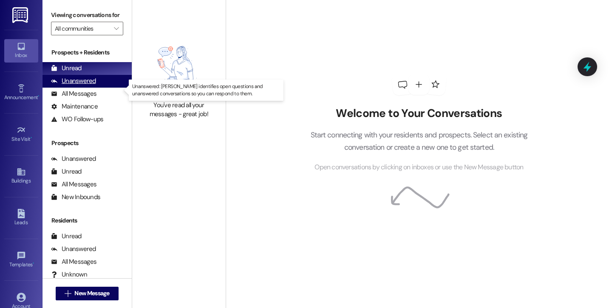
click at [73, 85] on div "Unanswered" at bounding box center [73, 81] width 45 height 9
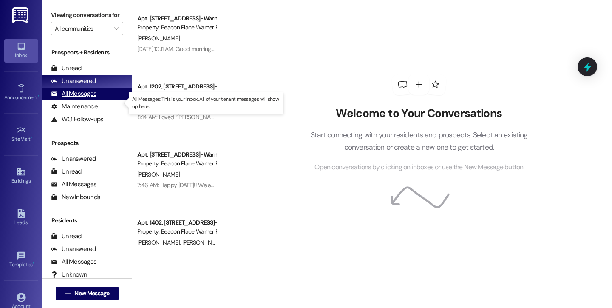
click at [71, 98] on div "All Messages" at bounding box center [73, 93] width 45 height 9
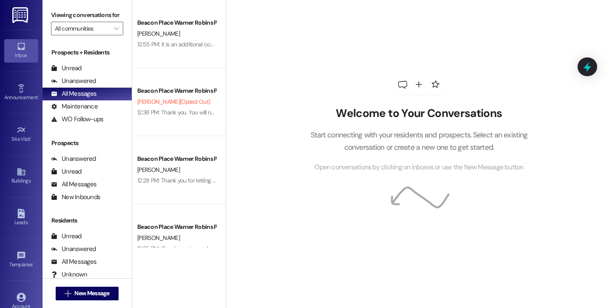
click at [272, 31] on div "Welcome to Your Conversations Start connecting with your residents and prospect…" at bounding box center [419, 154] width 386 height 308
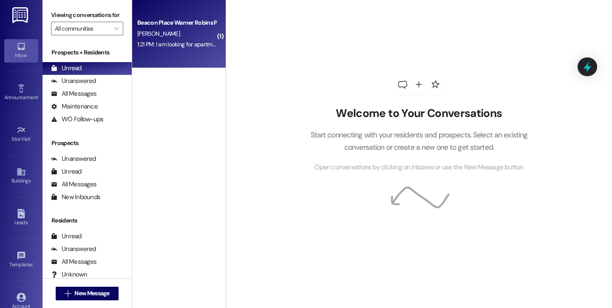
click at [143, 34] on span "[PERSON_NAME]" at bounding box center [158, 34] width 43 height 8
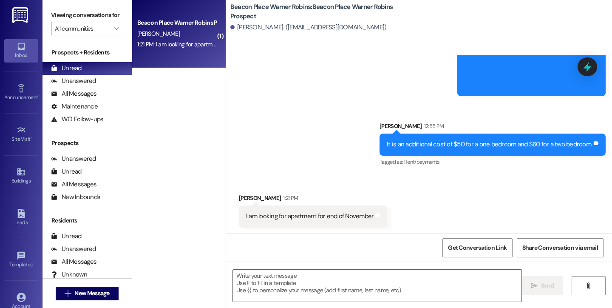
scroll to position [324, 0]
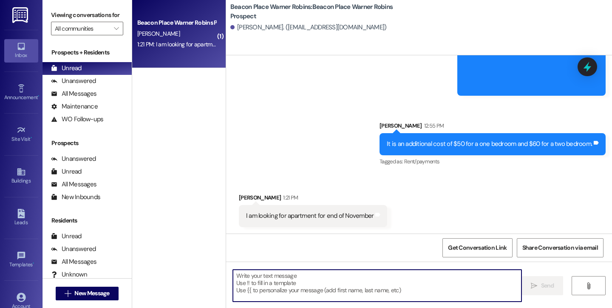
click at [300, 279] on textarea at bounding box center [377, 285] width 289 height 32
click at [281, 283] on textarea at bounding box center [377, 285] width 289 height 32
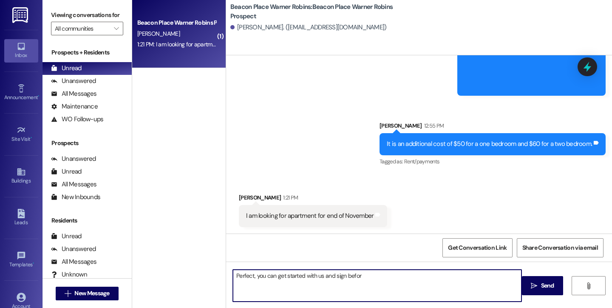
type textarea "Perfect, you can get started with us and sign before"
drag, startPoint x: 371, startPoint y: 281, endPoint x: 232, endPoint y: 278, distance: 139.1
click at [233, 277] on textarea "Perfect, you can get started with us and sign before" at bounding box center [377, 285] width 289 height 32
click at [411, 277] on textarea "The prices will still be in effect but the specials will not be active." at bounding box center [377, 285] width 289 height 32
type textarea "The prices will still be in effect but the specials will not be active. What fl…"
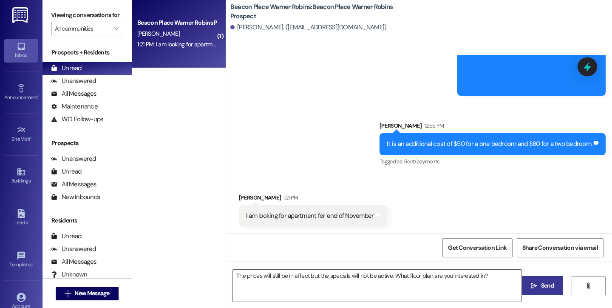
click at [539, 284] on span "Send" at bounding box center [547, 285] width 17 height 9
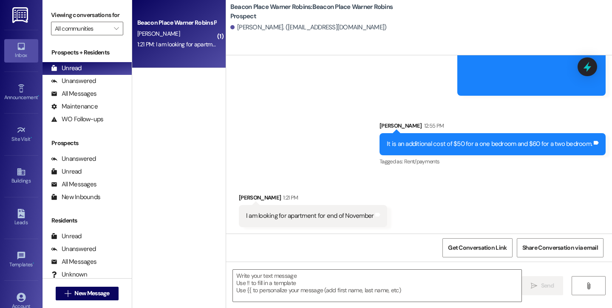
scroll to position [324, 0]
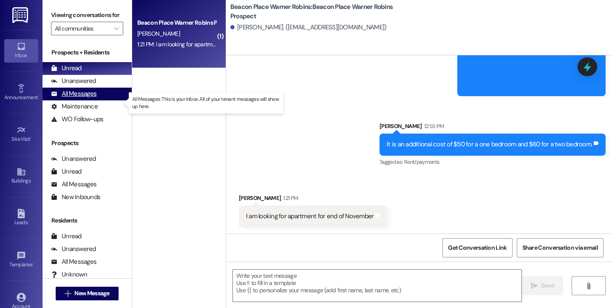
click at [73, 98] on div "All Messages" at bounding box center [73, 93] width 45 height 9
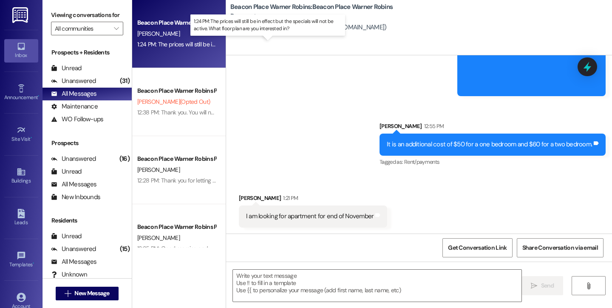
click at [157, 41] on div "1:24 PM: The prices will still be in effect but the specials will not be active…" at bounding box center [273, 44] width 272 height 8
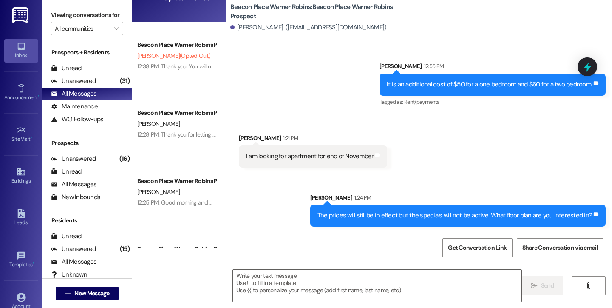
scroll to position [48, 0]
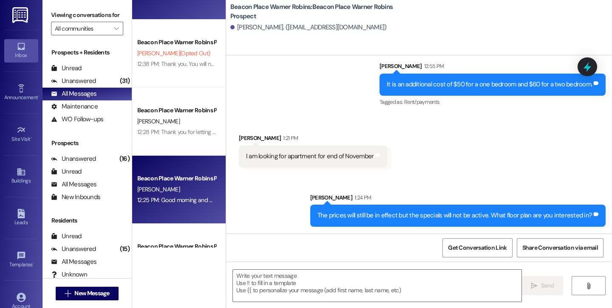
click at [175, 175] on div "Beacon Place Warner Robins Prospect" at bounding box center [176, 178] width 79 height 9
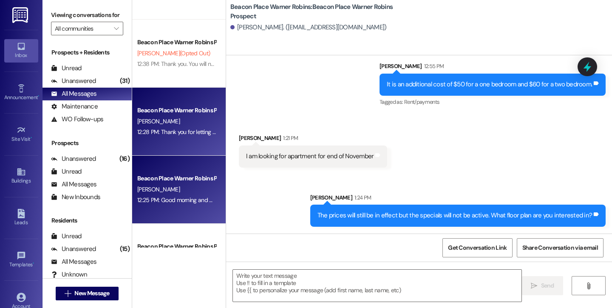
scroll to position [0, 0]
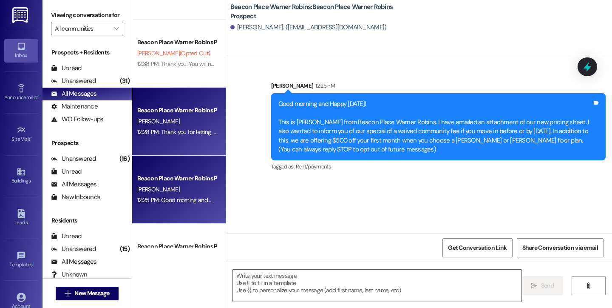
click at [182, 124] on div "[PERSON_NAME]" at bounding box center [176, 121] width 80 height 11
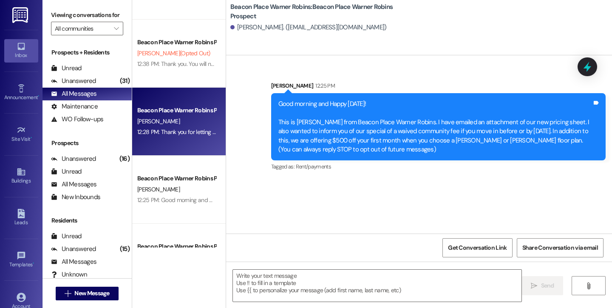
scroll to position [5, 0]
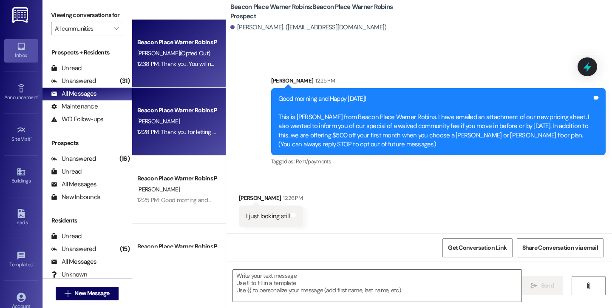
click at [187, 70] on div "Beacon Place Warner Robins Prospect C. Arcuri (Opted Out) 12:38 PM: Thank you. …" at bounding box center [179, 54] width 94 height 68
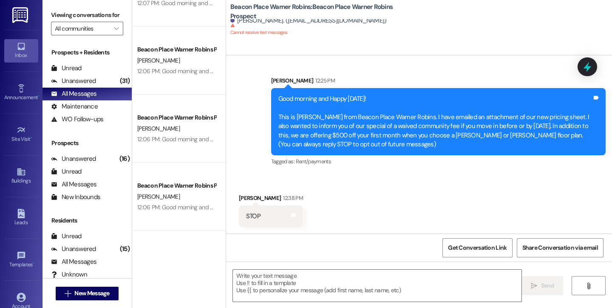
scroll to position [316, 0]
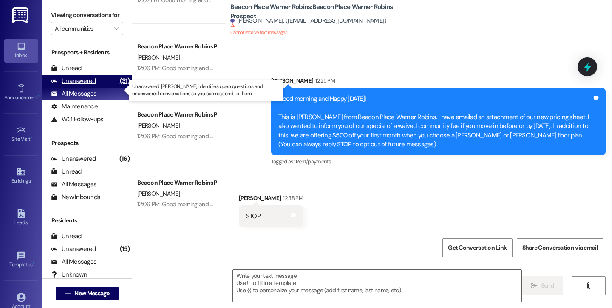
click at [96, 88] on div "Unanswered (31)" at bounding box center [87, 81] width 89 height 13
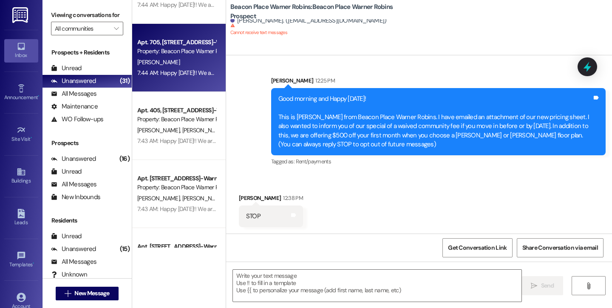
click at [186, 66] on div "[PERSON_NAME]" at bounding box center [176, 62] width 80 height 11
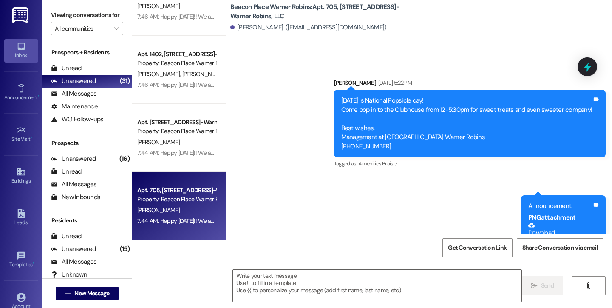
scroll to position [0, 0]
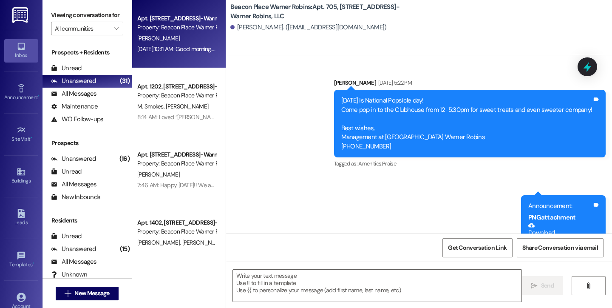
click at [166, 59] on div "Apt. 2102, 2100 Beacon Place-Warner Robins, LLC Property: Beacon Place Warner R…" at bounding box center [179, 34] width 94 height 68
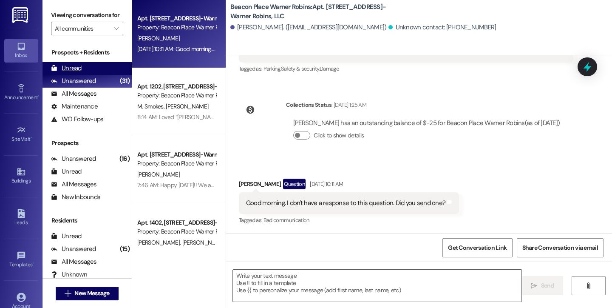
scroll to position [289, 0]
click at [65, 73] on div "Unread" at bounding box center [66, 68] width 31 height 9
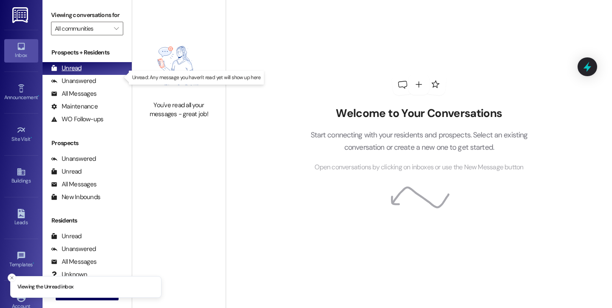
click at [62, 73] on div "Unread" at bounding box center [66, 68] width 31 height 9
click at [67, 73] on div "Unread" at bounding box center [66, 68] width 31 height 9
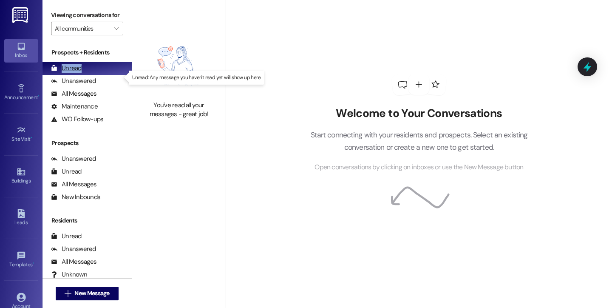
click at [77, 73] on div "Unread" at bounding box center [66, 68] width 31 height 9
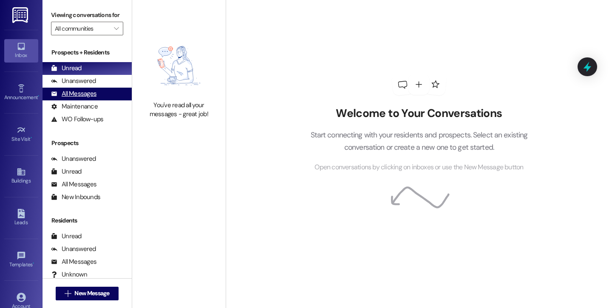
click at [79, 98] on div "All Messages" at bounding box center [73, 93] width 45 height 9
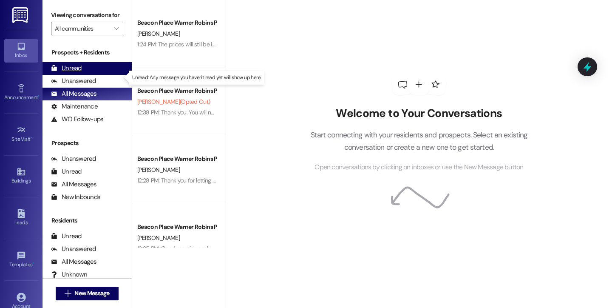
click at [77, 73] on div "Unread" at bounding box center [66, 68] width 31 height 9
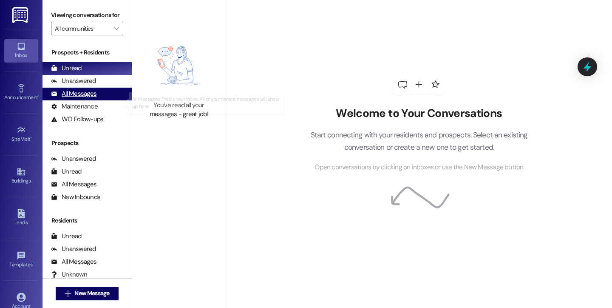
click at [74, 98] on div "All Messages" at bounding box center [73, 93] width 45 height 9
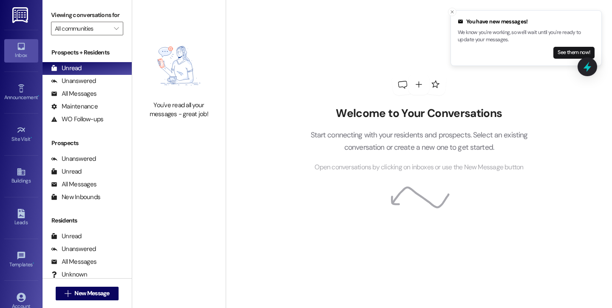
click at [584, 50] on button "See them now!" at bounding box center [573, 53] width 41 height 12
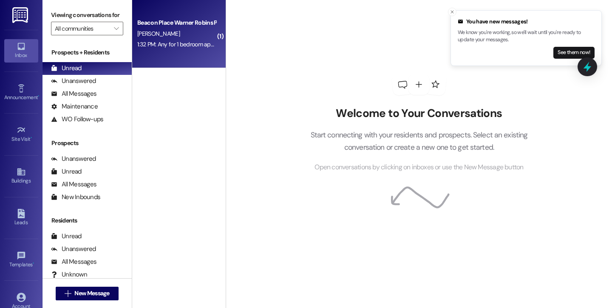
click at [196, 49] on div "1:32 PM: Any for 1 bedroom apartment that is cheaper than 15000 1:32 PM: Any fo…" at bounding box center [176, 44] width 80 height 11
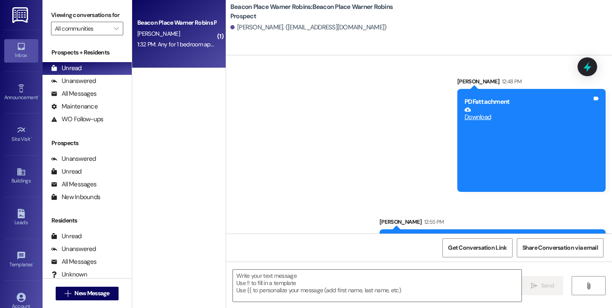
scroll to position [224, 0]
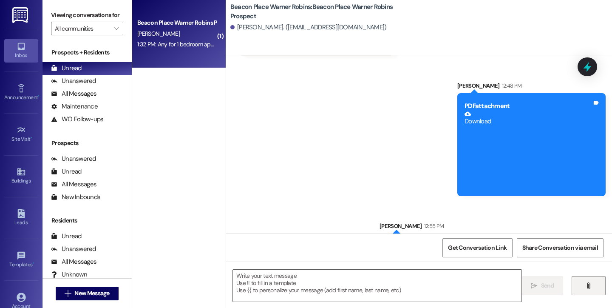
click at [580, 286] on button "" at bounding box center [589, 285] width 34 height 19
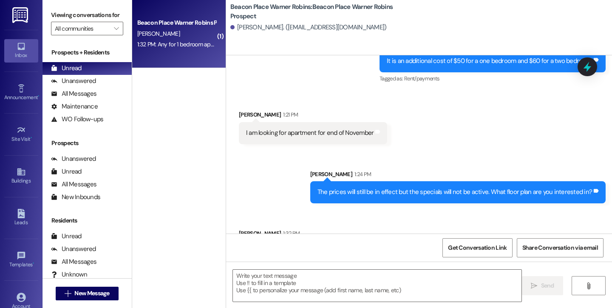
scroll to position [443, 0]
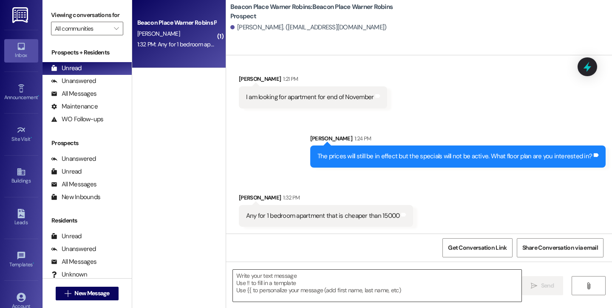
click at [333, 279] on textarea at bounding box center [377, 285] width 289 height 32
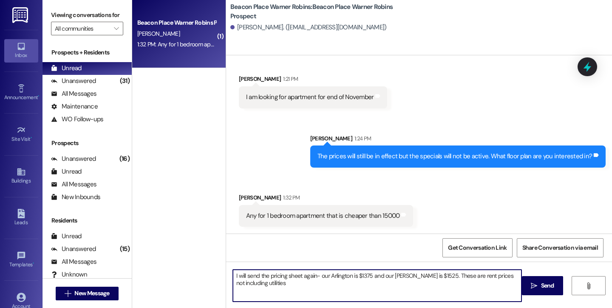
click at [440, 290] on textarea "I will send the pricing sheet again- our Arlington is $1375 and our Benjamin is…" at bounding box center [377, 285] width 289 height 32
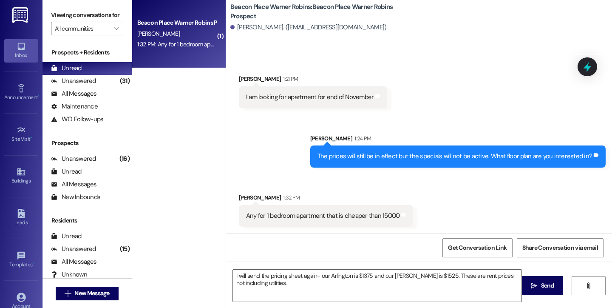
drag, startPoint x: 549, startPoint y: 286, endPoint x: 450, endPoint y: 214, distance: 122.4
click at [457, 212] on div "Sent via SMS Bailey Downs 12:04 PM Good morning and Happy Friday! This is Baile…" at bounding box center [419, 209] width 386 height 308
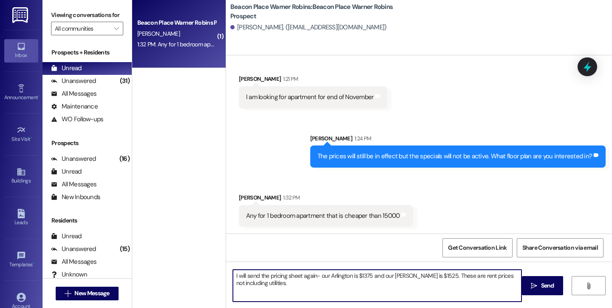
drag, startPoint x: 327, startPoint y: 276, endPoint x: 224, endPoint y: 273, distance: 103.7
click at [228, 273] on div "I will send the pricing sheet again- our Arlington is $1375 and our Benjamin is…" at bounding box center [372, 285] width 289 height 33
click at [267, 276] on textarea "Our Arlington is $1375 and our Benjamin is $1525. These are rent prices not inc…" at bounding box center [377, 285] width 289 height 32
click at [380, 276] on textarea "Our Arlington (one bed, one bath) is $1375 and our Benjamin is $1525. These are…" at bounding box center [377, 285] width 289 height 32
type textarea "Our Arlington (one bed, one bath) is $1375 and our [PERSON_NAME] ( one bed, one…"
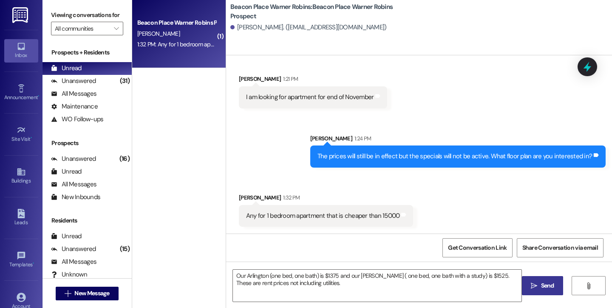
click at [536, 286] on icon "" at bounding box center [534, 285] width 6 height 7
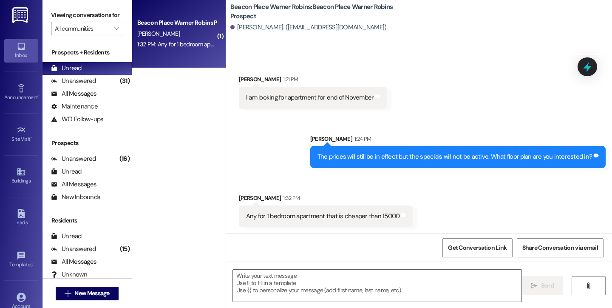
scroll to position [511, 0]
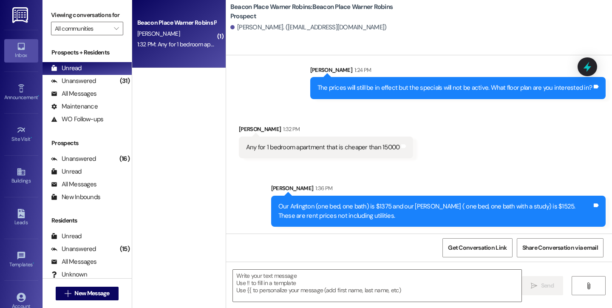
drag, startPoint x: 164, startPoint y: 48, endPoint x: 167, endPoint y: 51, distance: 4.8
click at [164, 48] on div "1:32 PM: Any for 1 bedroom apartment that is cheaper than 15000 1:32 PM: Any fo…" at bounding box center [176, 44] width 80 height 11
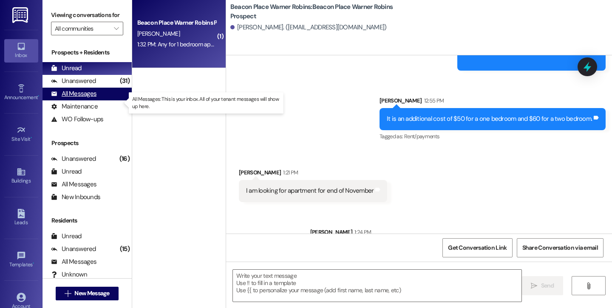
click at [77, 98] on div "All Messages" at bounding box center [73, 93] width 45 height 9
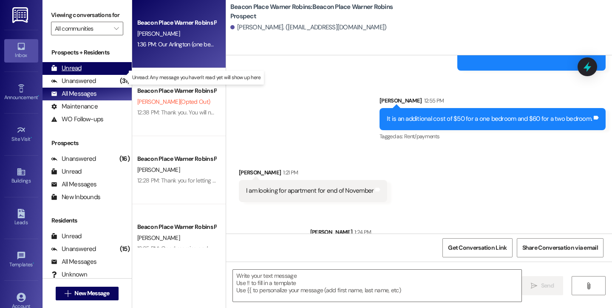
click at [74, 73] on div "Unread" at bounding box center [66, 68] width 31 height 9
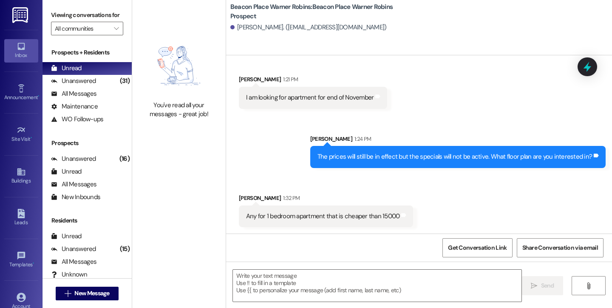
scroll to position [524, 0]
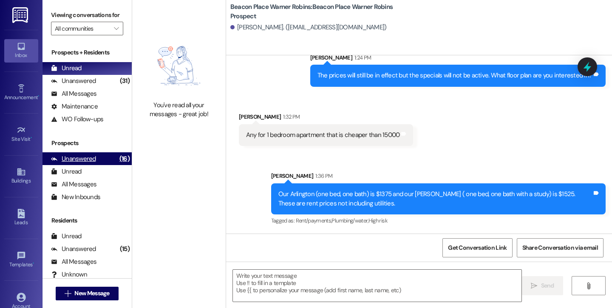
click at [86, 163] on div "Unanswered" at bounding box center [73, 158] width 45 height 9
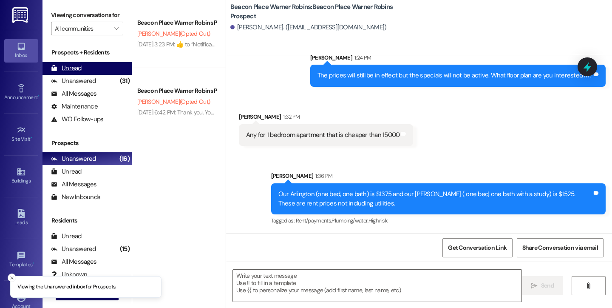
click at [73, 73] on div "Unread" at bounding box center [66, 68] width 31 height 9
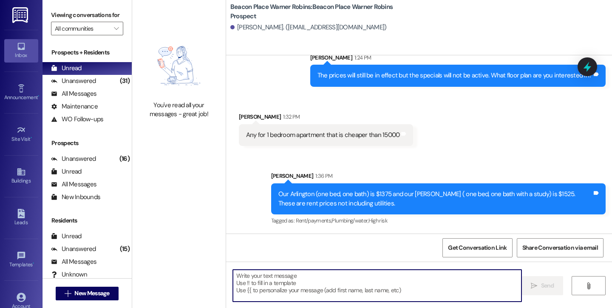
click at [249, 277] on textarea at bounding box center [377, 285] width 289 height 32
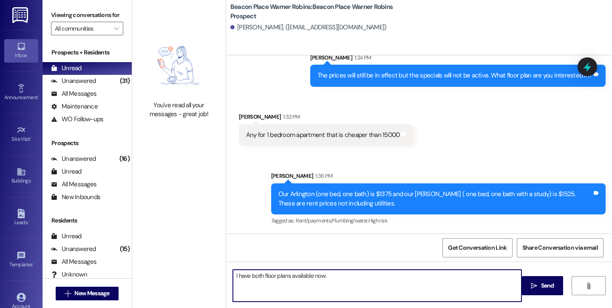
click at [355, 277] on textarea "I have both floor plans available now." at bounding box center [377, 285] width 289 height 32
click at [342, 280] on textarea "I have both floor plans available now." at bounding box center [377, 285] width 289 height 32
paste textarea "This is Bailey from Beacon Place Warner Robins. We are offering a special of a …"
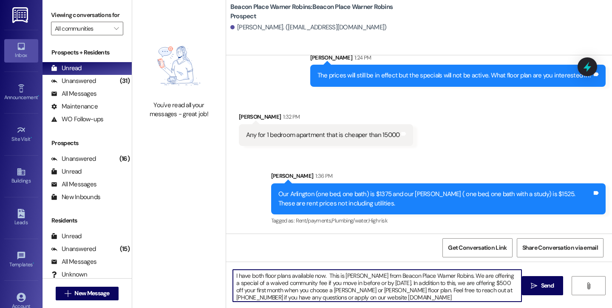
drag, startPoint x: 442, startPoint y: 276, endPoint x: 324, endPoint y: 273, distance: 117.8
click at [324, 273] on textarea "I have both floor plans available now. This is Bailey from Beacon Place Warner …" at bounding box center [377, 285] width 289 height 32
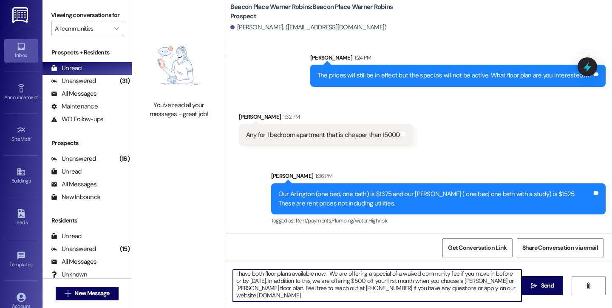
drag, startPoint x: 258, startPoint y: 290, endPoint x: 332, endPoint y: 302, distance: 74.9
click at [332, 302] on div "I have both floor plans available now. We are offering a special of a waived co…" at bounding box center [419, 293] width 386 height 64
type textarea "I have both floor plans available now. We are offering a special of a waived co…"
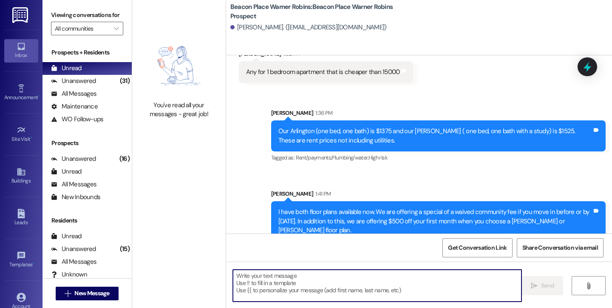
scroll to position [608, 0]
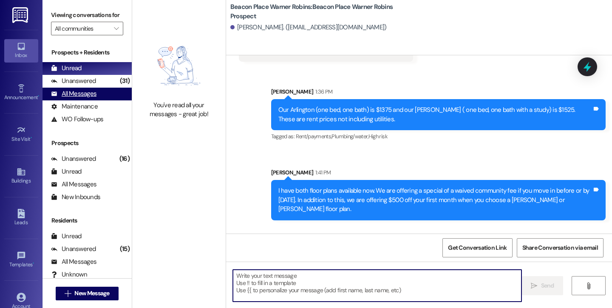
click at [73, 98] on div "All Messages" at bounding box center [73, 93] width 45 height 9
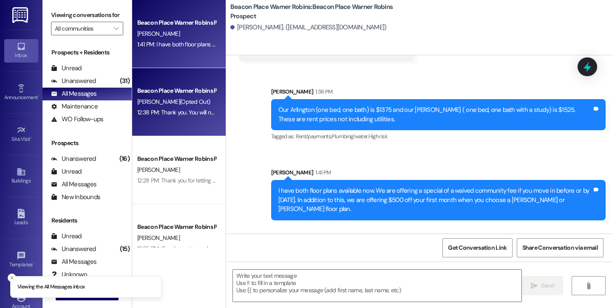
click at [188, 99] on div "C. Arcuri (Opted Out)" at bounding box center [176, 101] width 80 height 11
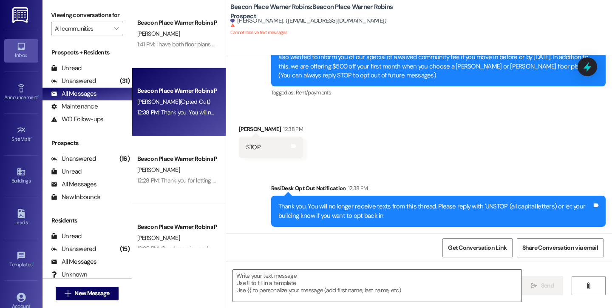
scroll to position [74, 0]
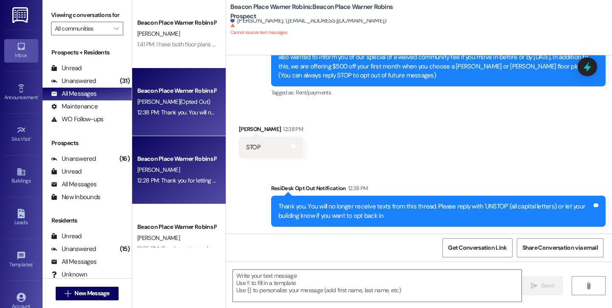
click at [183, 159] on div "Beacon Place Warner Robins Prospect" at bounding box center [176, 158] width 79 height 9
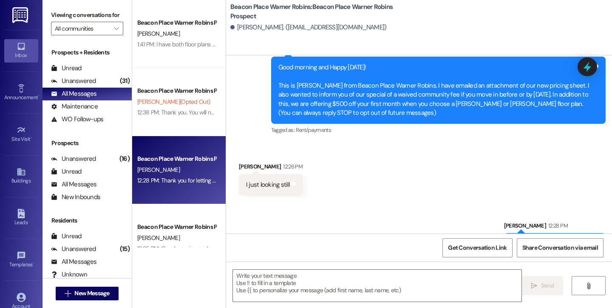
scroll to position [65, 0]
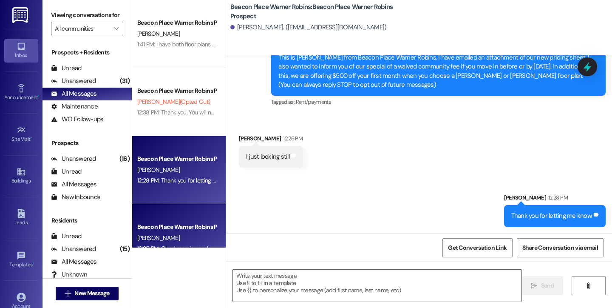
click at [158, 220] on div "Beacon Place Warner Robins Prospect M. Blount 12:25 PM: Good morning and Happy …" at bounding box center [179, 238] width 94 height 68
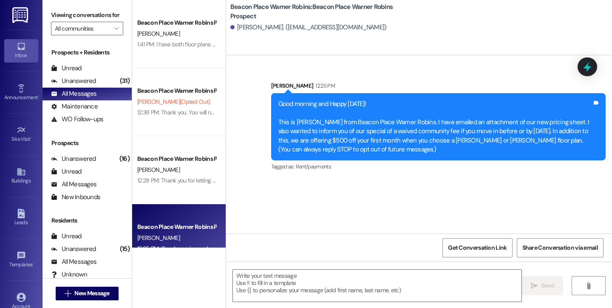
scroll to position [0, 0]
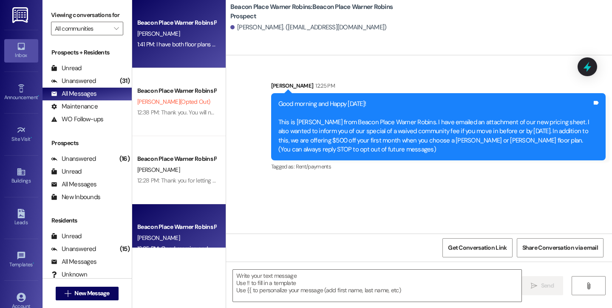
click at [170, 45] on div "1:41 PM: I have both floor plans available now. We are offering a special of a …" at bounding box center [458, 44] width 642 height 8
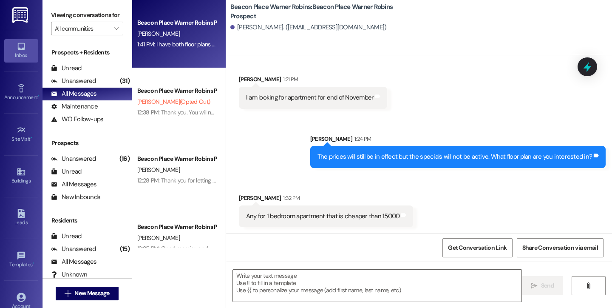
scroll to position [667, 0]
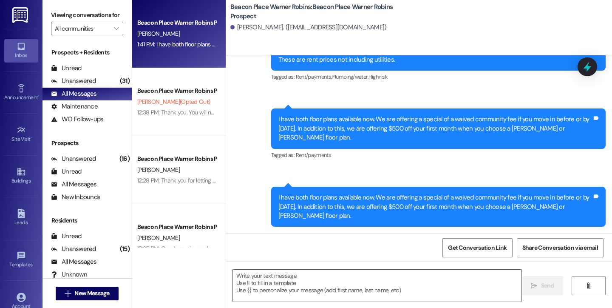
click at [425, 179] on div "Sent via SMS Bailey Downs 1:36 PM Our Arlington (one bed, one bath) is $1375 an…" at bounding box center [419, 121] width 386 height 224
click at [17, 56] on div "Inbox" at bounding box center [21, 55] width 43 height 9
click at [70, 73] on div "Unread" at bounding box center [66, 68] width 31 height 9
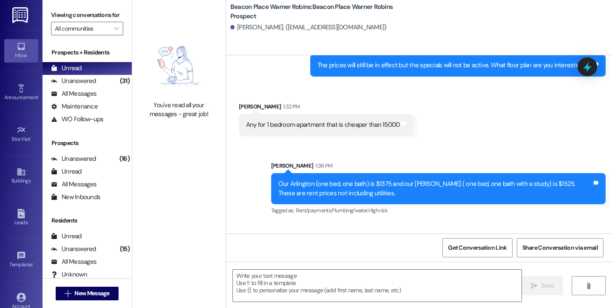
scroll to position [404, 0]
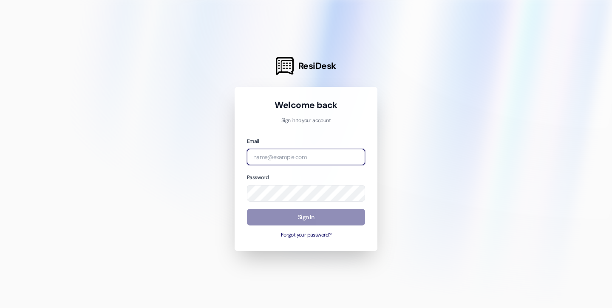
type input "[EMAIL_ADDRESS][DOMAIN_NAME]"
click at [301, 222] on button "Sign In" at bounding box center [306, 217] width 118 height 17
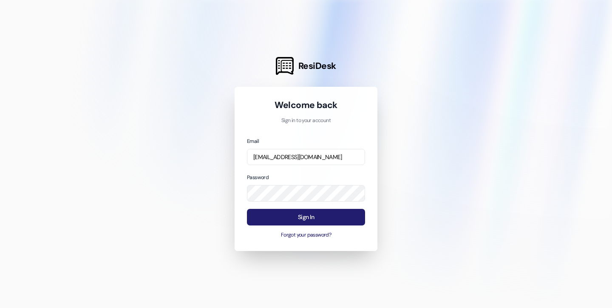
click at [301, 222] on button "Sign In" at bounding box center [306, 217] width 118 height 17
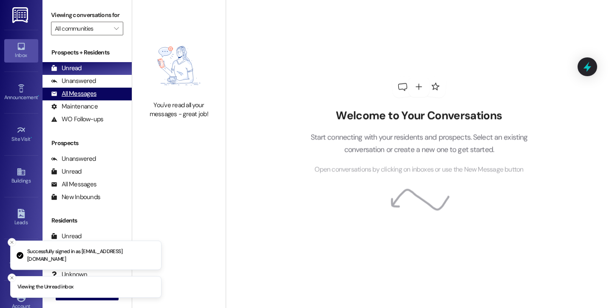
click at [85, 98] on div "All Messages" at bounding box center [73, 93] width 45 height 9
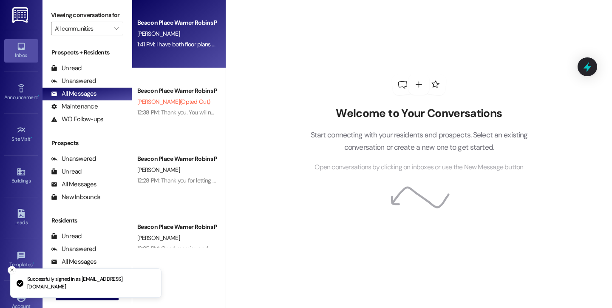
click at [208, 59] on div "Beacon Place Warner Robins Prospect [PERSON_NAME] 1:41 PM: I have both floor pl…" at bounding box center [179, 34] width 94 height 68
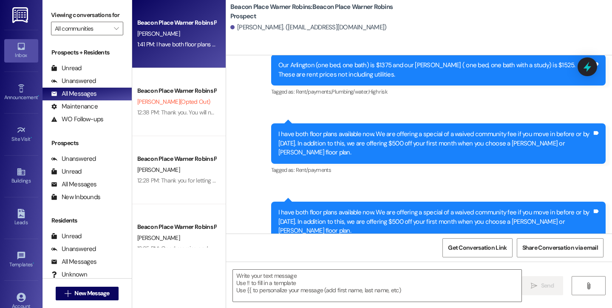
scroll to position [667, 0]
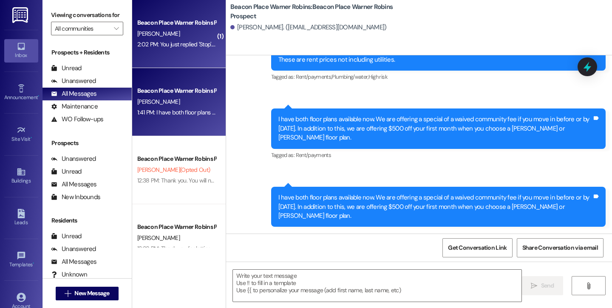
click at [161, 31] on div "[PERSON_NAME]" at bounding box center [176, 33] width 80 height 11
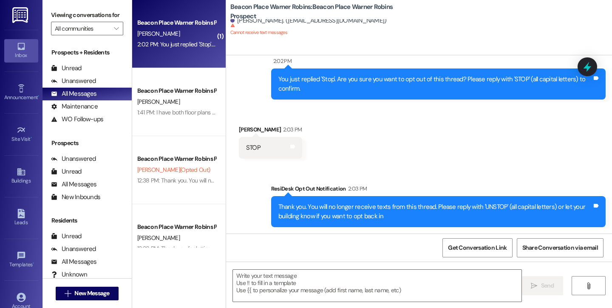
scroll to position [201, 0]
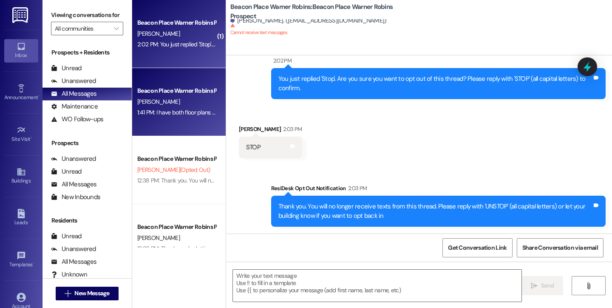
click at [193, 129] on div "Beacon Place Warner Robins Prospect [PERSON_NAME] 1:41 PM: I have both floor pl…" at bounding box center [179, 102] width 94 height 68
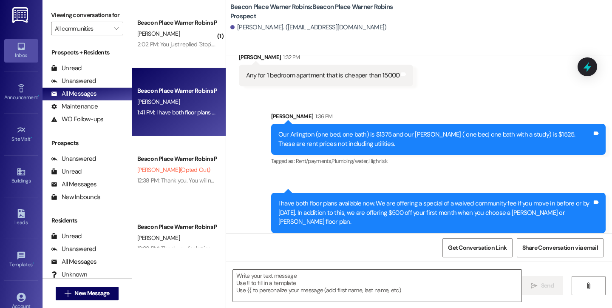
scroll to position [619, 0]
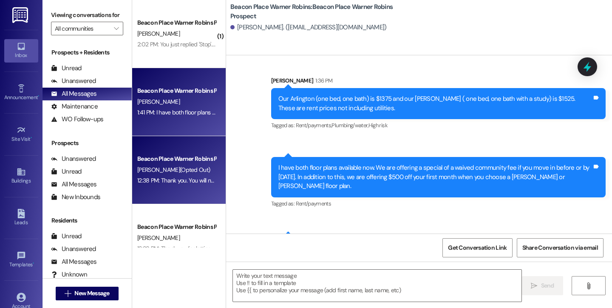
click at [141, 167] on span "[PERSON_NAME] (Opted Out)" at bounding box center [173, 170] width 73 height 8
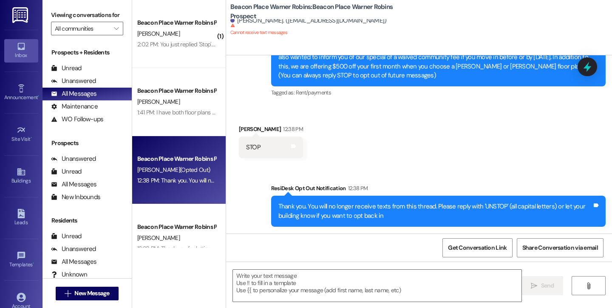
scroll to position [74, 0]
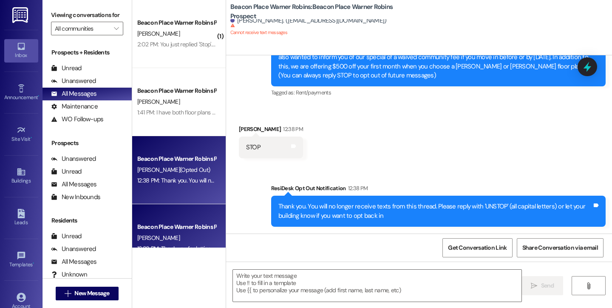
click at [196, 230] on div "Beacon Place Warner Robins Prospect" at bounding box center [176, 226] width 79 height 9
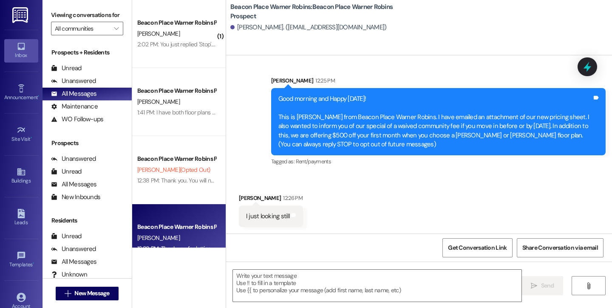
scroll to position [65, 0]
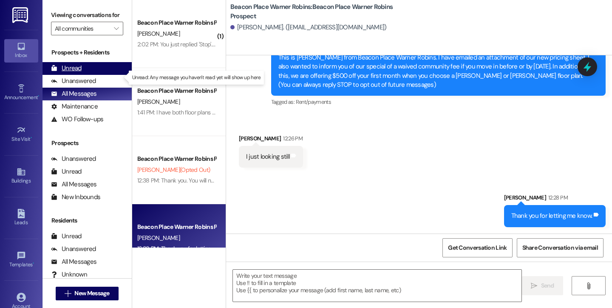
click at [70, 73] on div "Unread" at bounding box center [66, 68] width 31 height 9
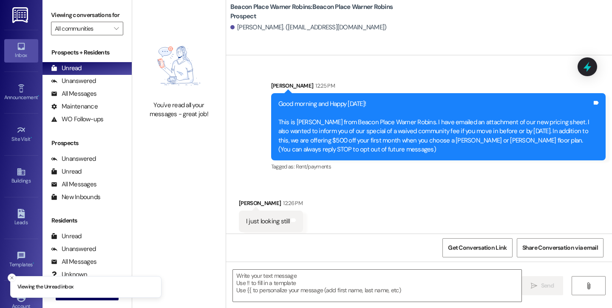
scroll to position [5, 0]
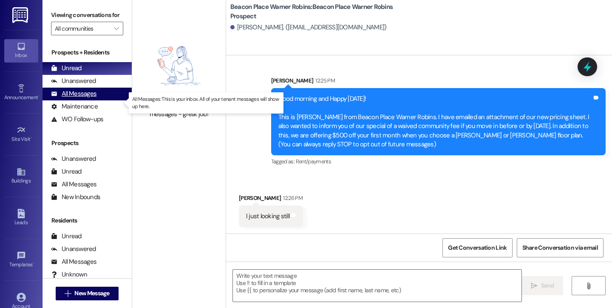
click at [86, 98] on div "All Messages" at bounding box center [73, 93] width 45 height 9
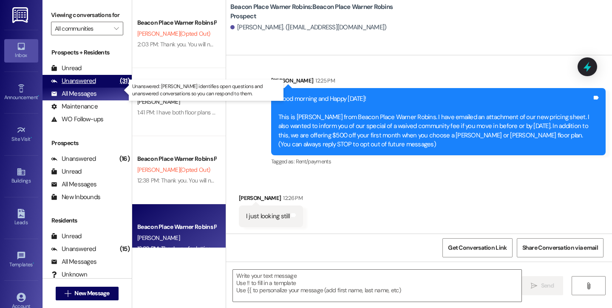
click at [74, 85] on div "Unanswered" at bounding box center [73, 81] width 45 height 9
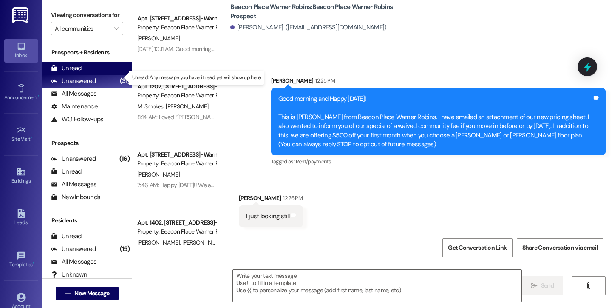
click at [77, 73] on div "Unread" at bounding box center [66, 68] width 31 height 9
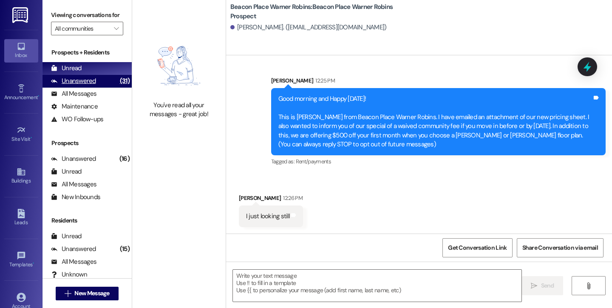
click at [87, 85] on div "Unanswered" at bounding box center [73, 81] width 45 height 9
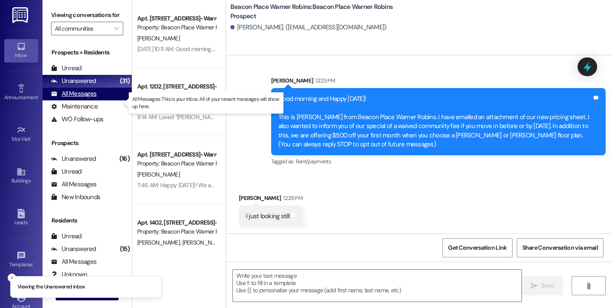
click at [84, 98] on div "All Messages" at bounding box center [73, 93] width 45 height 9
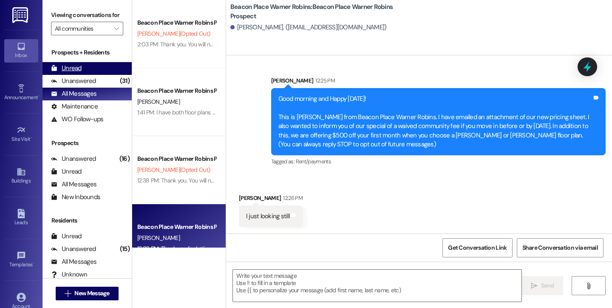
click at [74, 75] on div "Unread (0)" at bounding box center [87, 68] width 89 height 13
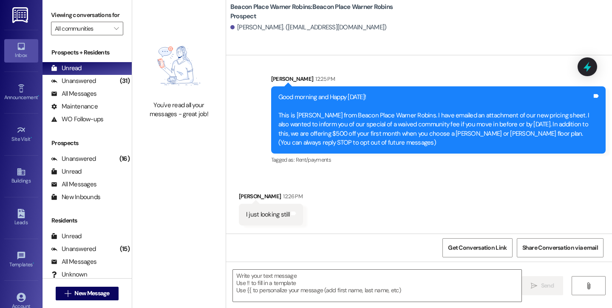
scroll to position [7, 0]
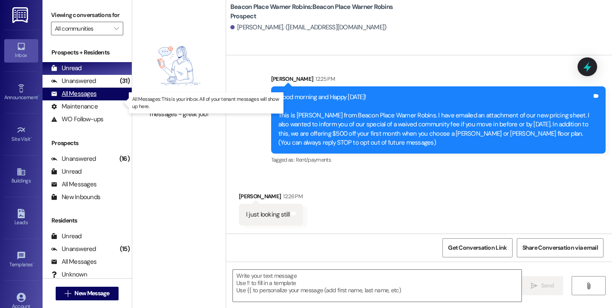
click at [87, 98] on div "All Messages" at bounding box center [73, 93] width 45 height 9
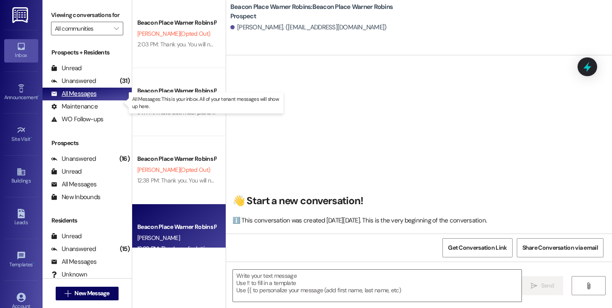
scroll to position [5, 0]
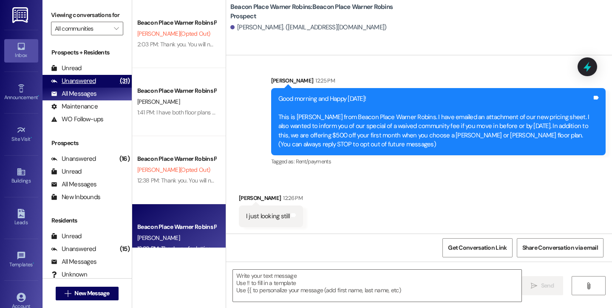
drag, startPoint x: 75, startPoint y: 93, endPoint x: 76, endPoint y: 88, distance: 4.4
click at [75, 85] on div "Unanswered" at bounding box center [73, 81] width 45 height 9
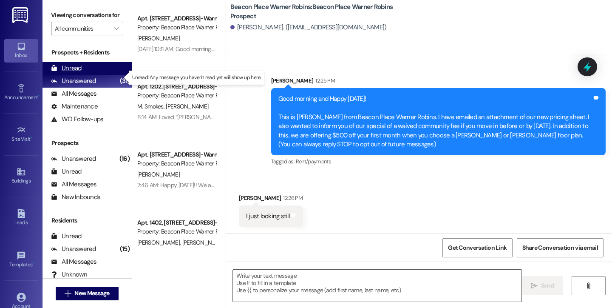
click at [77, 73] on div "Unread" at bounding box center [66, 68] width 31 height 9
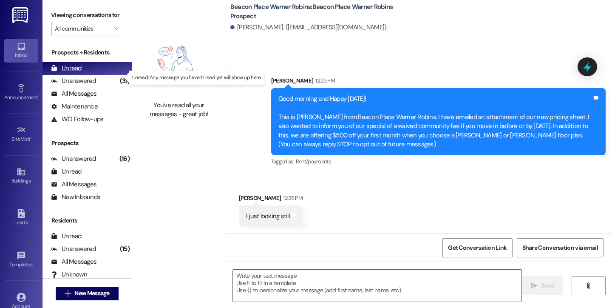
click at [78, 73] on div "Unread" at bounding box center [66, 68] width 31 height 9
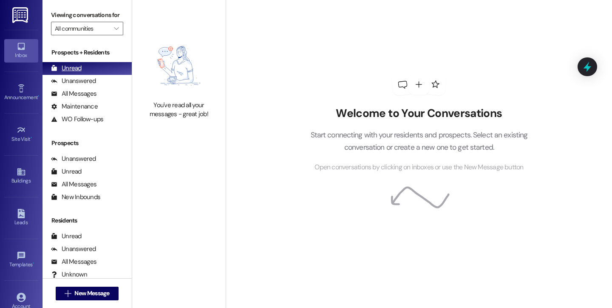
click at [73, 73] on div "Unread" at bounding box center [66, 68] width 31 height 9
click at [79, 88] on div "Unanswered (0)" at bounding box center [87, 81] width 89 height 13
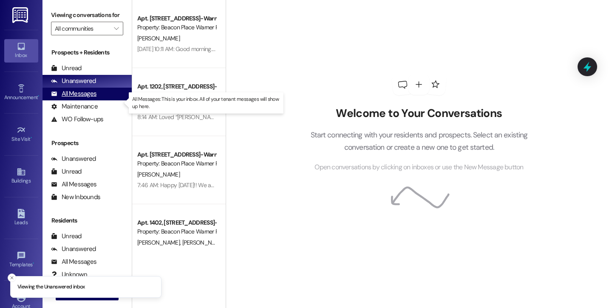
click at [79, 98] on div "All Messages" at bounding box center [73, 93] width 45 height 9
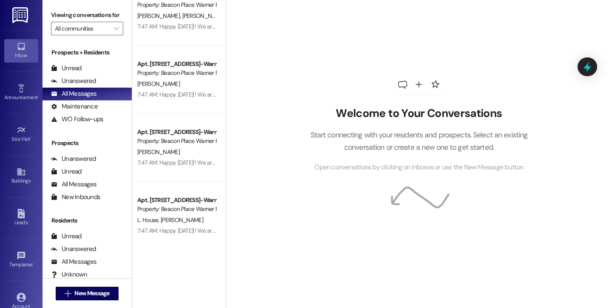
scroll to position [3153, 0]
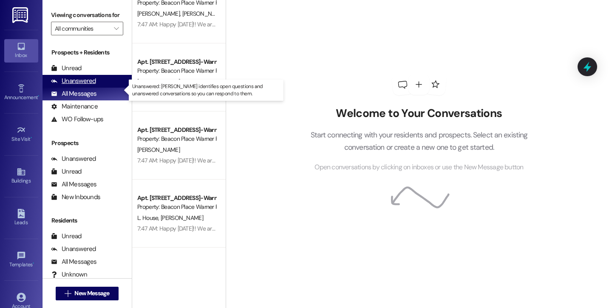
click at [85, 85] on div "Unanswered" at bounding box center [73, 81] width 45 height 9
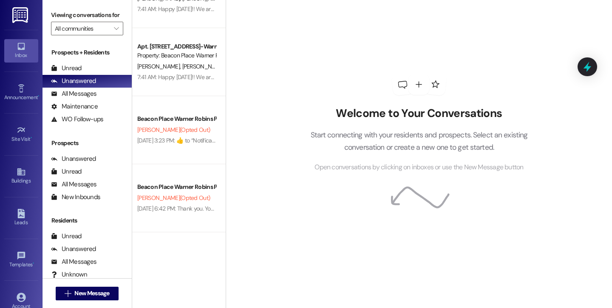
scroll to position [909, 0]
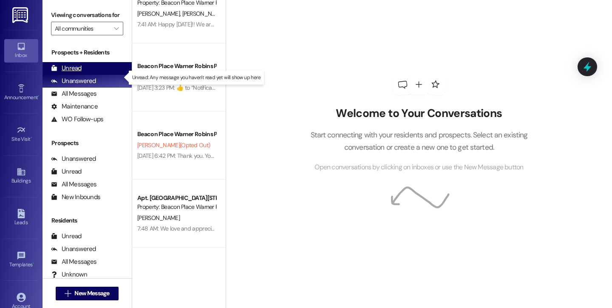
click at [73, 73] on div "Unread" at bounding box center [66, 68] width 31 height 9
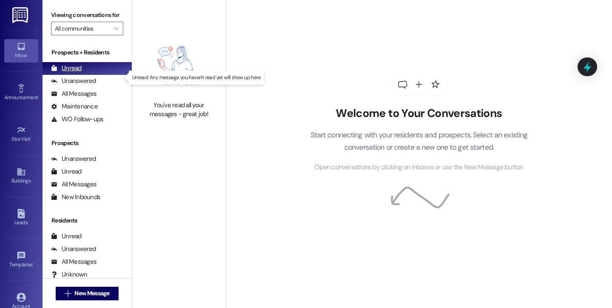
click at [71, 73] on div "Unread" at bounding box center [66, 68] width 31 height 9
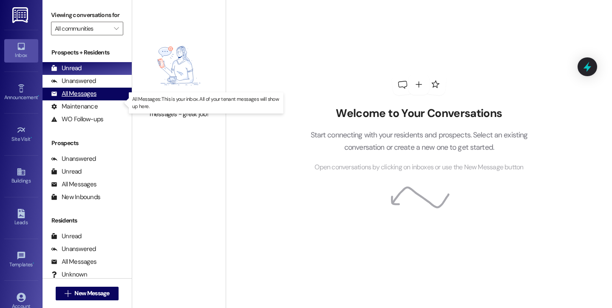
click at [79, 98] on div "All Messages" at bounding box center [73, 93] width 45 height 9
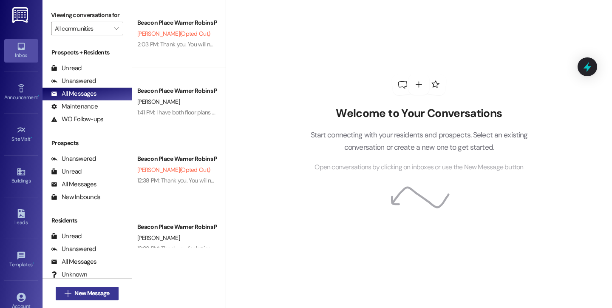
click at [82, 294] on span "New Message" at bounding box center [91, 293] width 35 height 9
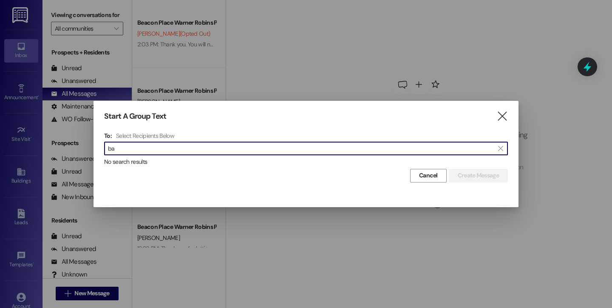
type input "b"
type input "patricia ba"
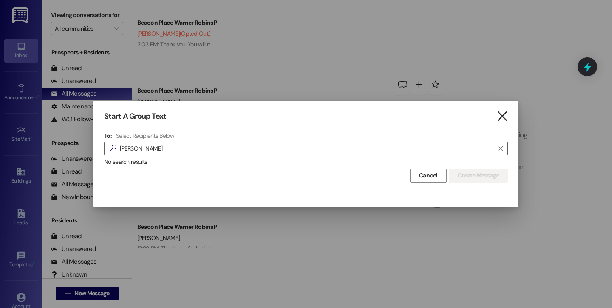
click at [505, 115] on icon "" at bounding box center [501, 116] width 11 height 9
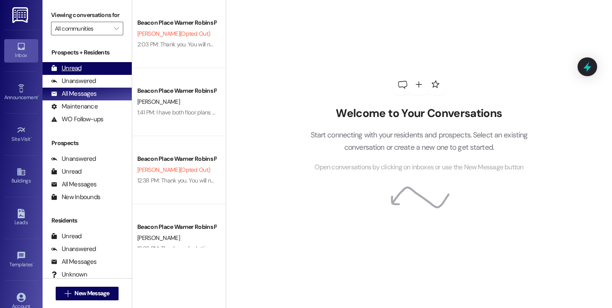
click at [80, 73] on div "Unread" at bounding box center [66, 68] width 31 height 9
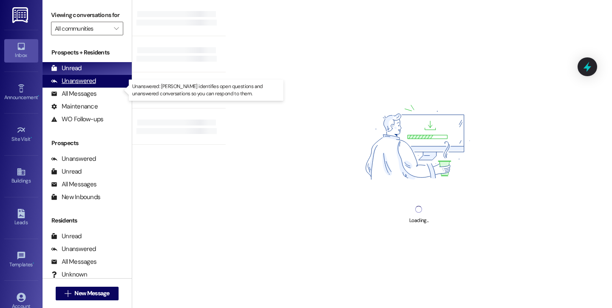
click at [74, 85] on div "Unanswered" at bounding box center [73, 81] width 45 height 9
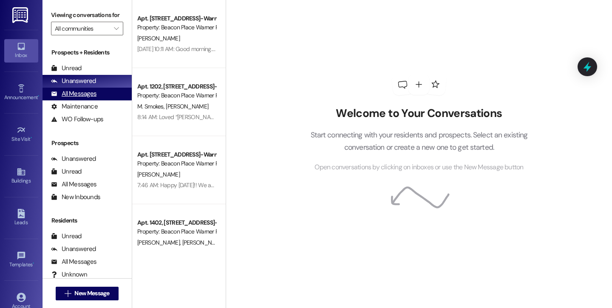
click at [62, 98] on div "All Messages" at bounding box center [73, 93] width 45 height 9
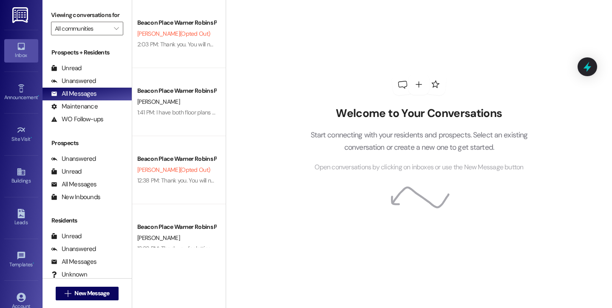
click at [11, 54] on div "Inbox" at bounding box center [21, 55] width 43 height 9
click at [91, 293] on span "New Message" at bounding box center [91, 293] width 35 height 9
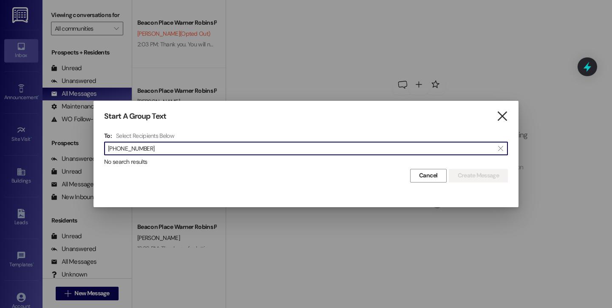
type input "(478) 335-7169"
click at [502, 117] on icon "" at bounding box center [501, 116] width 11 height 9
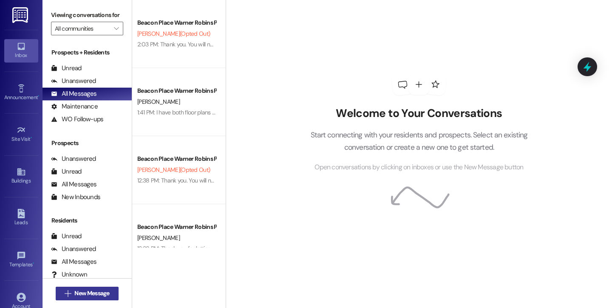
click at [67, 295] on icon "" at bounding box center [68, 293] width 6 height 7
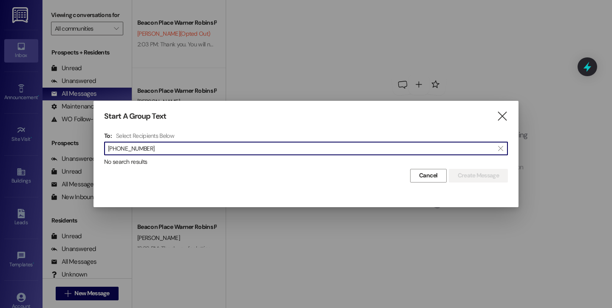
type input "(478) 335-7169"
click at [471, 130] on div "Start A Group Text  To: Select Recipients Below  (478) 335-7169  No search r…" at bounding box center [306, 147] width 425 height 92
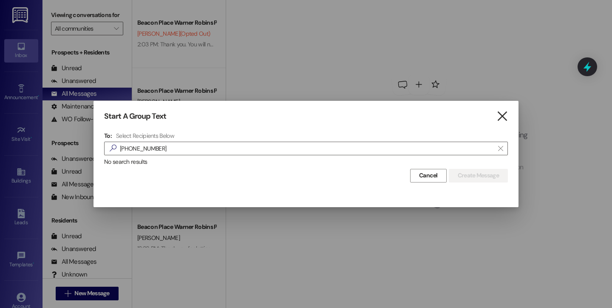
click at [502, 117] on icon "" at bounding box center [501, 116] width 11 height 9
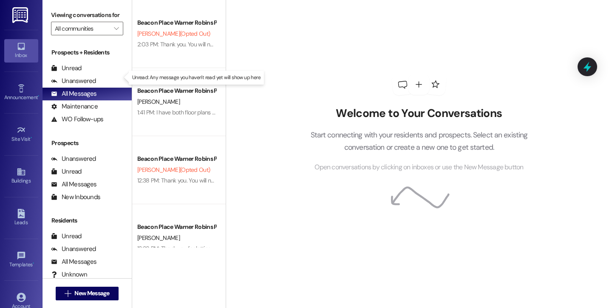
drag, startPoint x: 77, startPoint y: 78, endPoint x: 80, endPoint y: 26, distance: 52.0
click at [76, 73] on div "Unread" at bounding box center [66, 68] width 31 height 9
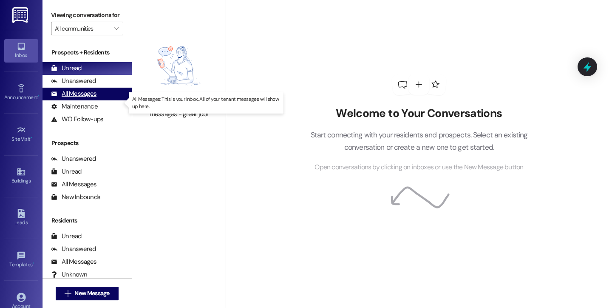
click at [78, 100] on div "All Messages (undefined)" at bounding box center [87, 94] width 89 height 13
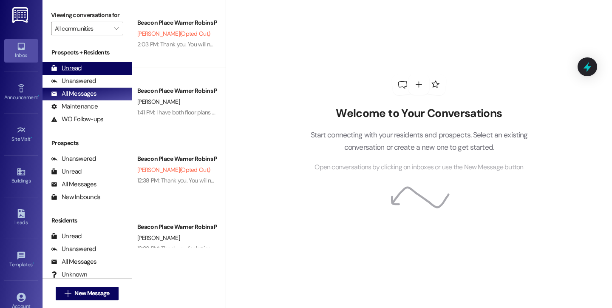
click at [72, 73] on div "Unread" at bounding box center [66, 68] width 31 height 9
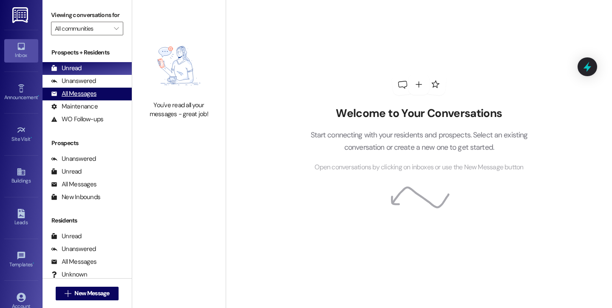
click at [84, 98] on div "All Messages" at bounding box center [73, 93] width 45 height 9
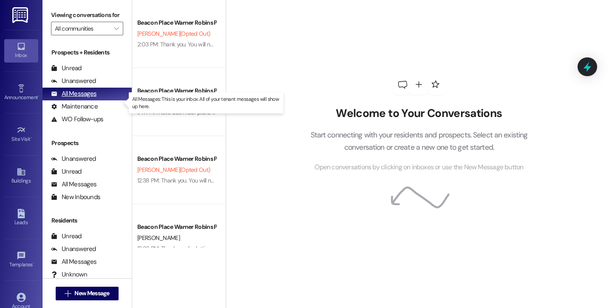
click at [84, 98] on div "All Messages" at bounding box center [73, 93] width 45 height 9
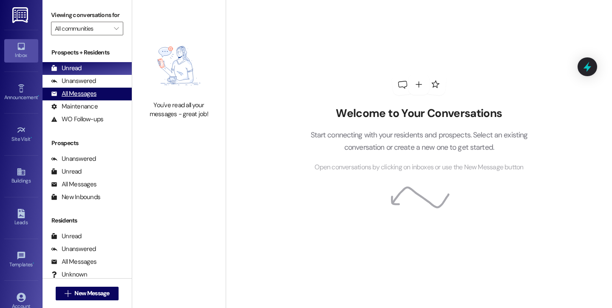
click at [79, 98] on div "All Messages" at bounding box center [73, 93] width 45 height 9
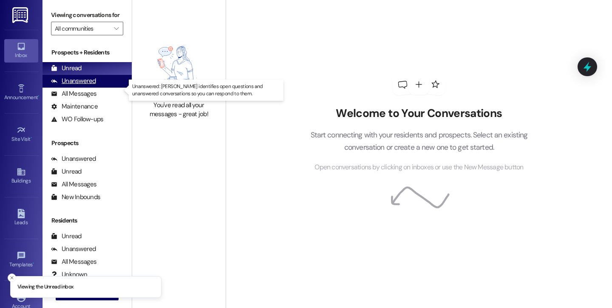
click at [77, 85] on div "Unanswered" at bounding box center [73, 81] width 45 height 9
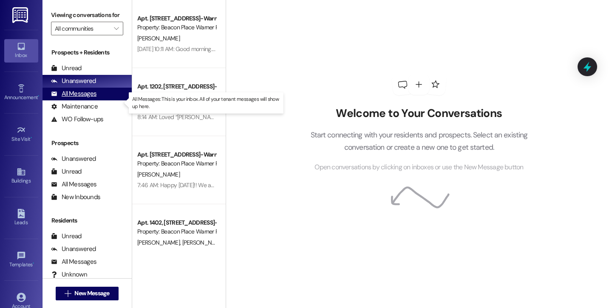
click at [77, 98] on div "All Messages" at bounding box center [73, 93] width 45 height 9
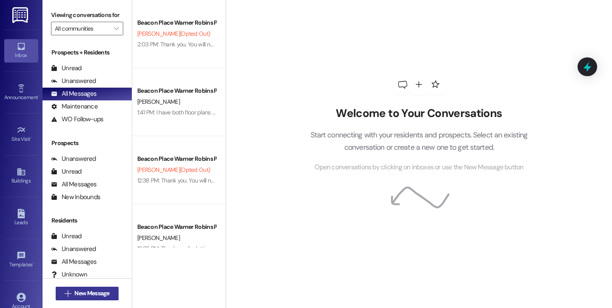
click at [82, 295] on span "New Message" at bounding box center [91, 293] width 35 height 9
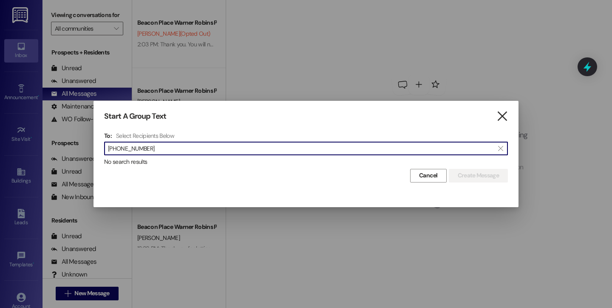
type input "[PHONE_NUMBER]"
click at [505, 115] on icon "" at bounding box center [501, 116] width 11 height 9
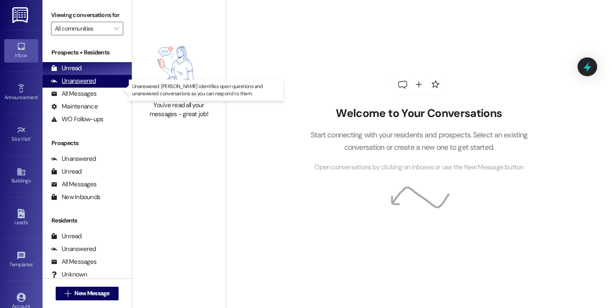
click at [73, 85] on div "Unanswered" at bounding box center [73, 81] width 45 height 9
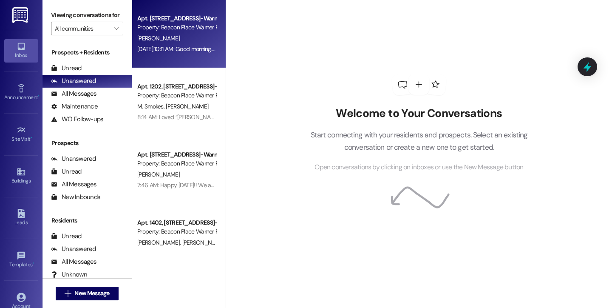
click at [163, 33] on div "M. Randolph" at bounding box center [176, 38] width 80 height 11
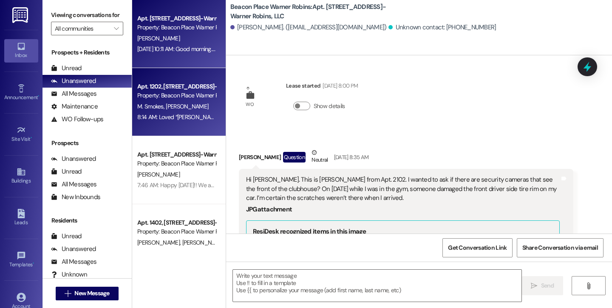
scroll to position [289, 0]
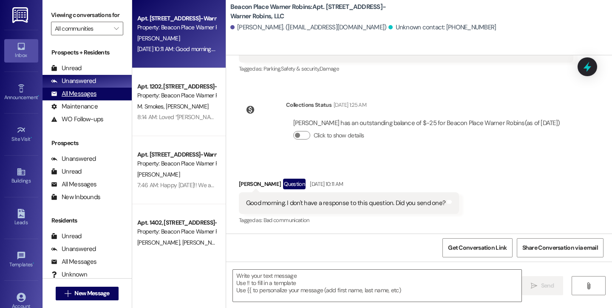
click at [84, 98] on div "All Messages" at bounding box center [73, 93] width 45 height 9
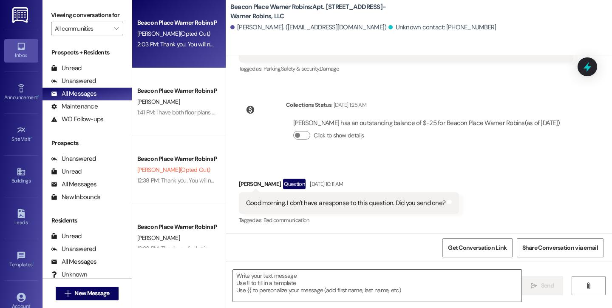
click at [160, 41] on div "2:03 PM: Thank you. You will no longer receive texts from this thread. Please r…" at bounding box center [338, 44] width 403 height 8
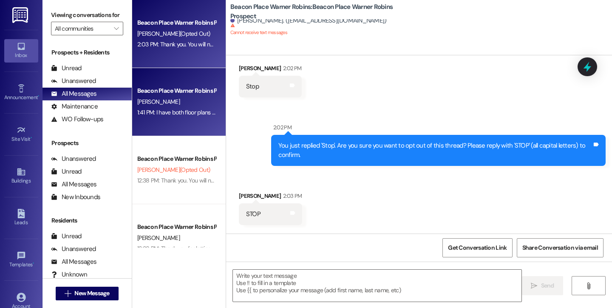
scroll to position [133, 0]
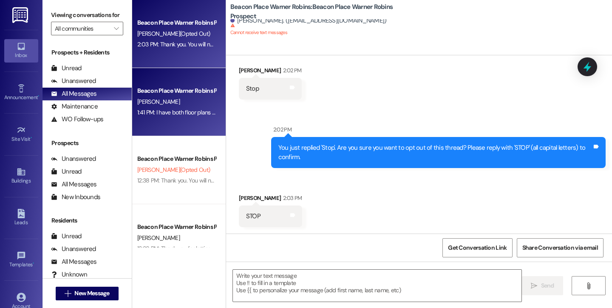
click at [165, 92] on div "Beacon Place Warner Robins Prospect" at bounding box center [176, 90] width 79 height 9
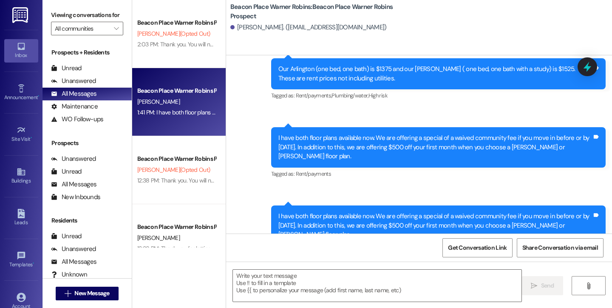
scroll to position [667, 0]
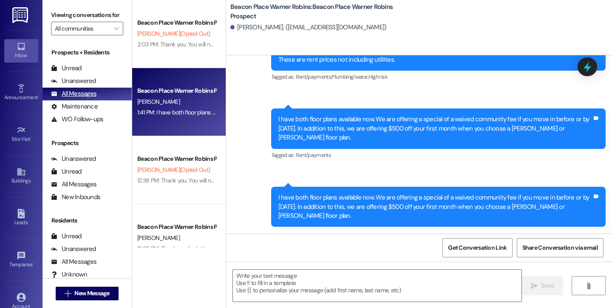
click at [79, 98] on div "All Messages" at bounding box center [73, 93] width 45 height 9
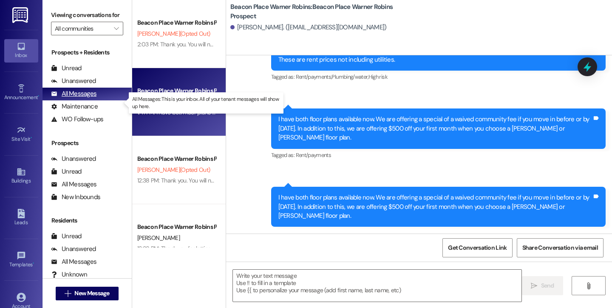
click at [85, 98] on div "All Messages" at bounding box center [73, 93] width 45 height 9
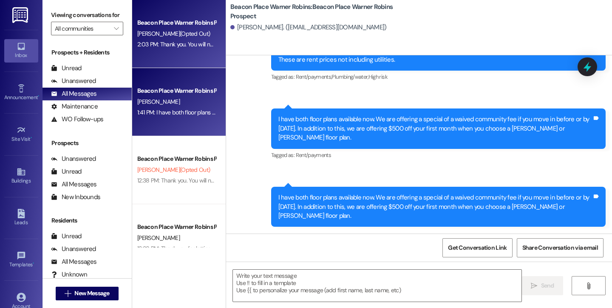
click at [170, 51] on div "Beacon Place Warner Robins Prospect J. Cranford (Opted Out) 2:03 PM: Thank you.…" at bounding box center [179, 34] width 94 height 68
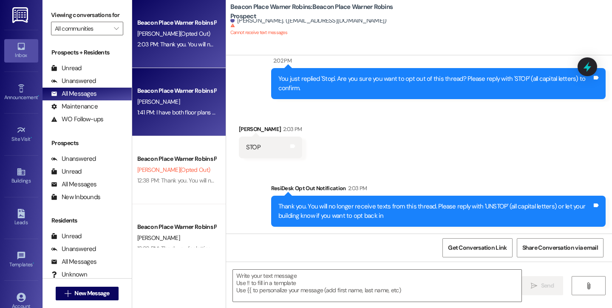
click at [174, 89] on div "Beacon Place Warner Robins Prospect" at bounding box center [176, 90] width 79 height 9
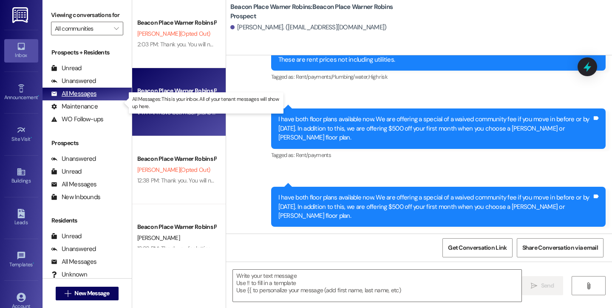
click at [70, 98] on div "All Messages" at bounding box center [73, 93] width 45 height 9
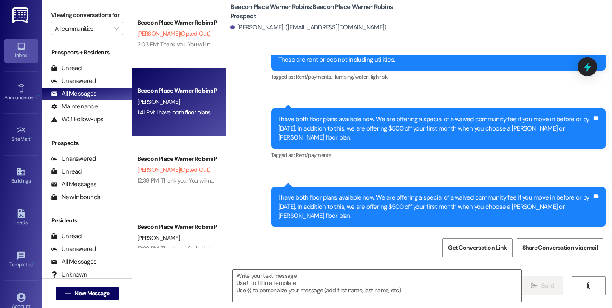
click at [22, 51] on div "Inbox" at bounding box center [21, 55] width 43 height 9
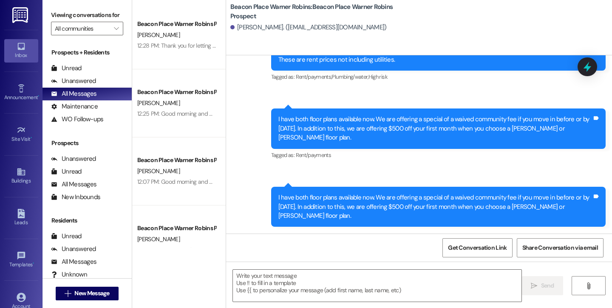
scroll to position [292, 0]
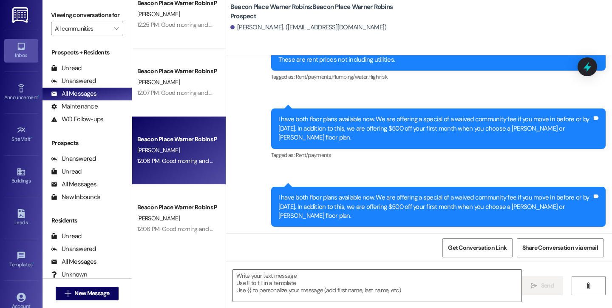
click at [161, 134] on div "Beacon Place Warner Robins Prospect" at bounding box center [176, 139] width 80 height 11
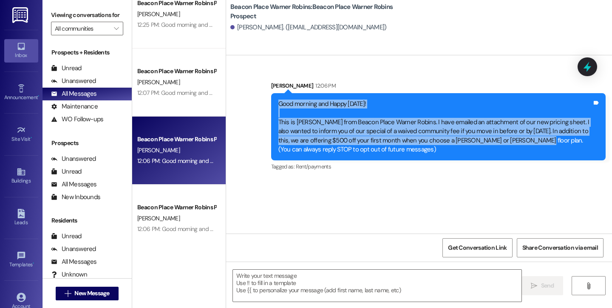
drag, startPoint x: 275, startPoint y: 102, endPoint x: 494, endPoint y: 142, distance: 222.5
click at [494, 142] on div "Good morning and Happy Friday! This is Bailey from Beacon Place Warner Robins. …" at bounding box center [435, 126] width 314 height 55
copy div "Good morning and Happy Friday! This is Bailey from Beacon Place Warner Robins. …"
click at [91, 294] on span "New Message" at bounding box center [91, 293] width 35 height 9
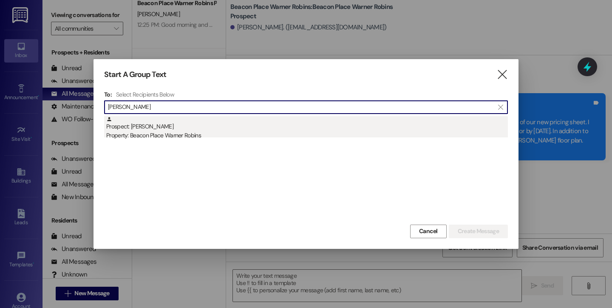
type input "elaine ard"
click at [255, 129] on div "Prospect: Elaine Ard Property: Beacon Place Warner Robins" at bounding box center [307, 128] width 402 height 24
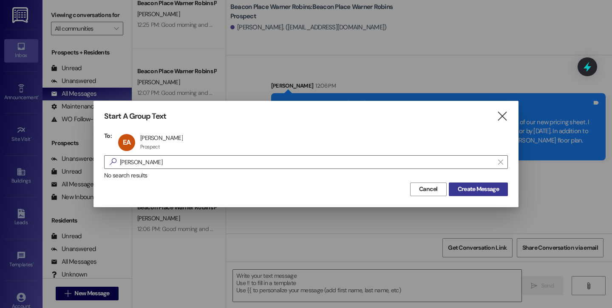
click at [487, 189] on span "Create Message" at bounding box center [478, 188] width 41 height 9
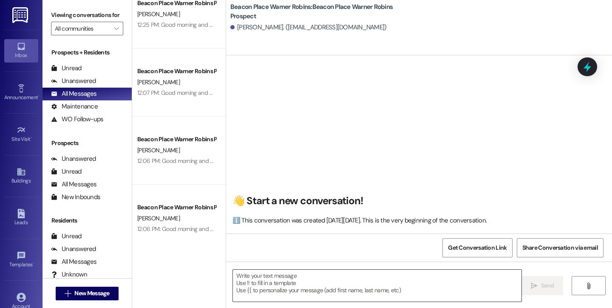
click at [334, 282] on textarea at bounding box center [377, 285] width 289 height 32
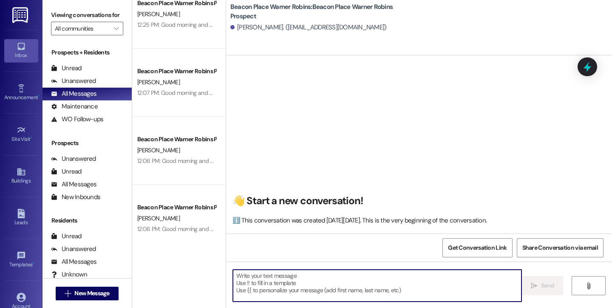
type textarea "v"
paste textarea "Good morning and Happy Friday! This is Bailey from Beacon Place Warner Robins. …"
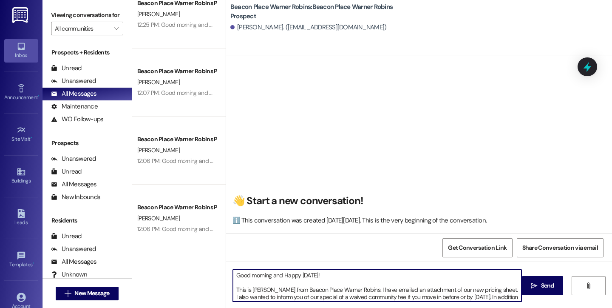
scroll to position [2, 0]
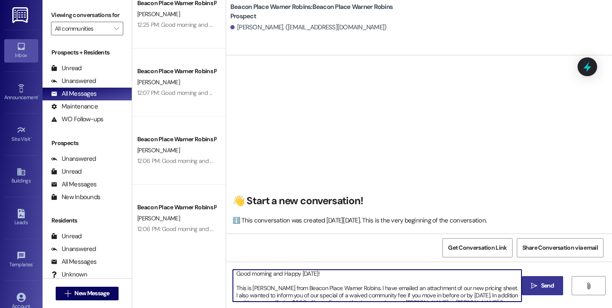
type textarea "Good morning and Happy Friday! This is Bailey from Beacon Place Warner Robins. …"
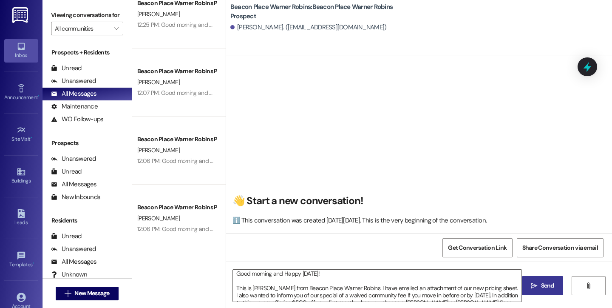
click at [542, 289] on span "Send" at bounding box center [547, 285] width 13 height 9
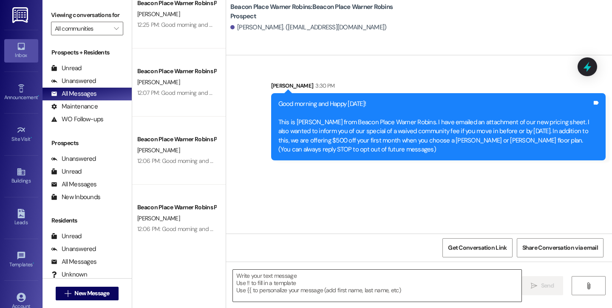
scroll to position [0, 0]
click at [20, 51] on div "Inbox" at bounding box center [21, 55] width 43 height 9
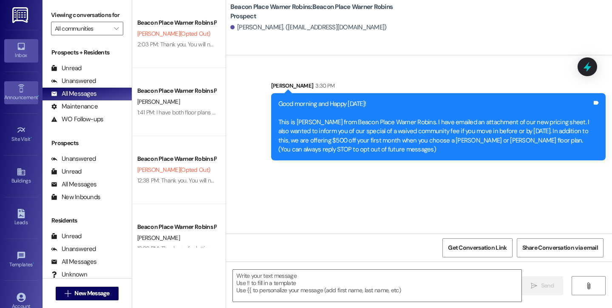
click at [32, 86] on link "Announcement •" at bounding box center [21, 92] width 34 height 23
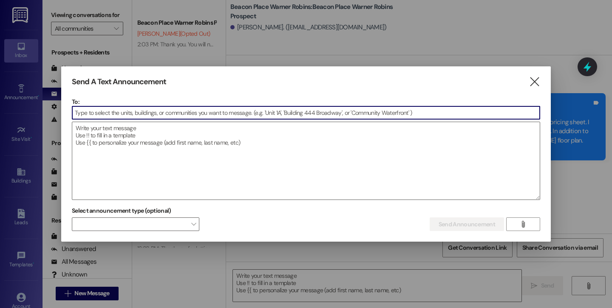
click at [19, 45] on div at bounding box center [306, 154] width 612 height 308
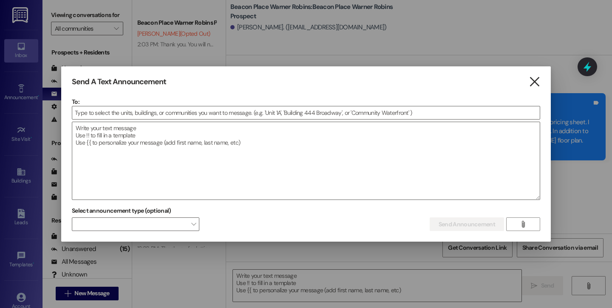
click at [534, 82] on icon "" at bounding box center [534, 81] width 11 height 9
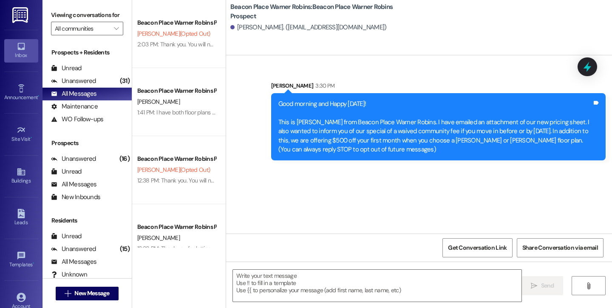
click at [23, 42] on icon at bounding box center [21, 46] width 9 height 9
click at [74, 73] on div "Unread" at bounding box center [66, 68] width 31 height 9
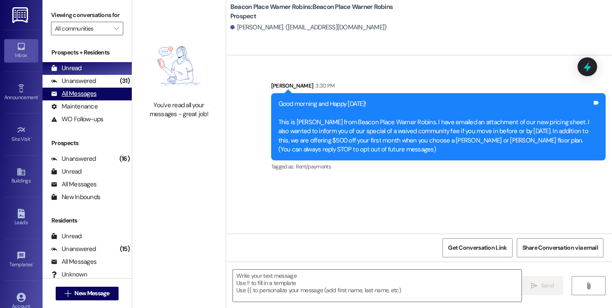
click at [79, 98] on div "All Messages" at bounding box center [73, 93] width 45 height 9
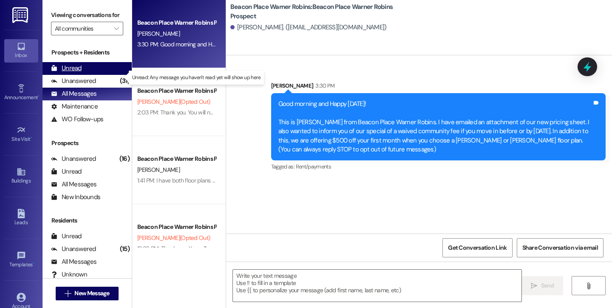
click at [63, 73] on div "Unread" at bounding box center [66, 68] width 31 height 9
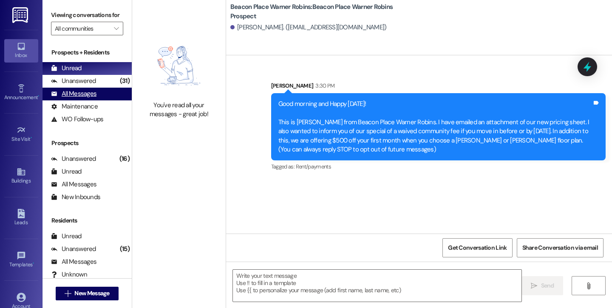
click at [81, 98] on div "All Messages" at bounding box center [73, 93] width 45 height 9
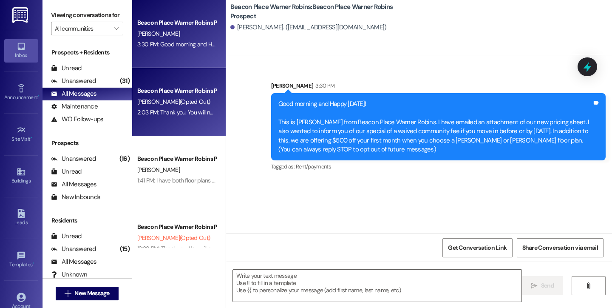
click at [165, 82] on div "Beacon Place Warner Robins Prospect J. Cranford (Opted Out) 2:03 PM: Thank you.…" at bounding box center [179, 102] width 94 height 68
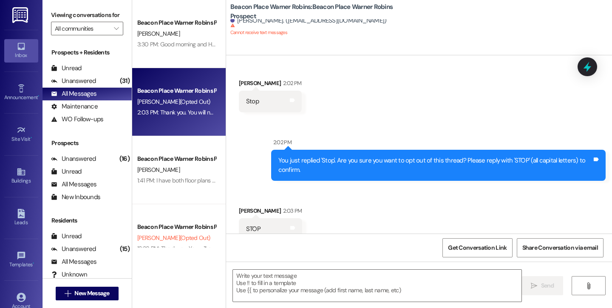
scroll to position [133, 0]
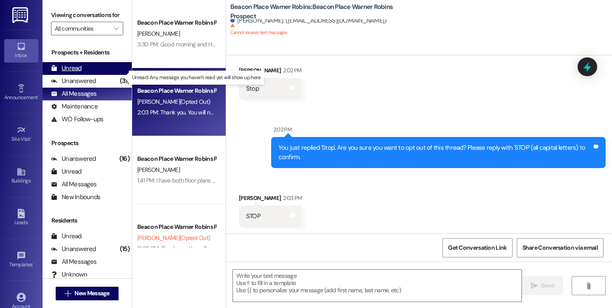
click at [81, 75] on div "Unread (0)" at bounding box center [87, 68] width 89 height 13
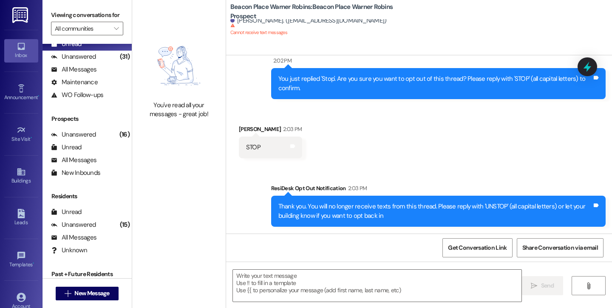
scroll to position [0, 0]
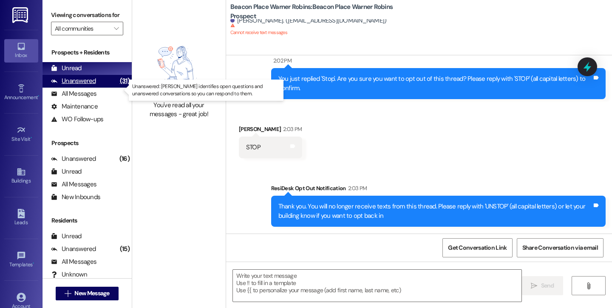
click at [83, 85] on div "Unanswered" at bounding box center [73, 81] width 45 height 9
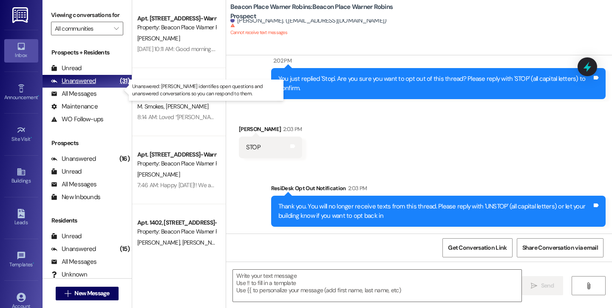
click at [73, 85] on div "Unanswered" at bounding box center [73, 81] width 45 height 9
click at [25, 56] on div "Inbox" at bounding box center [21, 55] width 43 height 9
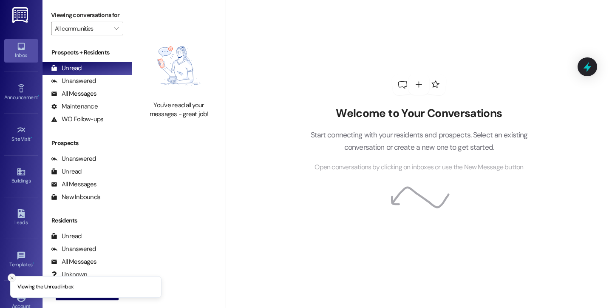
click at [12, 277] on icon "Close toast" at bounding box center [11, 277] width 5 height 5
click at [65, 294] on icon "" at bounding box center [68, 293] width 6 height 7
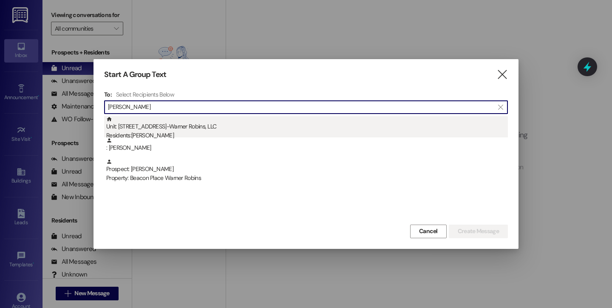
type input "[PERSON_NAME]"
click at [160, 134] on div "Residents: [PERSON_NAME]" at bounding box center [307, 135] width 402 height 9
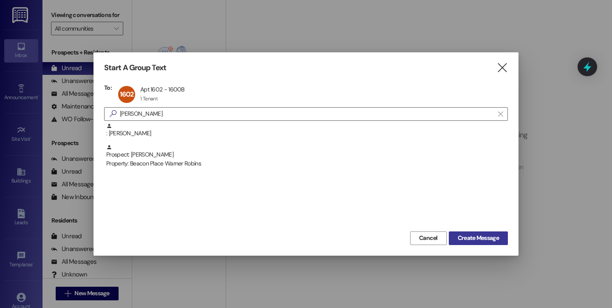
click at [462, 239] on span "Create Message" at bounding box center [478, 237] width 41 height 9
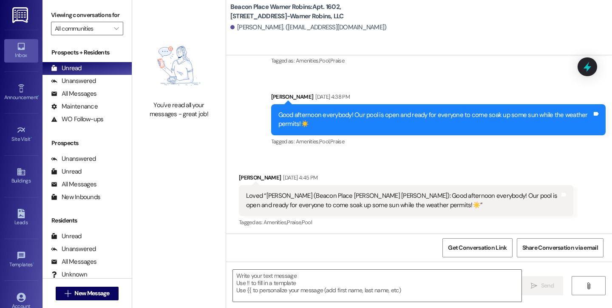
scroll to position [705, 0]
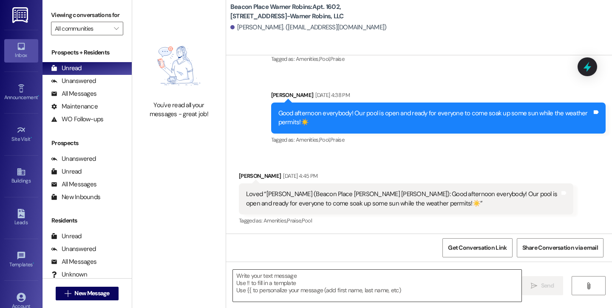
click at [324, 282] on textarea at bounding box center [377, 285] width 289 height 32
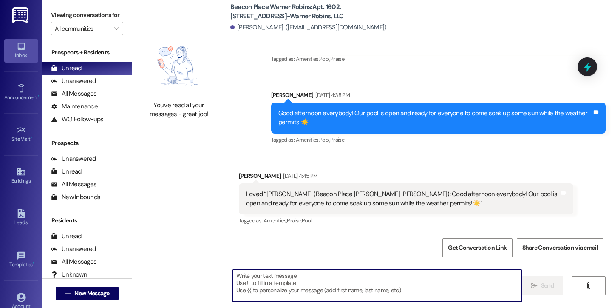
type textarea "t"
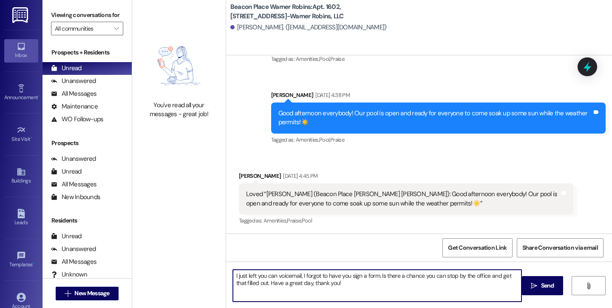
click at [233, 275] on textarea "I just left you can voicemail, I forgot to have you sign a form. Is there a cha…" at bounding box center [377, 285] width 289 height 32
click at [383, 275] on textarea "HI, I just left you can voicemail, I forgot to have you sign a form. Is there a…" at bounding box center [377, 285] width 289 height 32
click at [383, 276] on textarea "HI, I just left you can voicemail, I forgot to have you sign a form. for your m…" at bounding box center [377, 285] width 289 height 32
type textarea "HI, I just left you can voicemail, I forgot to have you sign a form for your mo…"
click at [546, 283] on span "Send" at bounding box center [547, 285] width 13 height 9
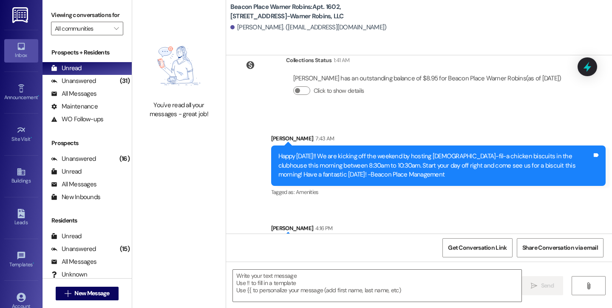
scroll to position [1266, 0]
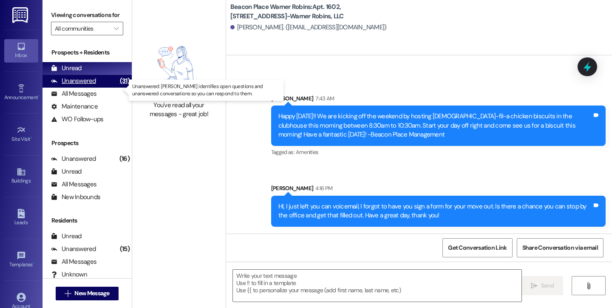
click at [73, 85] on div "Unanswered" at bounding box center [73, 81] width 45 height 9
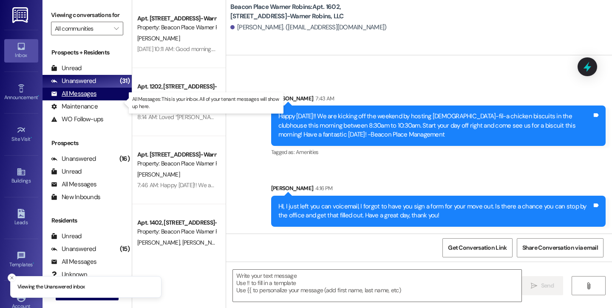
click at [75, 98] on div "All Messages" at bounding box center [73, 93] width 45 height 9
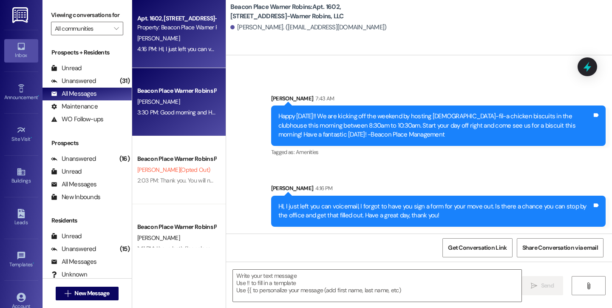
click at [201, 85] on div "Beacon Place Warner Robins Prospect" at bounding box center [176, 90] width 80 height 11
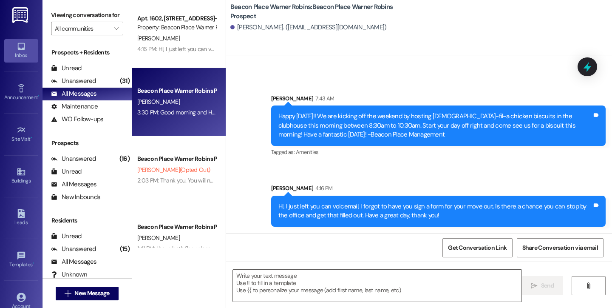
scroll to position [0, 0]
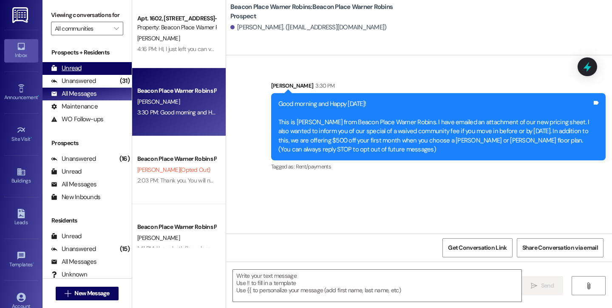
click at [79, 73] on div "Unread" at bounding box center [66, 68] width 31 height 9
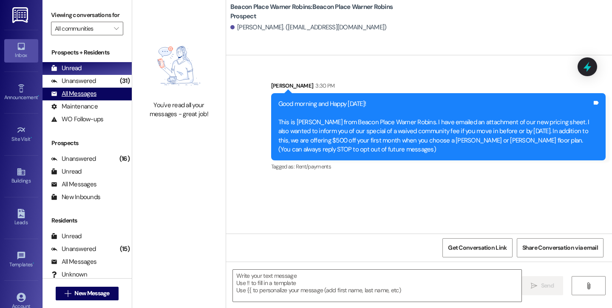
click at [84, 98] on div "All Messages" at bounding box center [73, 93] width 45 height 9
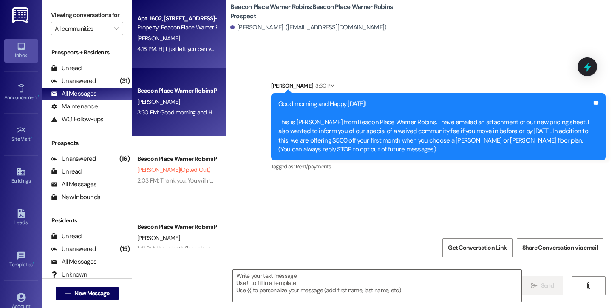
click at [147, 37] on span "[PERSON_NAME]" at bounding box center [158, 38] width 43 height 8
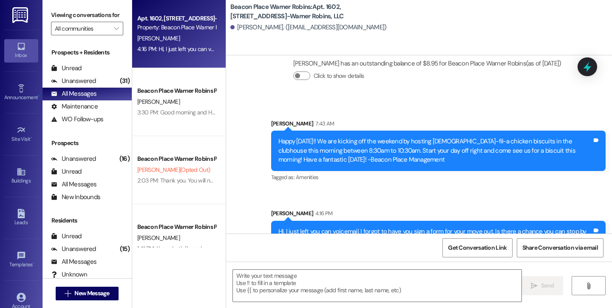
scroll to position [1266, 0]
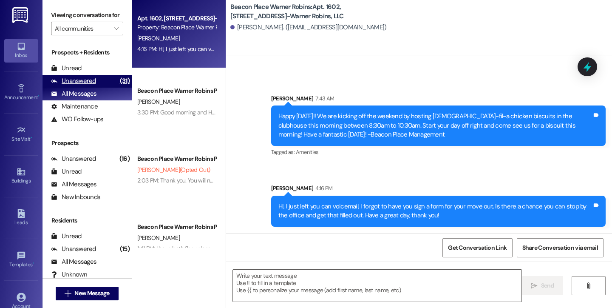
click at [79, 85] on div "Unanswered" at bounding box center [73, 81] width 45 height 9
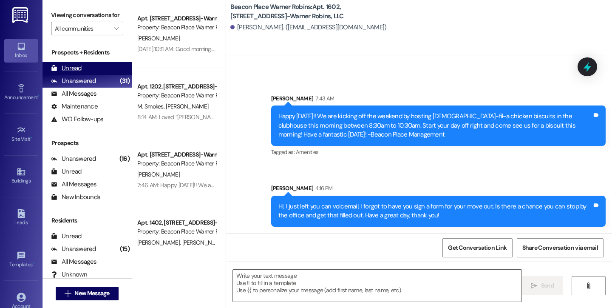
drag, startPoint x: 75, startPoint y: 106, endPoint x: 77, endPoint y: 76, distance: 29.8
click at [77, 97] on div "All Messages (undefined)" at bounding box center [87, 94] width 89 height 13
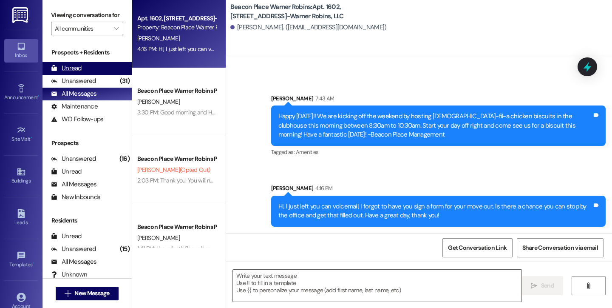
click at [79, 73] on div "Unread" at bounding box center [66, 68] width 31 height 9
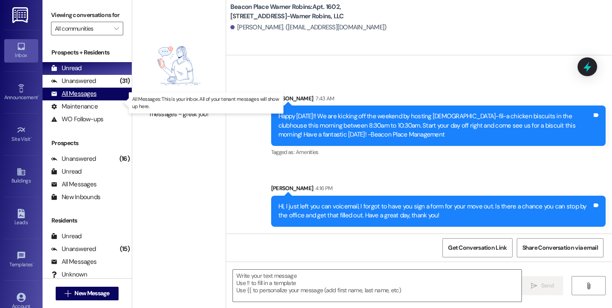
click at [77, 98] on div "All Messages" at bounding box center [73, 93] width 45 height 9
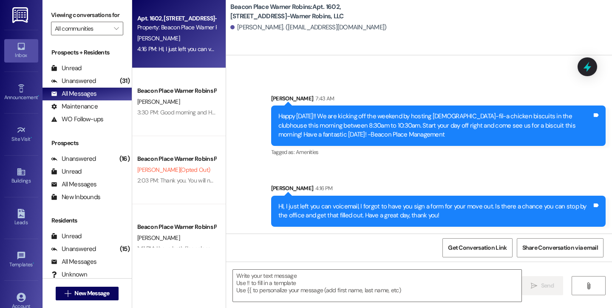
click at [153, 16] on div "Apt. 1602, [STREET_ADDRESS]-Warner Robins, LLC" at bounding box center [176, 18] width 79 height 9
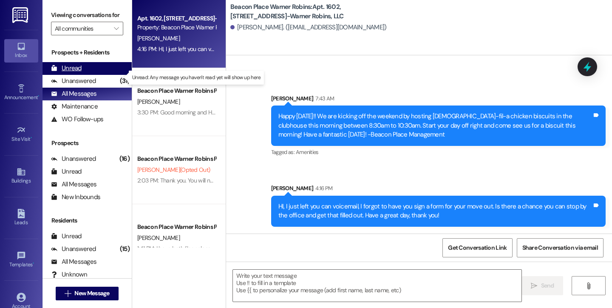
click at [68, 73] on div "Unread" at bounding box center [66, 68] width 31 height 9
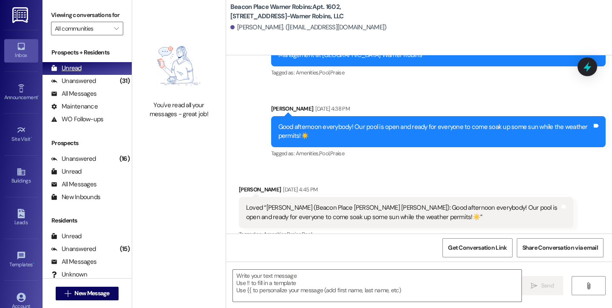
scroll to position [705, 0]
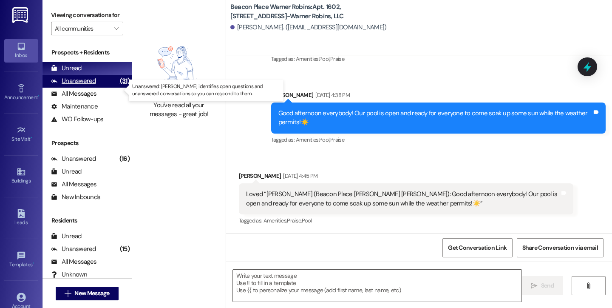
click at [68, 85] on div "Unanswered" at bounding box center [73, 81] width 45 height 9
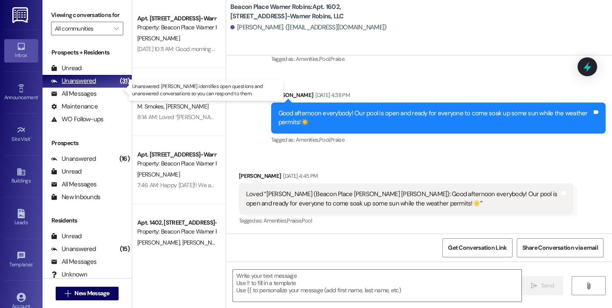
click at [68, 85] on div "Unanswered" at bounding box center [73, 81] width 45 height 9
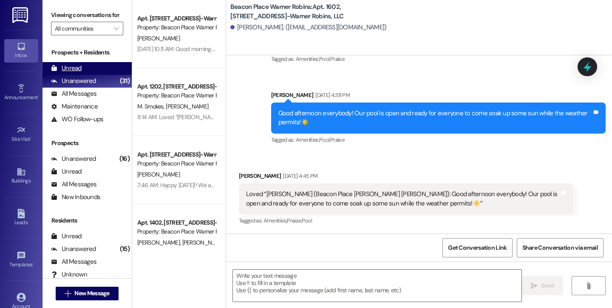
click at [76, 73] on div "Unread" at bounding box center [66, 68] width 31 height 9
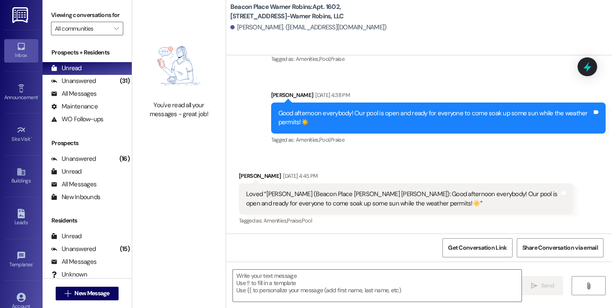
click at [16, 53] on div "Inbox" at bounding box center [21, 55] width 43 height 9
